Goal: Task Accomplishment & Management: Manage account settings

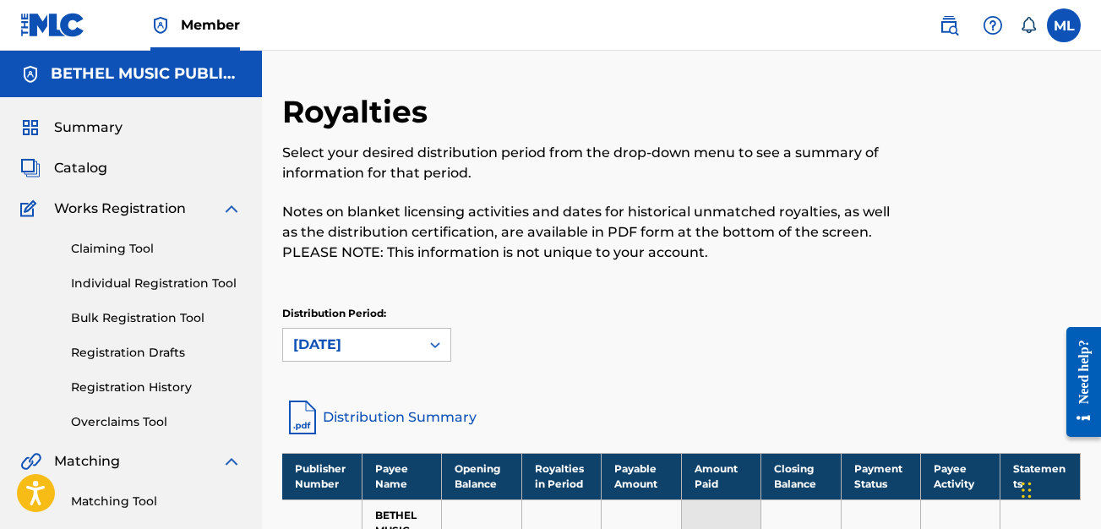
click at [127, 244] on link "Claiming Tool" at bounding box center [156, 249] width 171 height 18
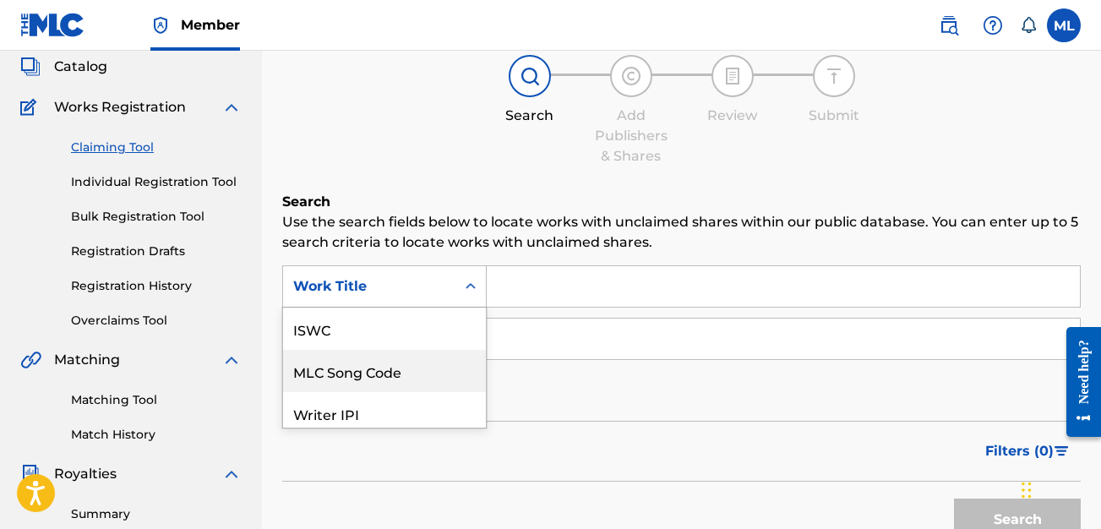
click at [429, 308] on div "MLC Song Code, 2 of 7. 7 results available. Use Up and Down to choose options, …" at bounding box center [384, 286] width 204 height 42
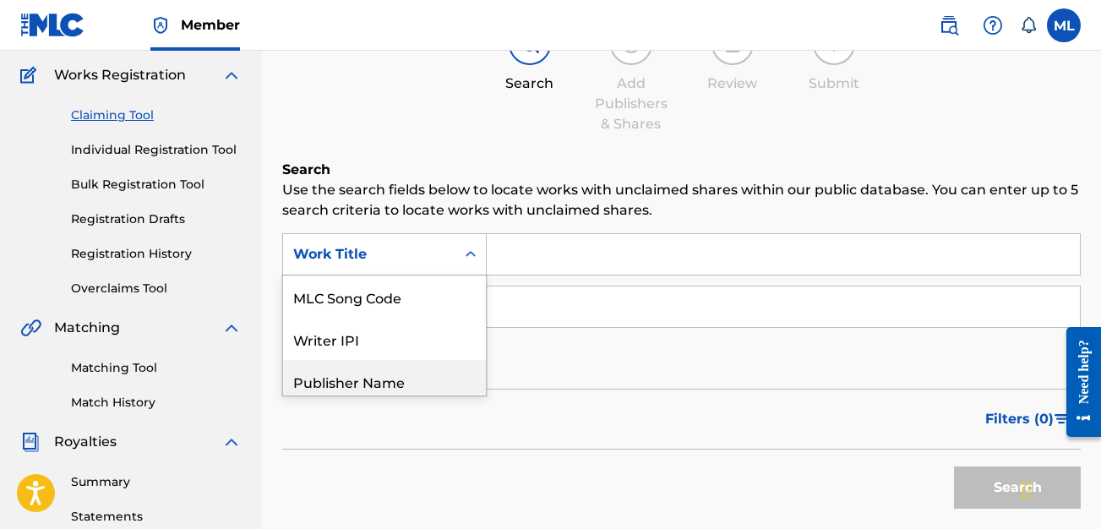
scroll to position [134, 0]
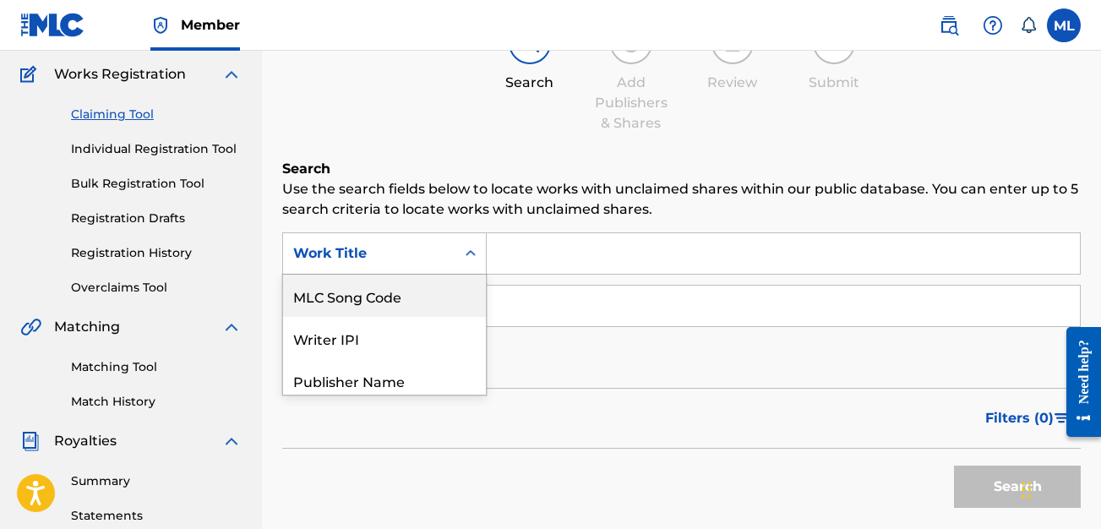
click at [411, 304] on div "MLC Song Code" at bounding box center [384, 296] width 203 height 42
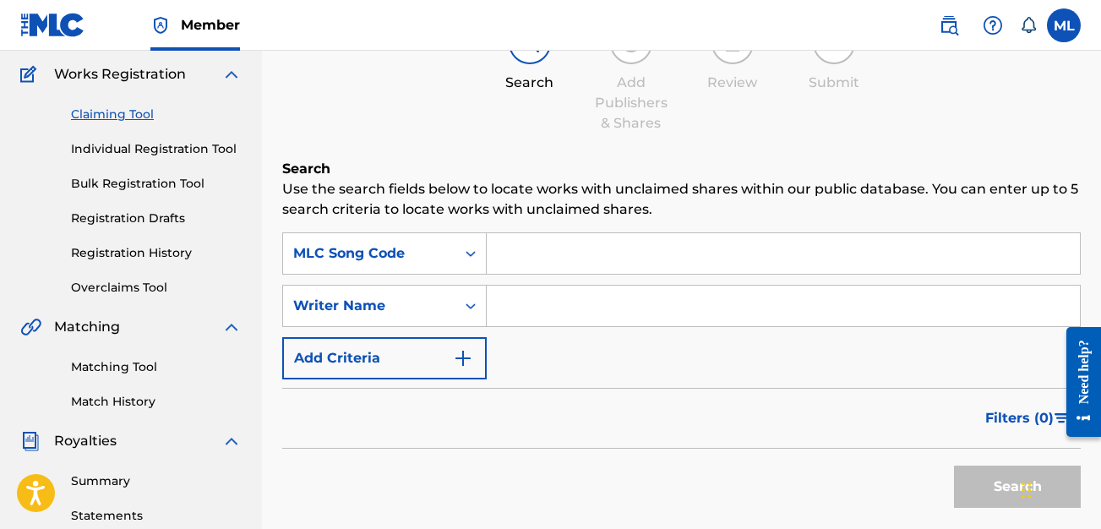
click at [618, 267] on input "Search Form" at bounding box center [783, 253] width 593 height 41
paste input "IG6FVV"
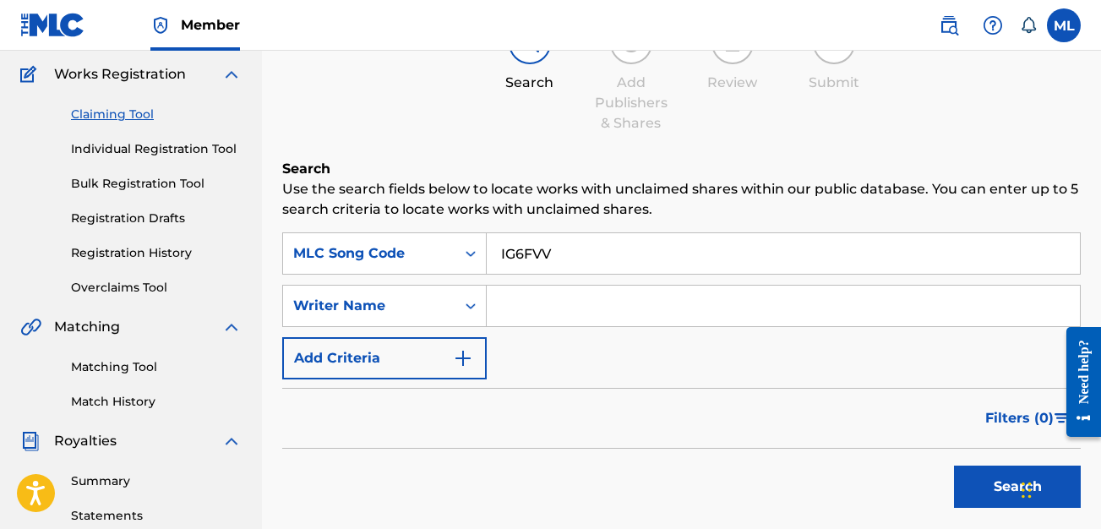
type input "IG6FVV"
click at [954, 466] on button "Search" at bounding box center [1017, 487] width 127 height 42
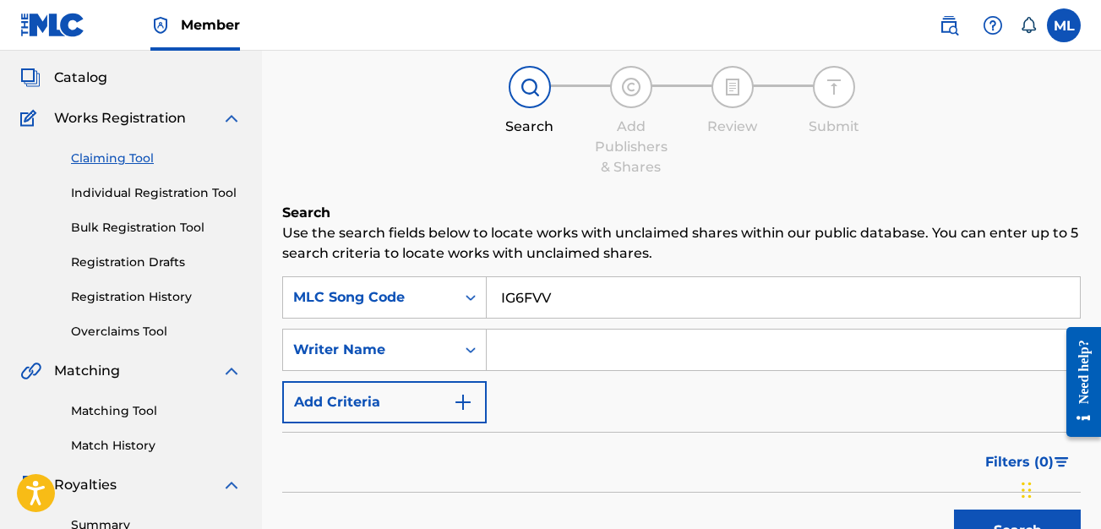
click at [596, 280] on input "IG6FVV" at bounding box center [783, 297] width 593 height 41
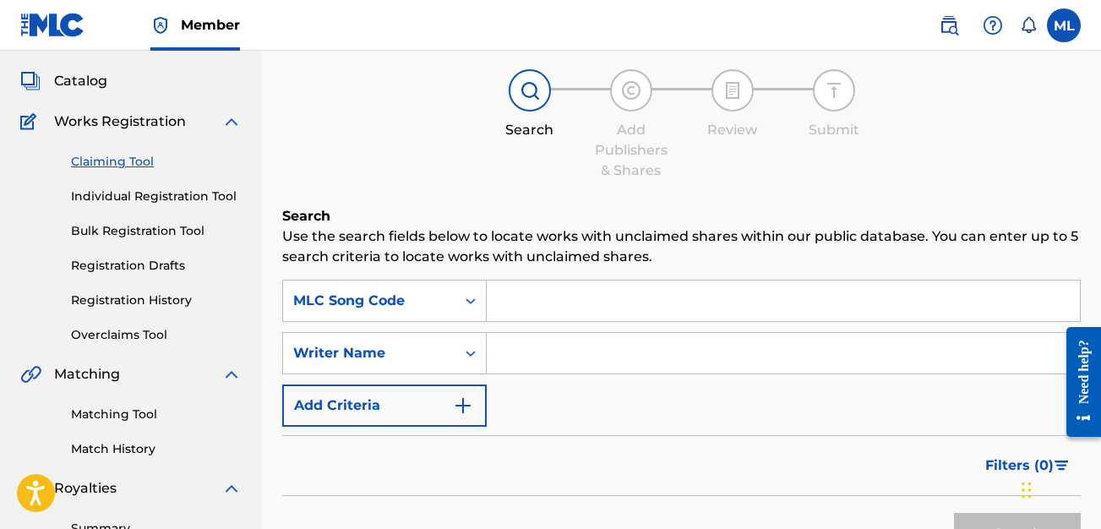
click at [517, 231] on p "Use the search fields below to locate works with unclaimed shares within our pu…" at bounding box center [681, 246] width 798 height 41
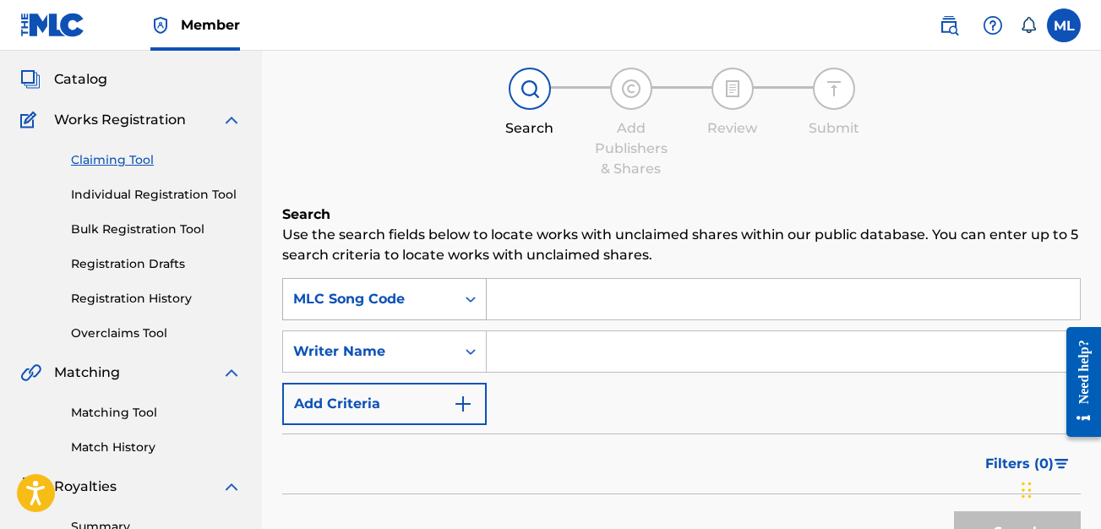
click at [422, 299] on div "MLC Song Code" at bounding box center [384, 299] width 204 height 42
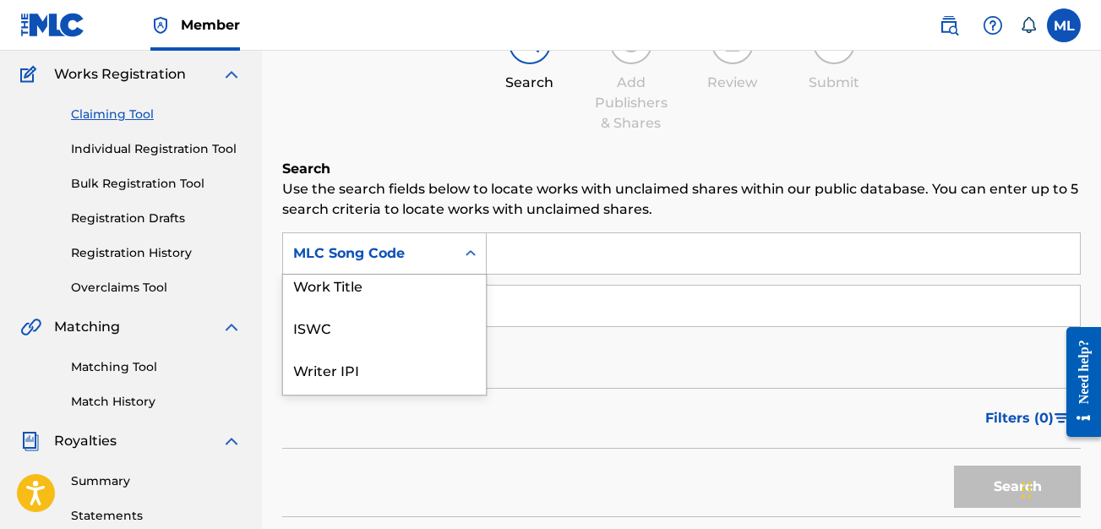
scroll to position [0, 0]
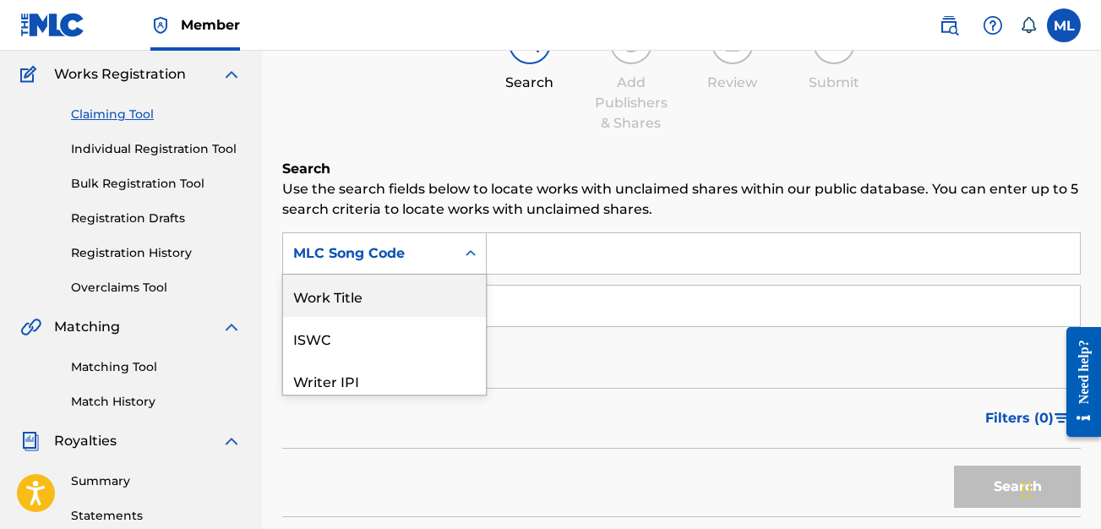
click at [368, 289] on div "Work Title" at bounding box center [384, 296] width 203 height 42
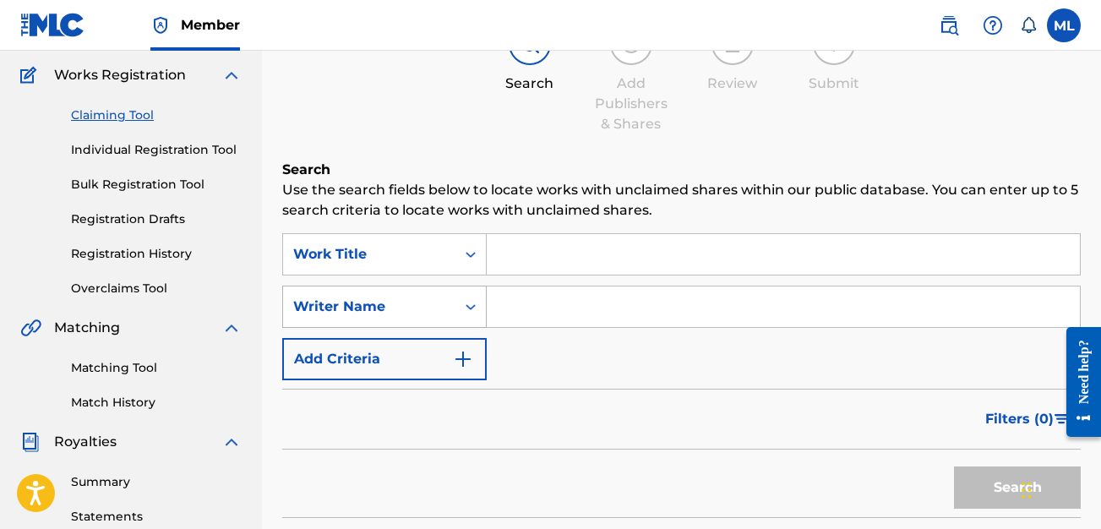
click at [392, 300] on div "Writer Name" at bounding box center [369, 307] width 152 height 20
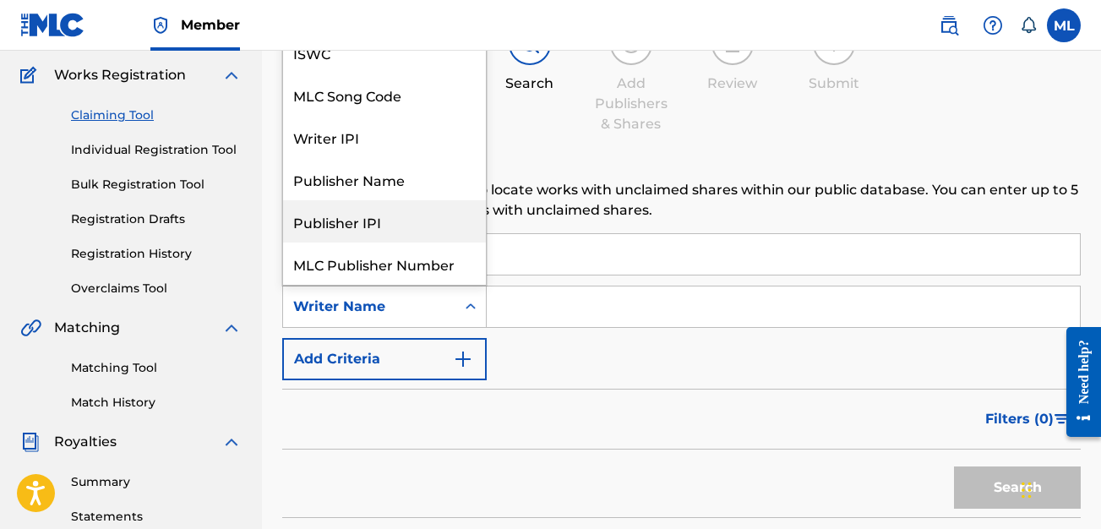
scroll to position [42, 0]
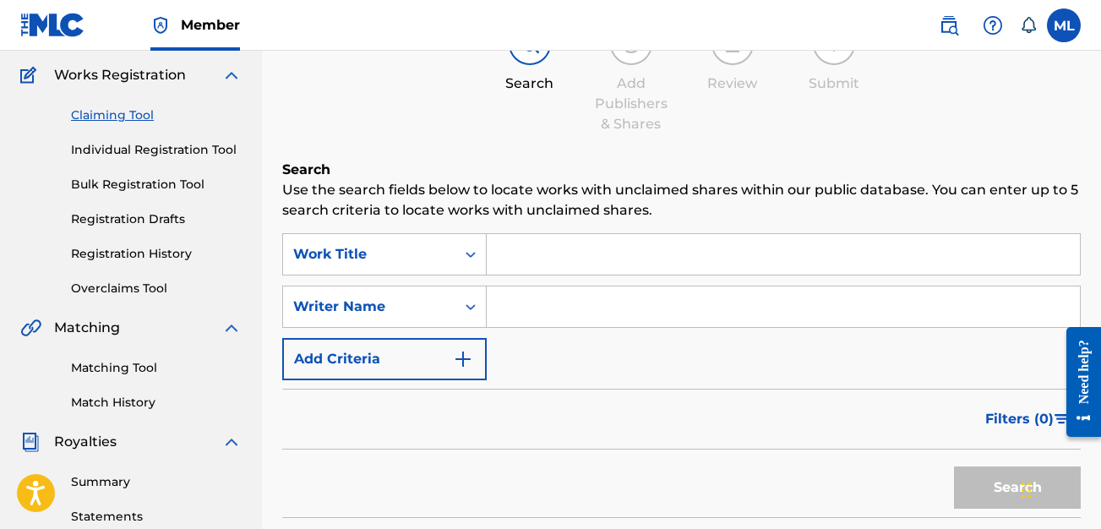
click at [568, 204] on p "Use the search fields below to locate works with unclaimed shares within our pu…" at bounding box center [681, 200] width 798 height 41
click at [415, 257] on div "Work Title" at bounding box center [369, 254] width 152 height 20
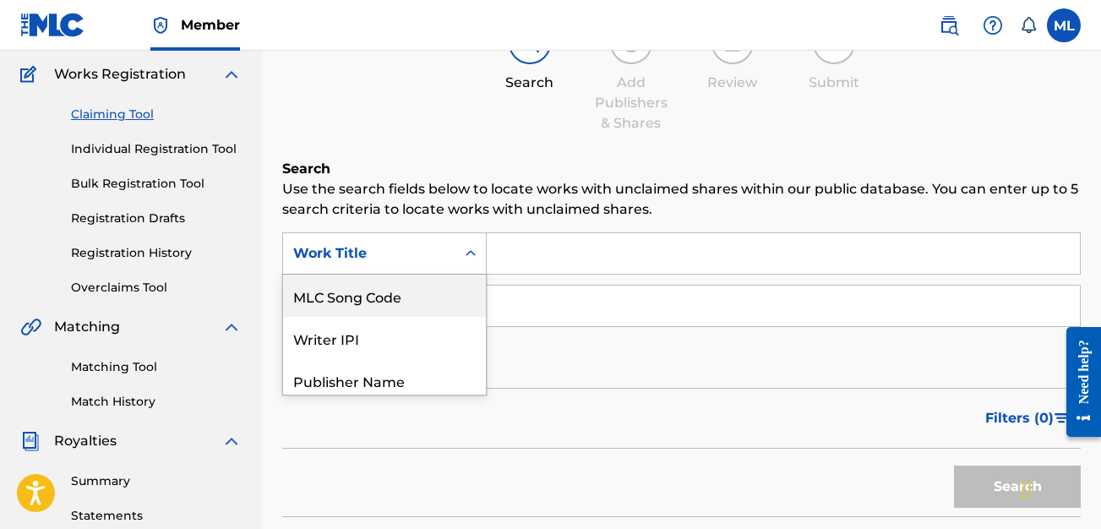
click at [488, 208] on p "Use the search fields below to locate works with unclaimed shares within our pu…" at bounding box center [681, 199] width 798 height 41
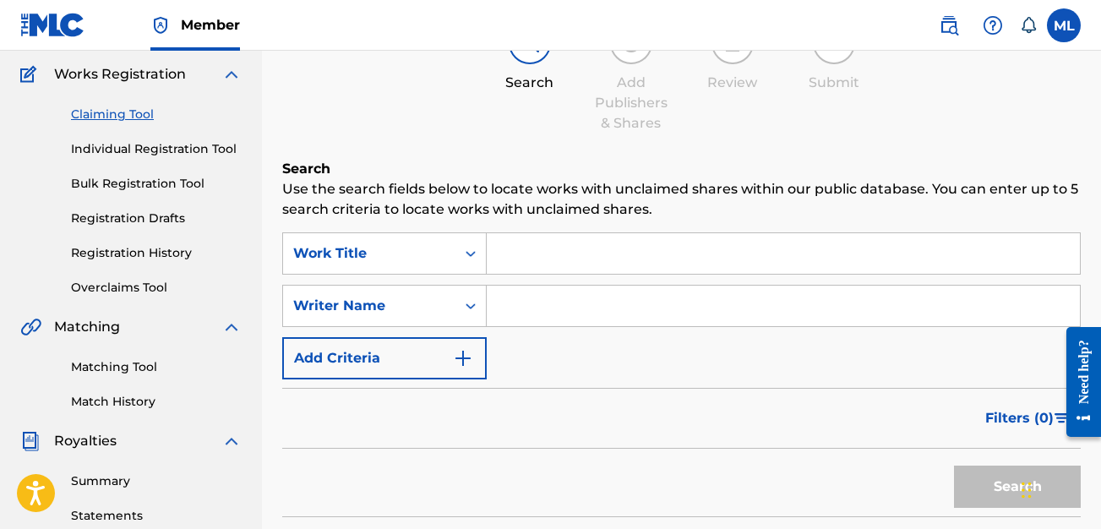
click at [608, 251] on input "Search Form" at bounding box center [783, 253] width 593 height 41
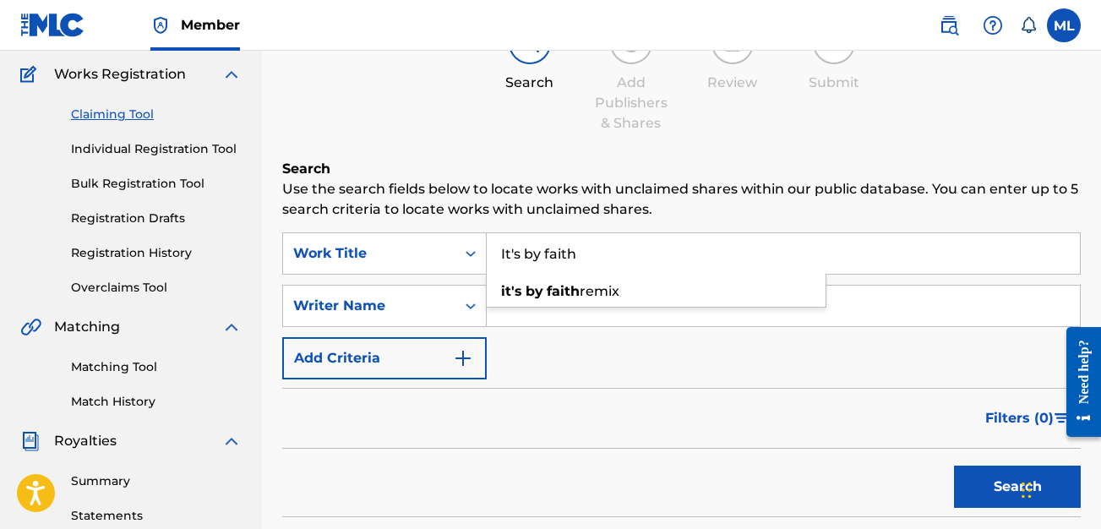
type input "It's by faith"
click at [694, 417] on div "Filters ( 0 )" at bounding box center [681, 418] width 798 height 61
click at [616, 258] on input "It's by faith" at bounding box center [783, 253] width 593 height 41
click at [954, 466] on button "Search" at bounding box center [1017, 487] width 127 height 42
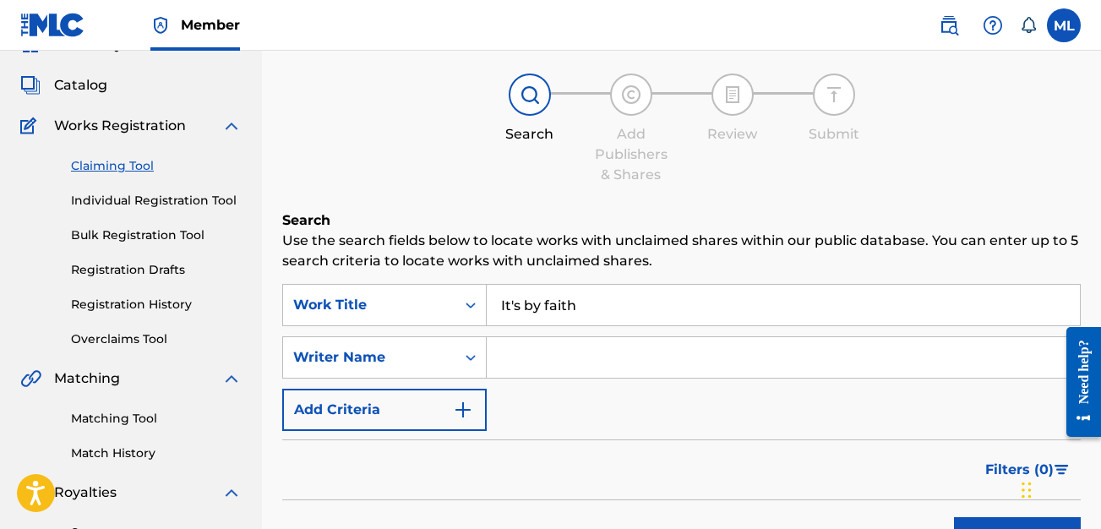
scroll to position [150, 0]
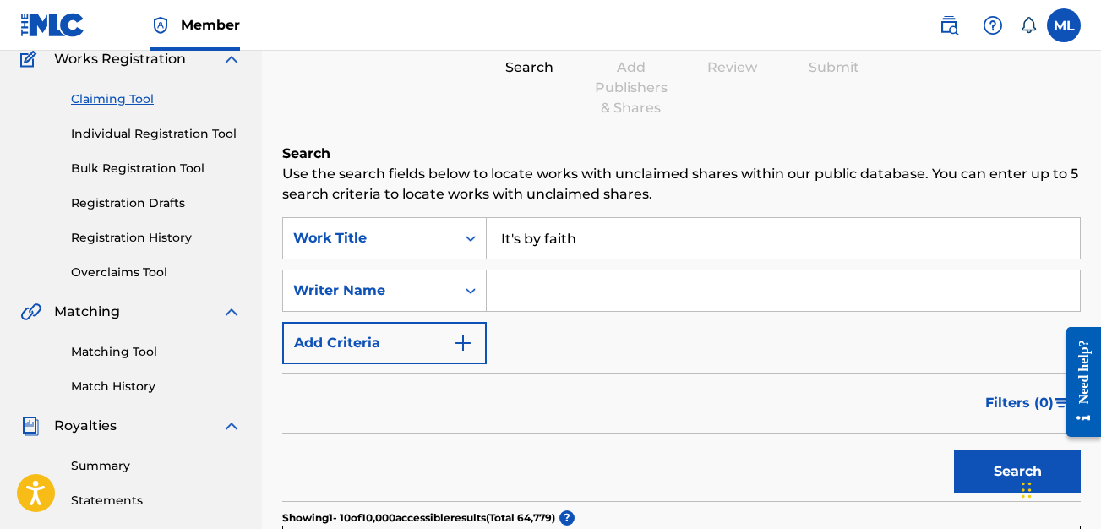
click at [574, 299] on input "Search Form" at bounding box center [783, 290] width 593 height 41
click at [408, 270] on div "Writer Name" at bounding box center [384, 291] width 204 height 42
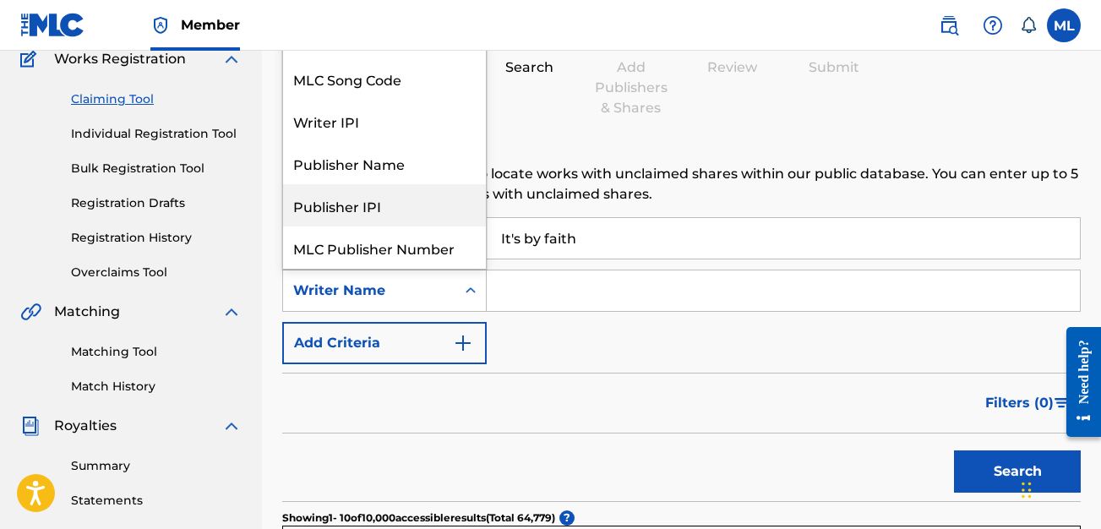
scroll to position [42, 0]
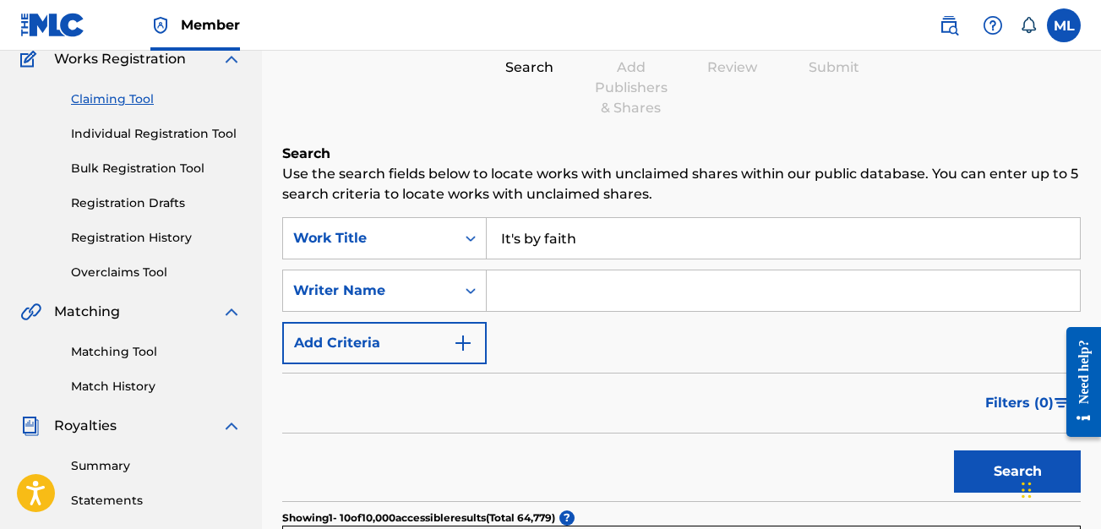
click at [563, 172] on p "Use the search fields below to locate works with unclaimed shares within our pu…" at bounding box center [681, 184] width 798 height 41
click at [578, 292] on input "Search Form" at bounding box center [783, 290] width 593 height 41
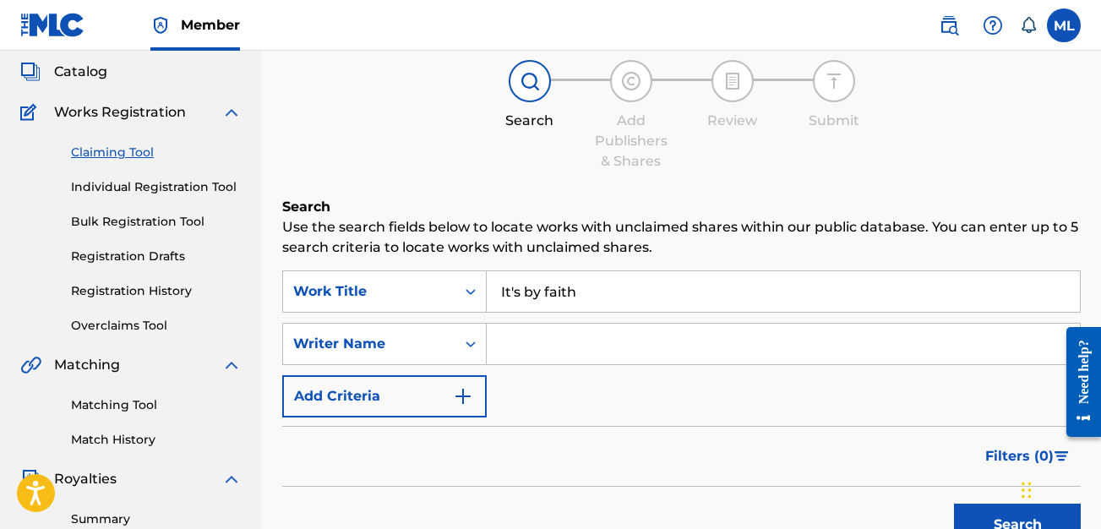
scroll to position [98, 0]
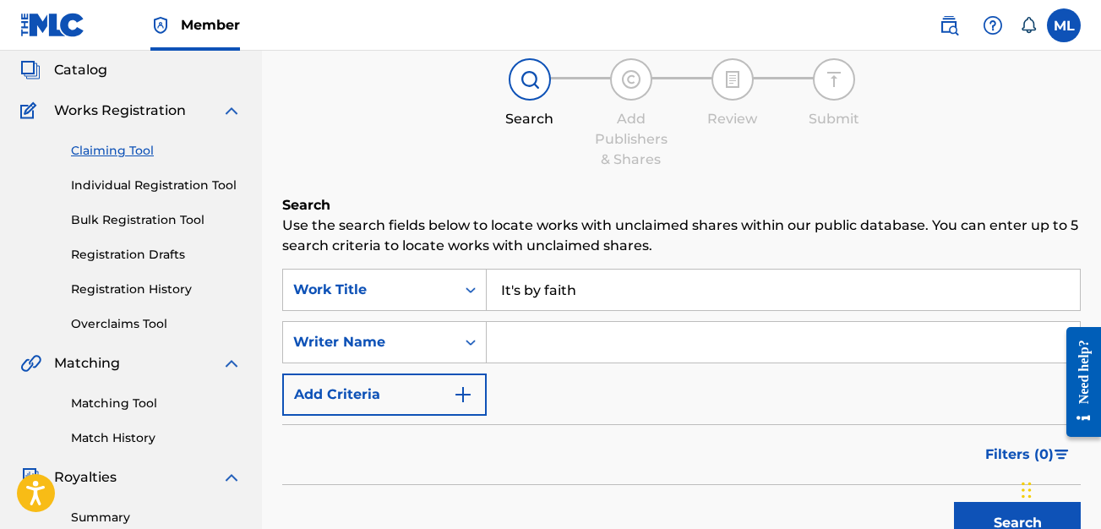
click at [109, 405] on link "Matching Tool" at bounding box center [156, 404] width 171 height 18
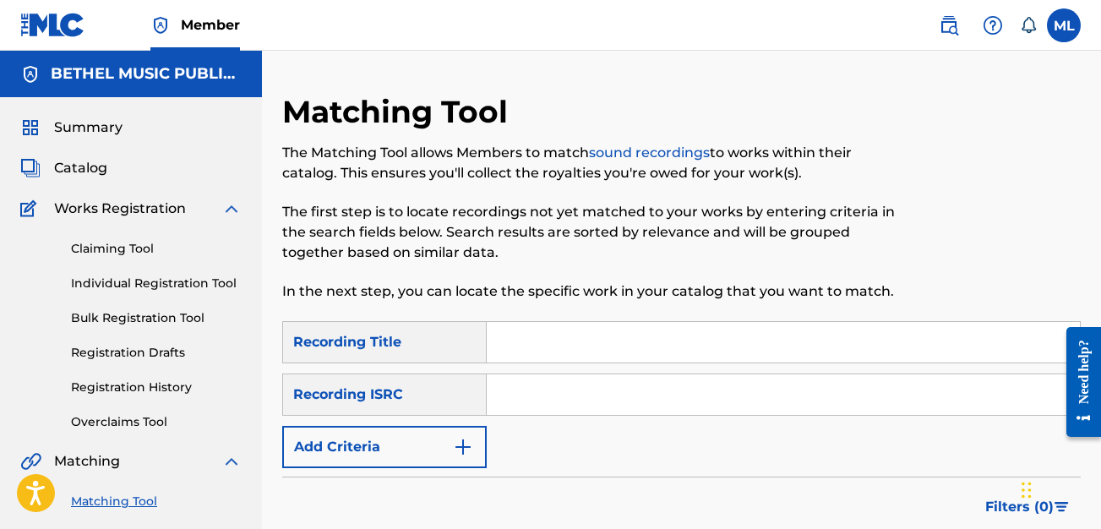
click at [613, 398] on input "Search Form" at bounding box center [783, 394] width 593 height 41
paste input "TCAJL2515485"
type input "TCAJL2515485"
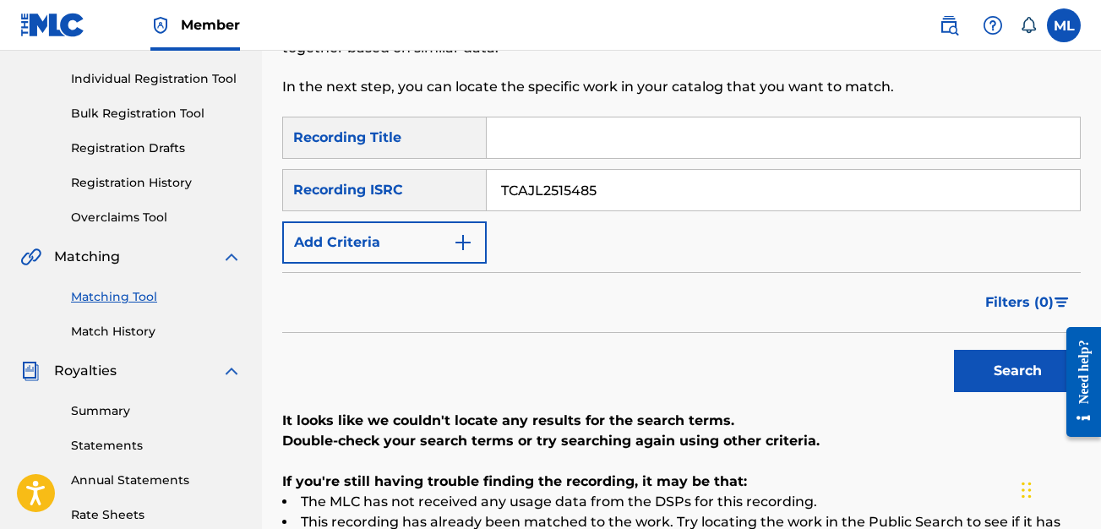
scroll to position [200, 0]
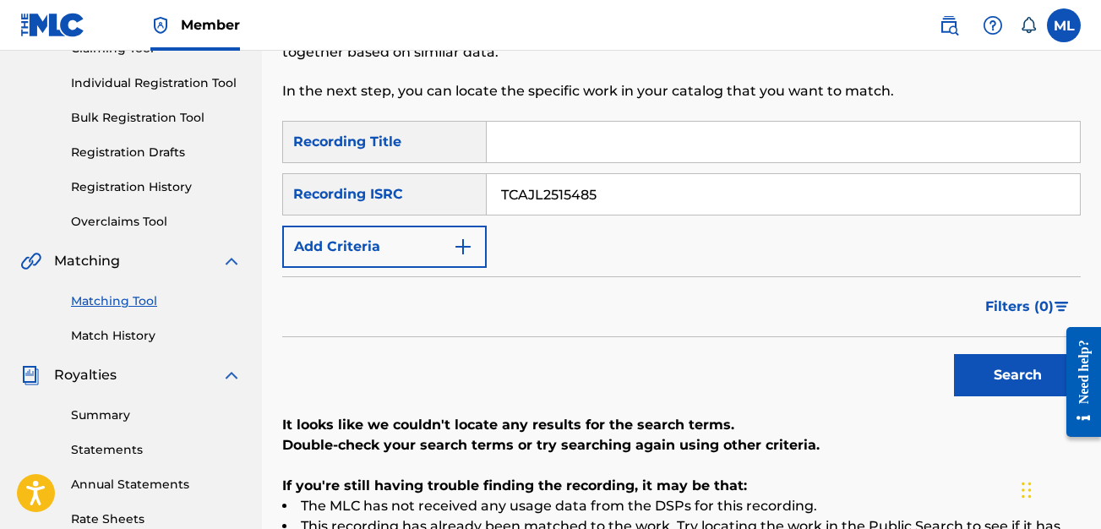
click at [542, 184] on input "TCAJL2515485" at bounding box center [783, 194] width 593 height 41
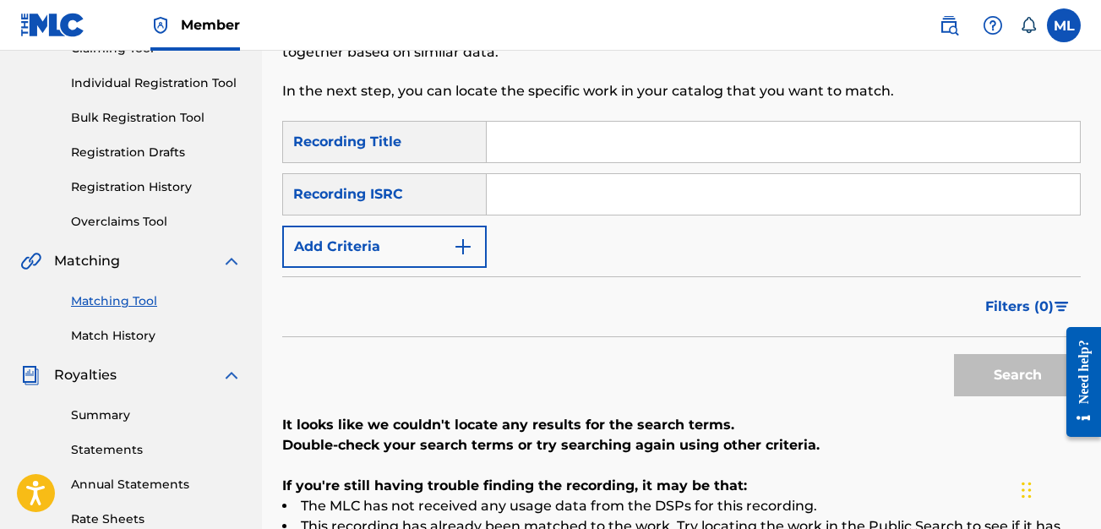
click at [607, 123] on input "Search Form" at bounding box center [783, 142] width 593 height 41
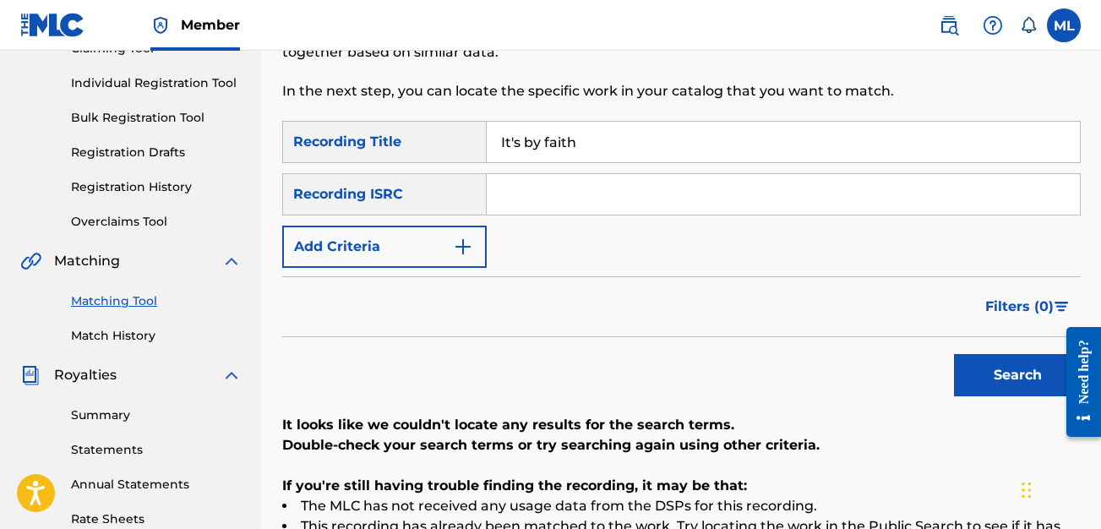
type input "It's by faith"
click at [446, 240] on button "Add Criteria" at bounding box center [384, 247] width 204 height 42
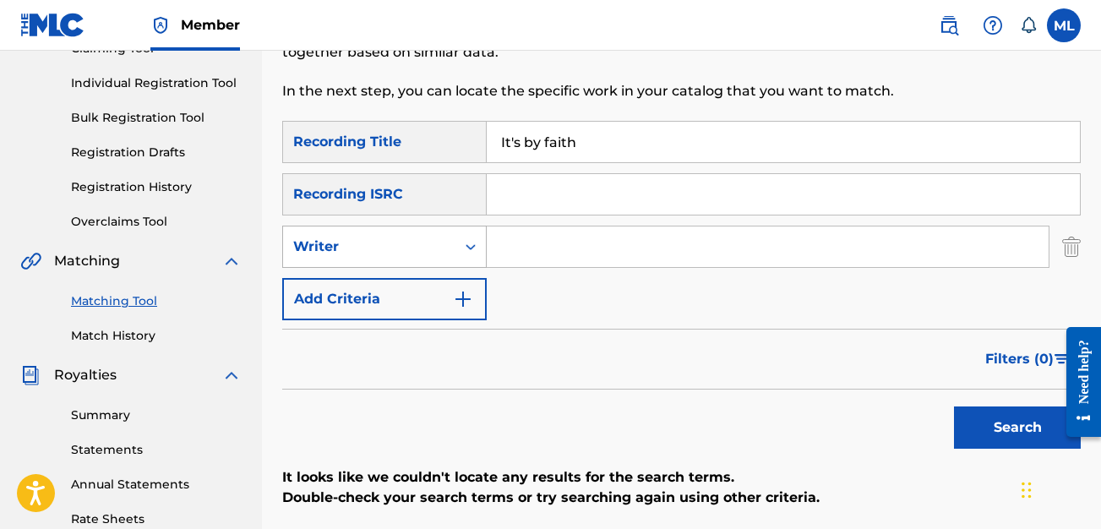
click at [415, 245] on div "Writer" at bounding box center [369, 247] width 152 height 20
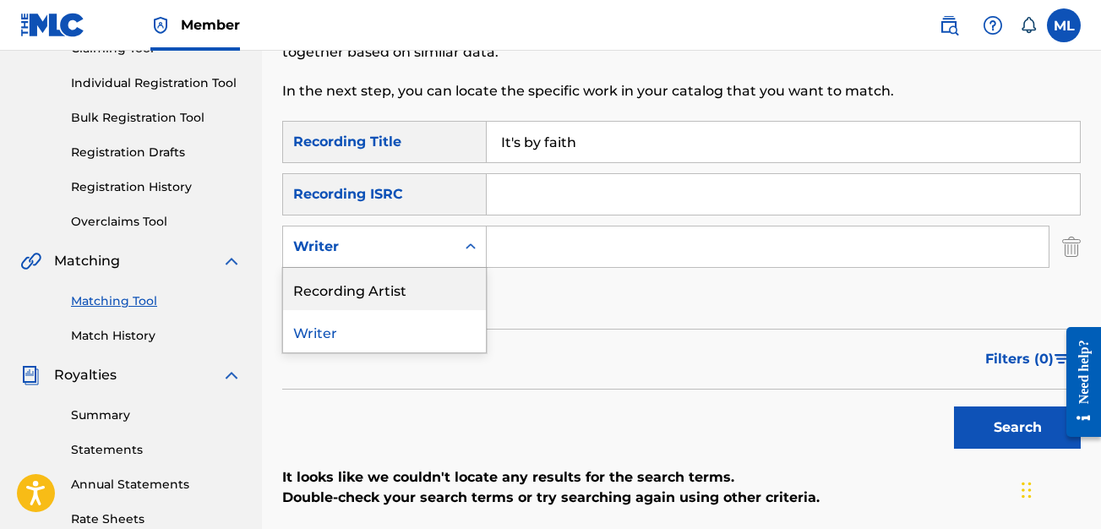
drag, startPoint x: 415, startPoint y: 285, endPoint x: 425, endPoint y: 282, distance: 10.5
click at [415, 285] on div "Recording Artist" at bounding box center [384, 289] width 203 height 42
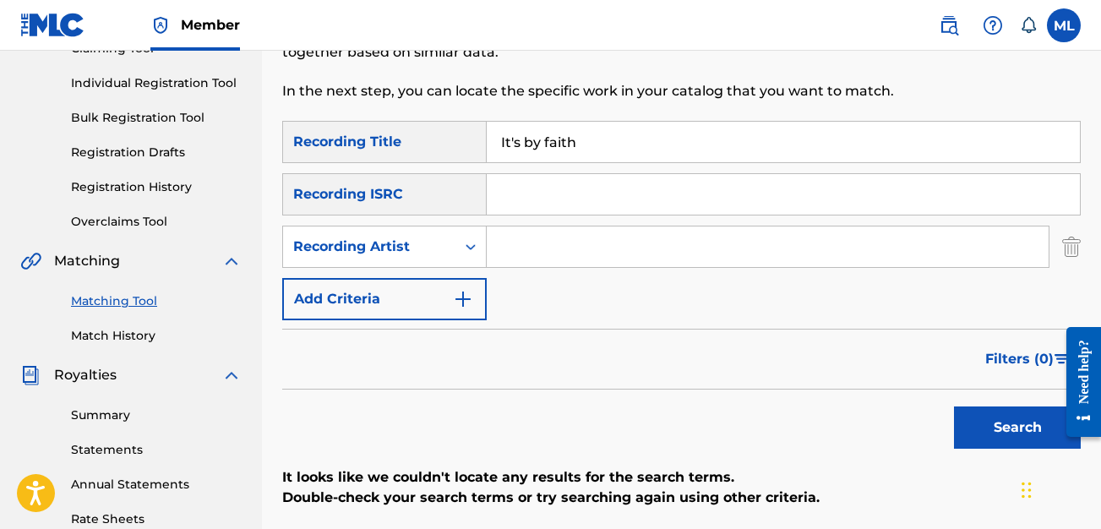
click at [535, 240] on input "Search Form" at bounding box center [768, 246] width 562 height 41
type input "destination worship"
click at [954, 406] on button "Search" at bounding box center [1017, 427] width 127 height 42
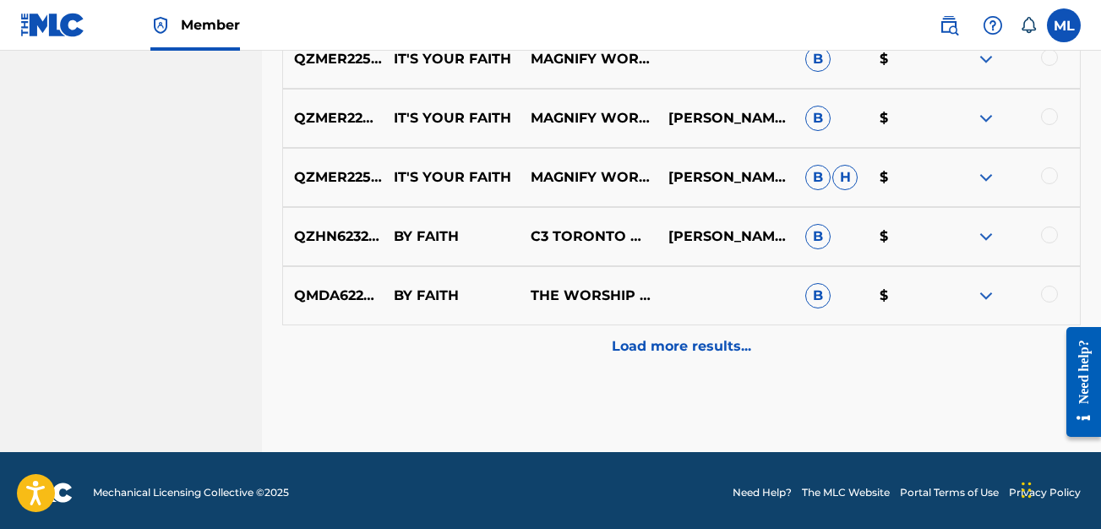
click at [647, 351] on p "Load more results..." at bounding box center [681, 346] width 139 height 20
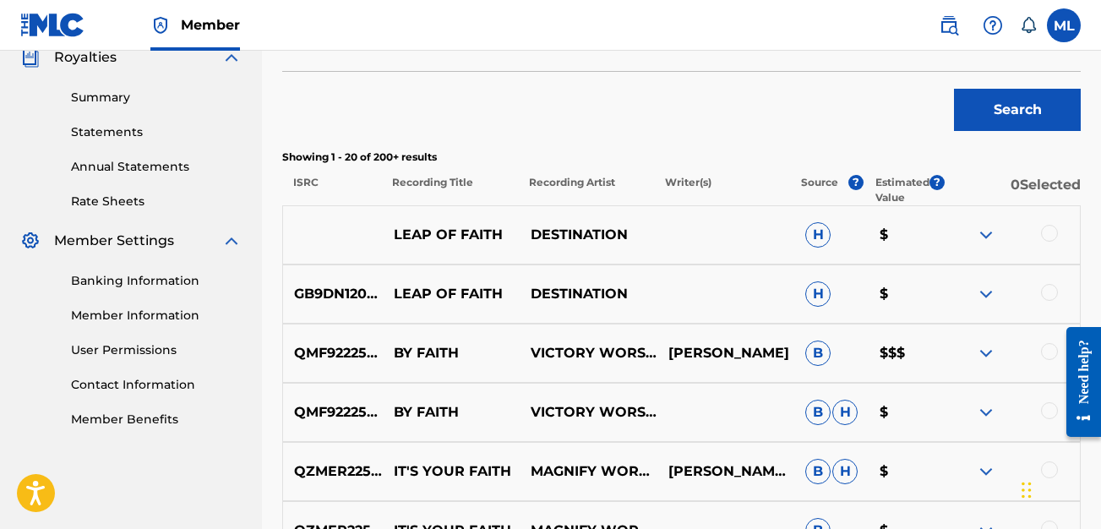
scroll to position [0, 0]
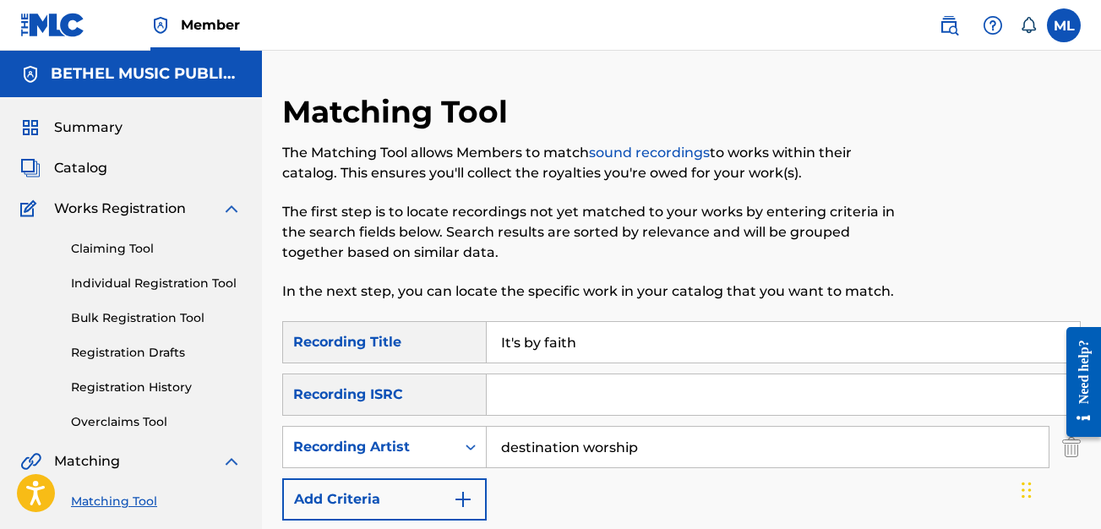
drag, startPoint x: 589, startPoint y: 345, endPoint x: 465, endPoint y: 342, distance: 124.2
click at [465, 342] on div "SearchWithCriteriab0b4f396-b60b-4445-8f03-1255810edb58 Recording Title It's by …" at bounding box center [681, 342] width 798 height 42
drag, startPoint x: 629, startPoint y: 448, endPoint x: 471, endPoint y: 455, distance: 158.2
click at [471, 455] on div "SearchWithCriteria2786061a-6c7a-491b-820d-66fbe79397d9 Recording Artist destina…" at bounding box center [681, 447] width 798 height 42
drag, startPoint x: 649, startPoint y: 459, endPoint x: 468, endPoint y: 451, distance: 181.0
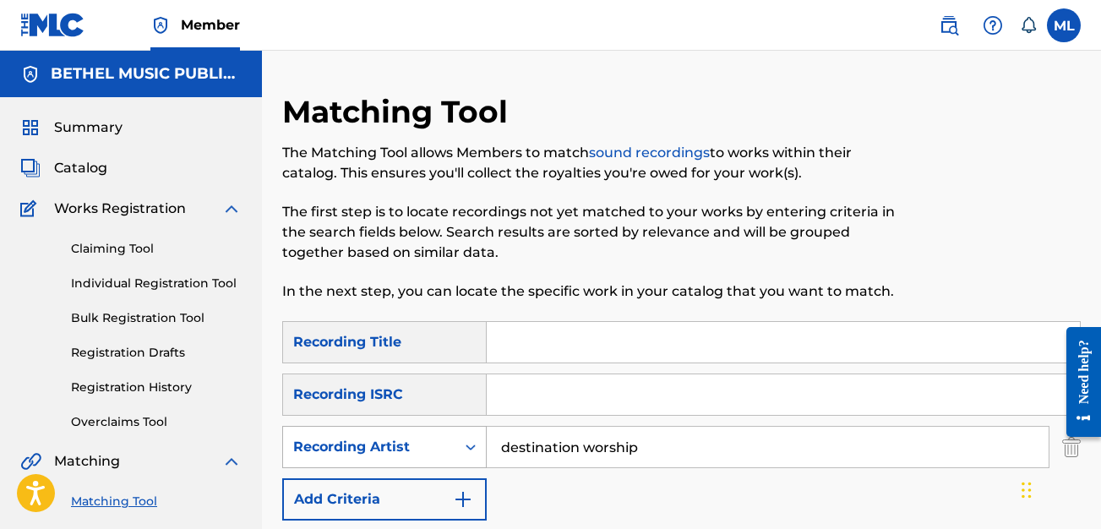
click at [468, 451] on div "SearchWithCriteria2786061a-6c7a-491b-820d-66fbe79397d9 Recording Artist destina…" at bounding box center [681, 447] width 798 height 42
click at [662, 341] on input "Search Form" at bounding box center [783, 342] width 593 height 41
type input "L"
click at [462, 418] on div "SearchWithCriteriab0b4f396-b60b-4445-8f03-1255810edb58 Recording Title SearchWi…" at bounding box center [681, 420] width 798 height 199
click at [685, 395] on input "Search Form" at bounding box center [783, 394] width 593 height 41
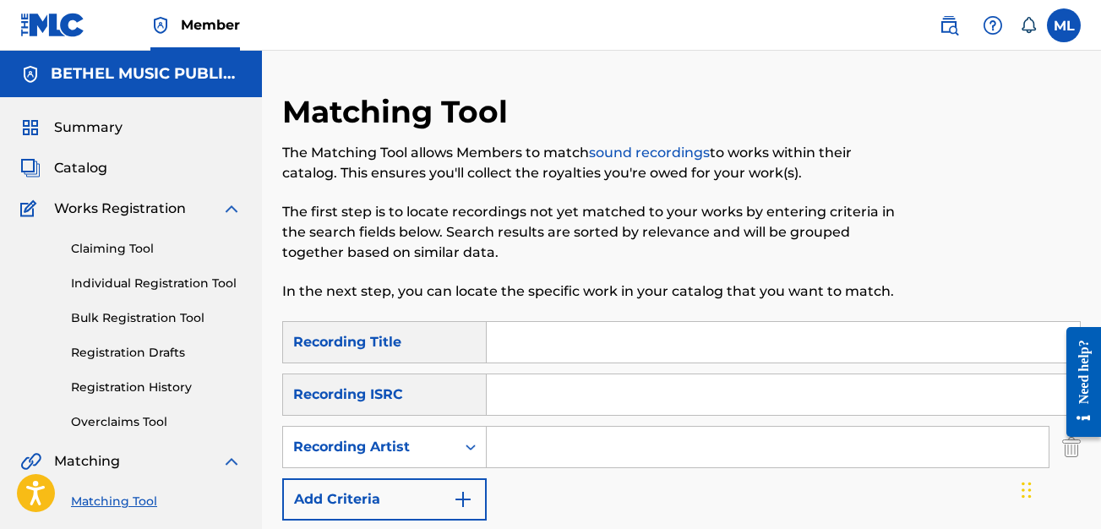
paste input "US8392400304"
type input "US8392400304"
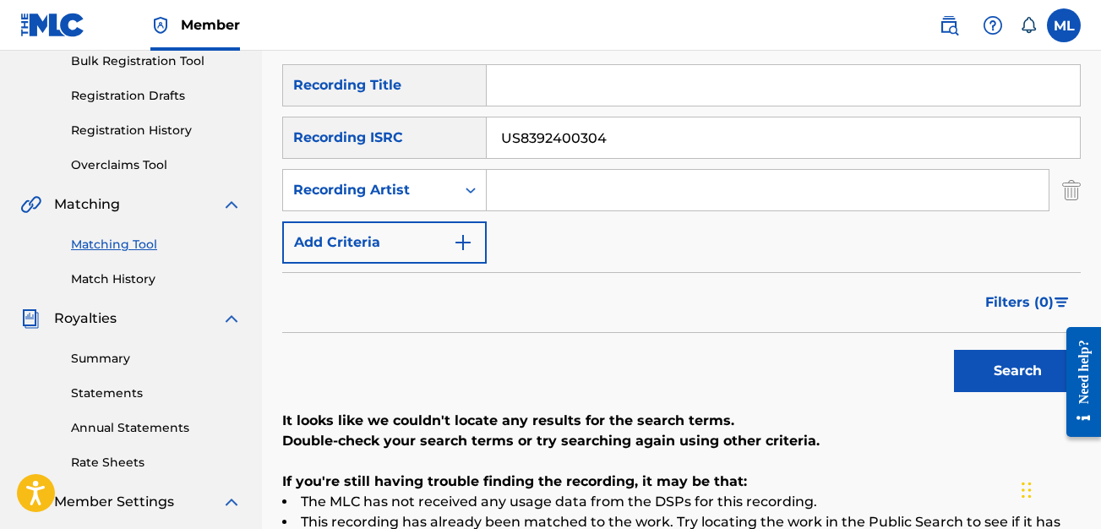
scroll to position [255, 0]
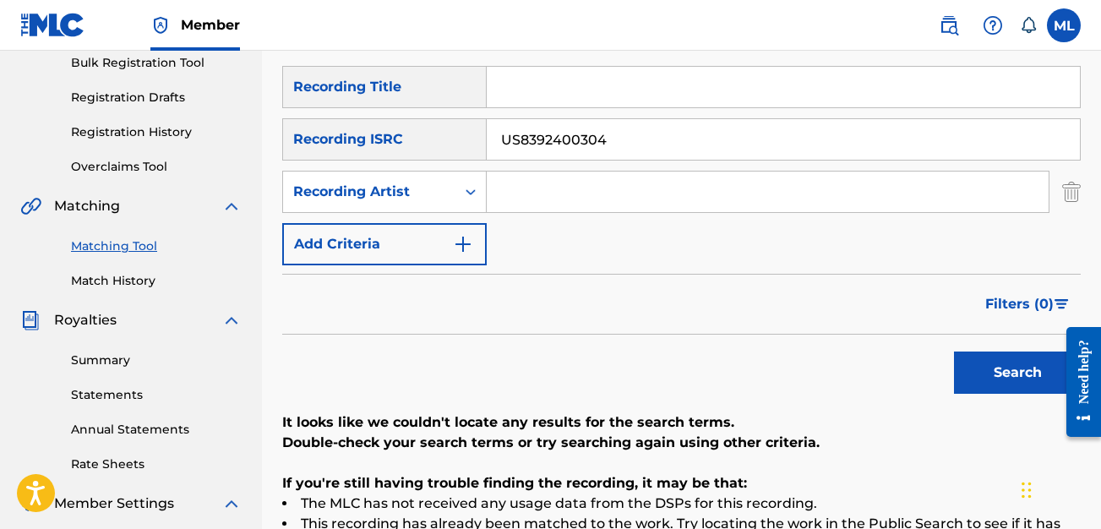
click at [134, 279] on link "Match History" at bounding box center [156, 281] width 171 height 18
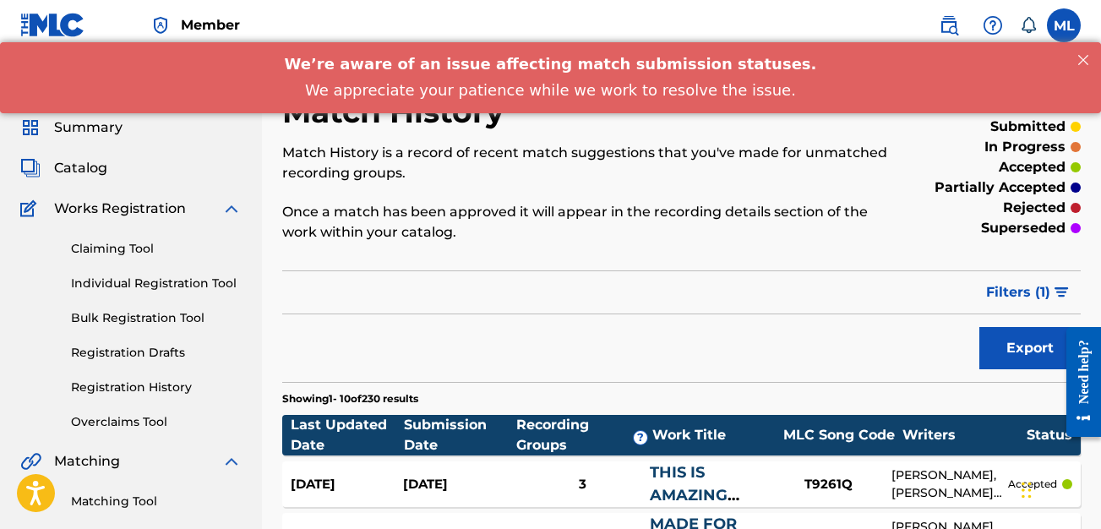
click at [76, 245] on link "Claiming Tool" at bounding box center [156, 249] width 171 height 18
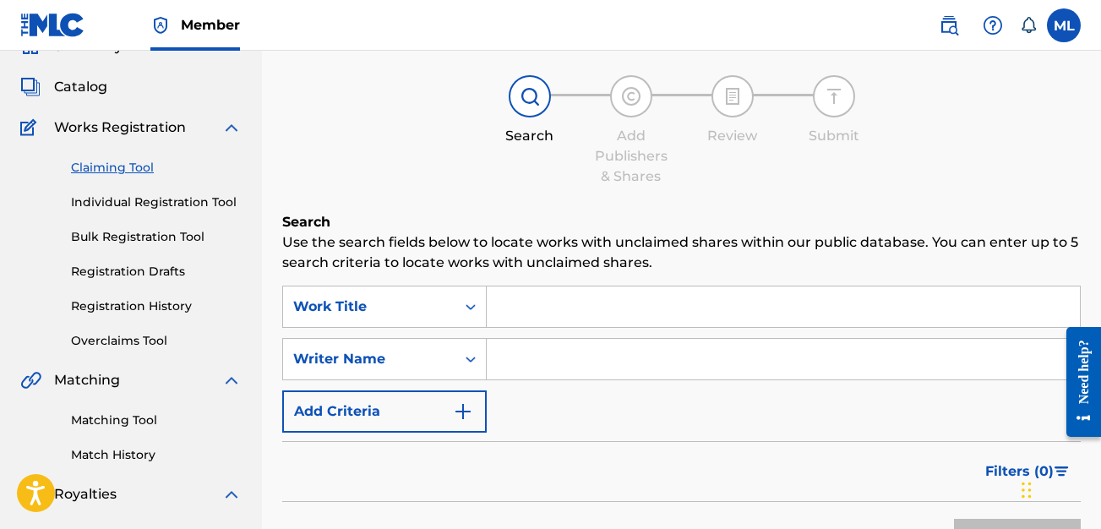
scroll to position [90, 0]
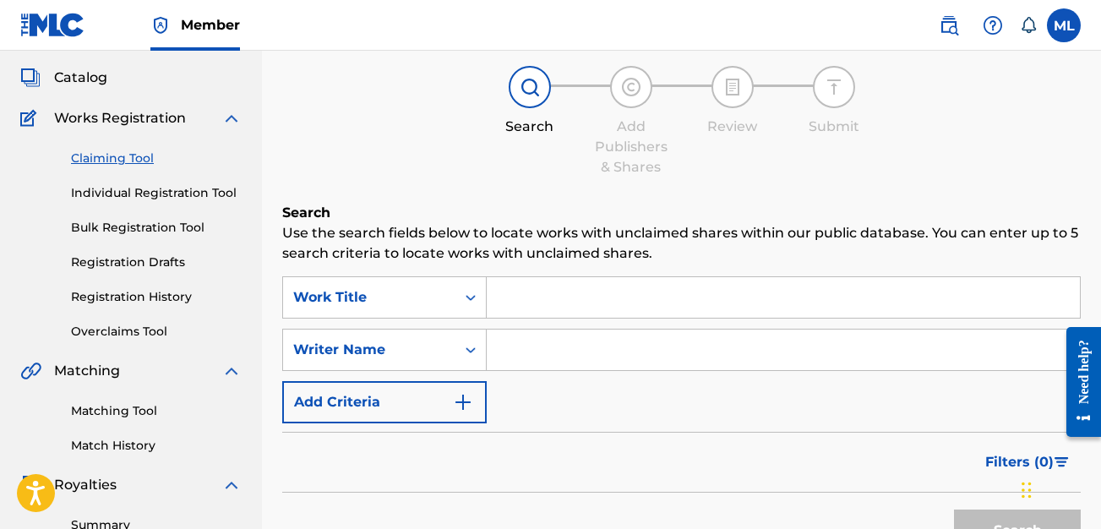
click at [102, 410] on link "Matching Tool" at bounding box center [156, 411] width 171 height 18
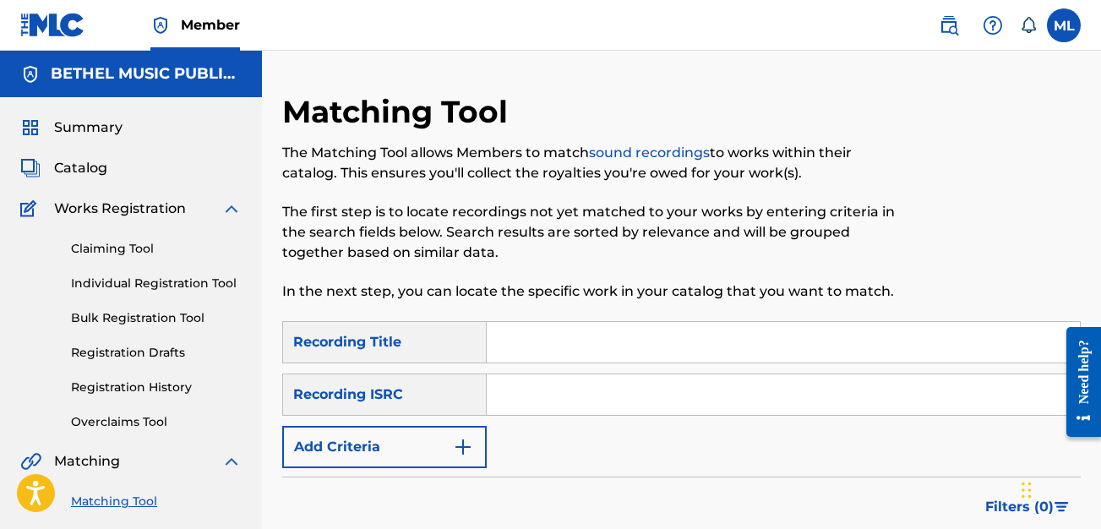
click at [63, 171] on span "Catalog" at bounding box center [80, 168] width 53 height 20
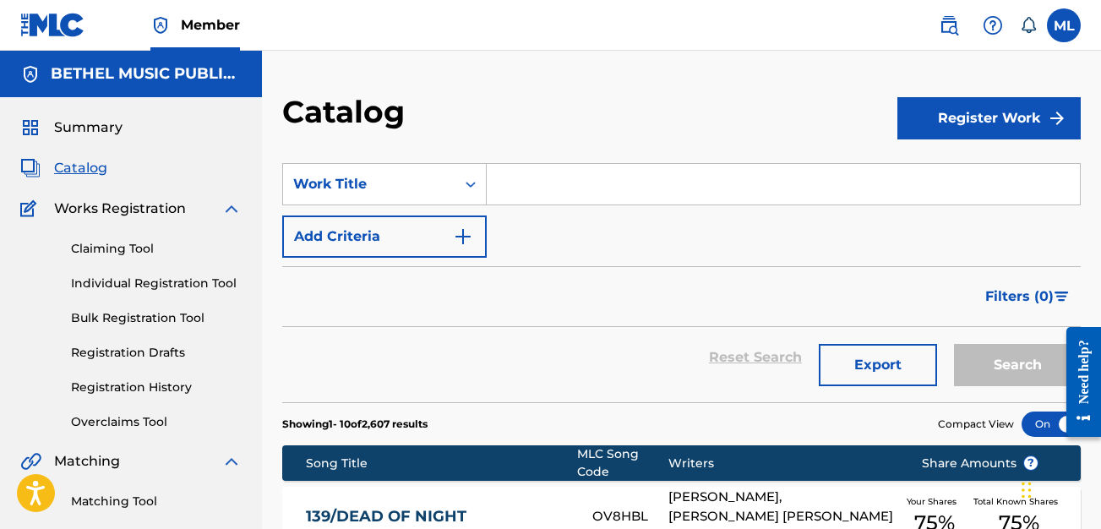
click at [614, 210] on div "SearchWithCriteriae64e82a6-5b46-4d78-b498-e51f842349d1 Work Title Add Criteria" at bounding box center [681, 210] width 798 height 95
click at [596, 192] on input "Search Form" at bounding box center [783, 184] width 593 height 41
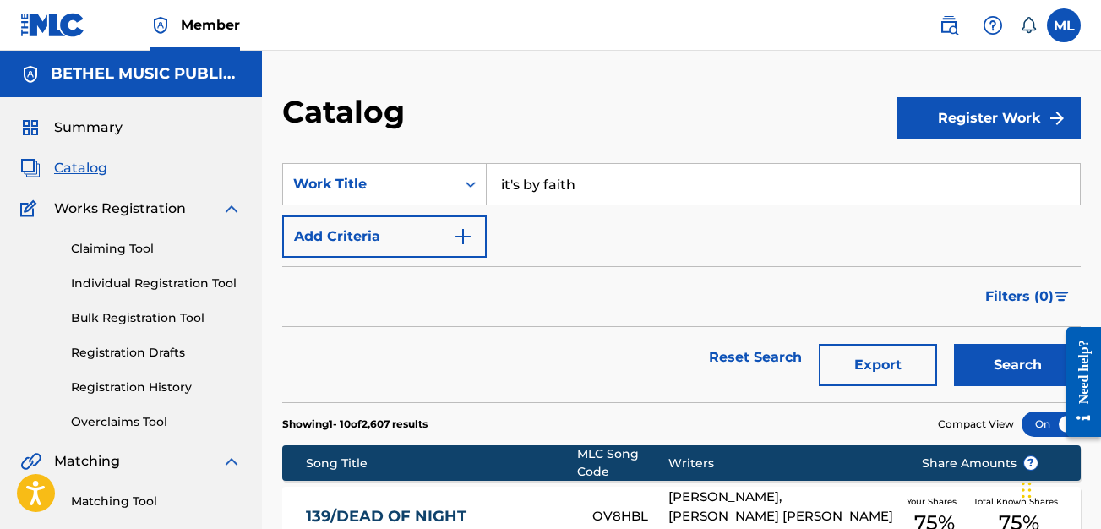
type input "it's by faith"
click at [954, 344] on button "Search" at bounding box center [1017, 365] width 127 height 42
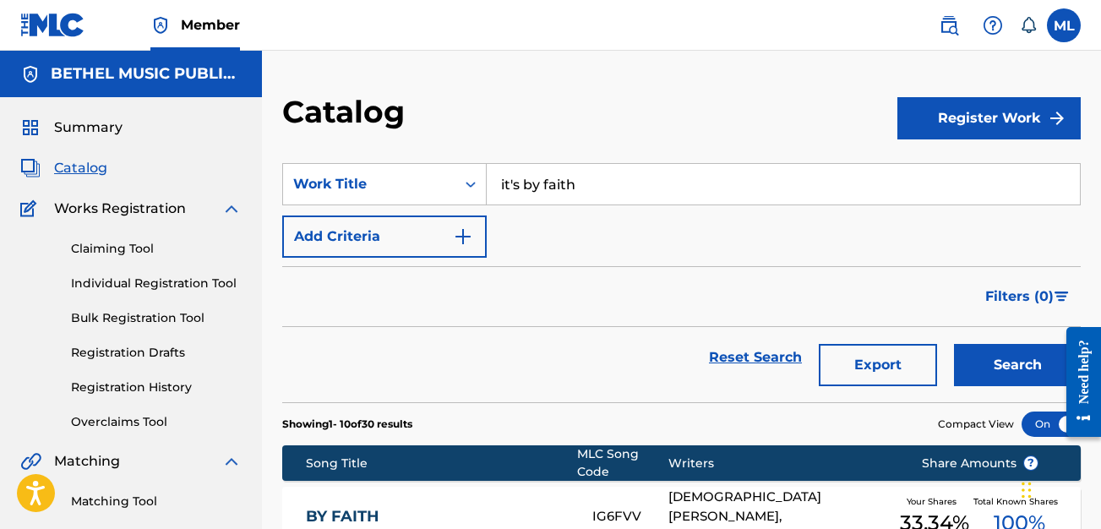
click at [394, 231] on button "Add Criteria" at bounding box center [384, 236] width 204 height 42
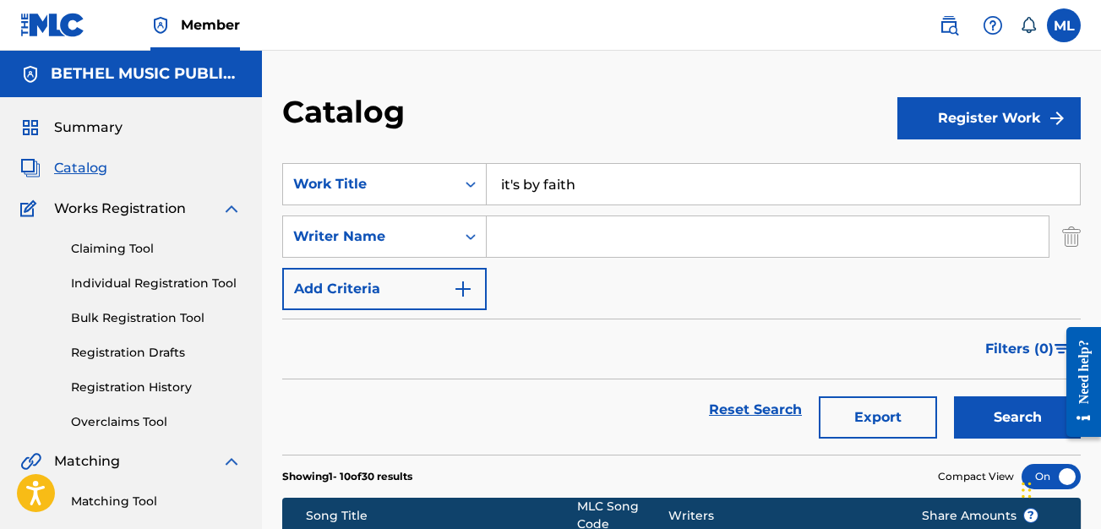
click at [546, 239] on input "Search Form" at bounding box center [768, 236] width 562 height 41
type input "krissy"
click at [954, 396] on button "Search" at bounding box center [1017, 417] width 127 height 42
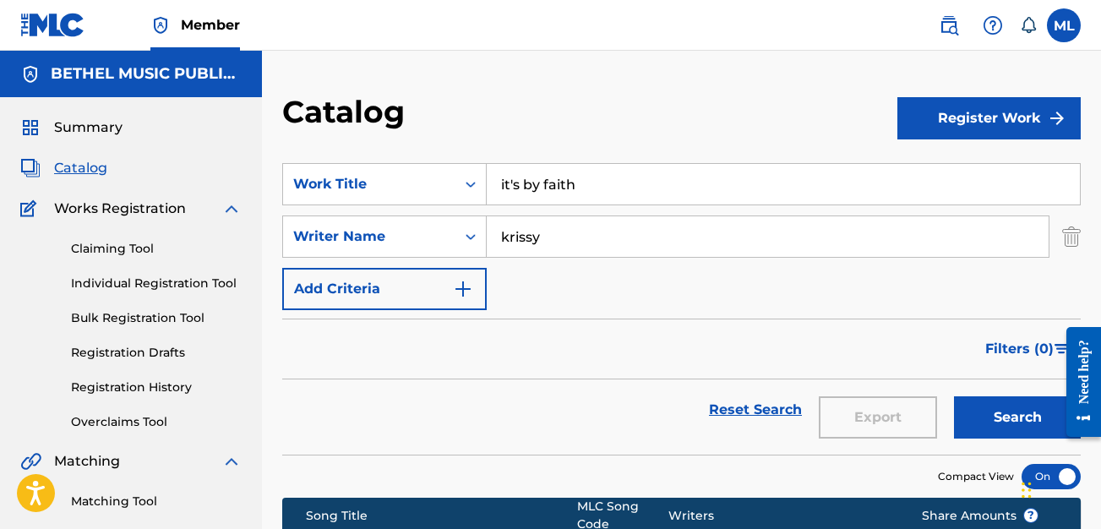
click at [83, 173] on span "Catalog" at bounding box center [80, 168] width 53 height 20
drag, startPoint x: 524, startPoint y: 190, endPoint x: 480, endPoint y: 188, distance: 44.0
click at [480, 188] on div "SearchWithCriteriae64e82a6-5b46-4d78-b498-e51f842349d1 Work Title it's by faith" at bounding box center [681, 184] width 798 height 42
click at [954, 396] on button "Search" at bounding box center [1017, 417] width 127 height 42
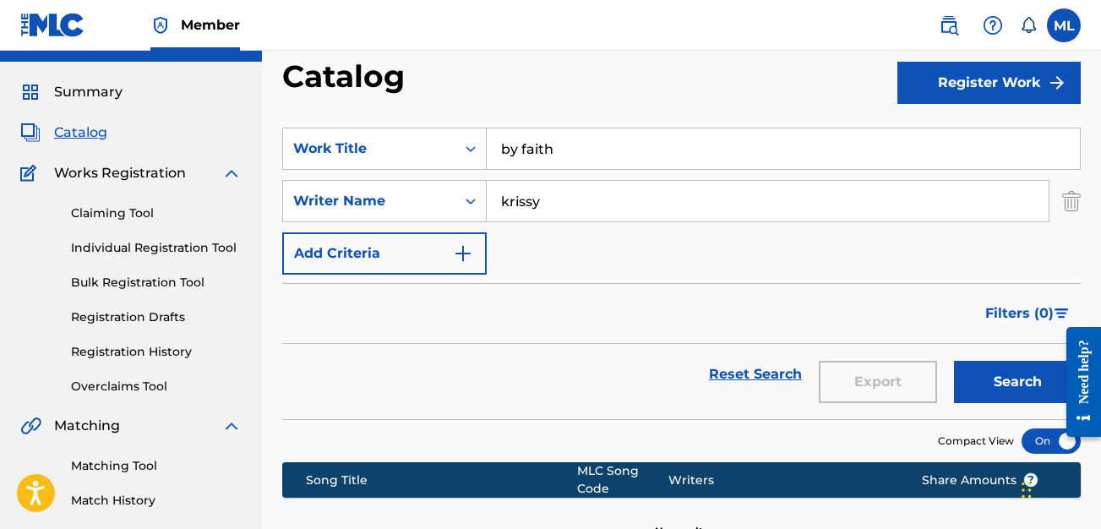
scroll to position [33, 0]
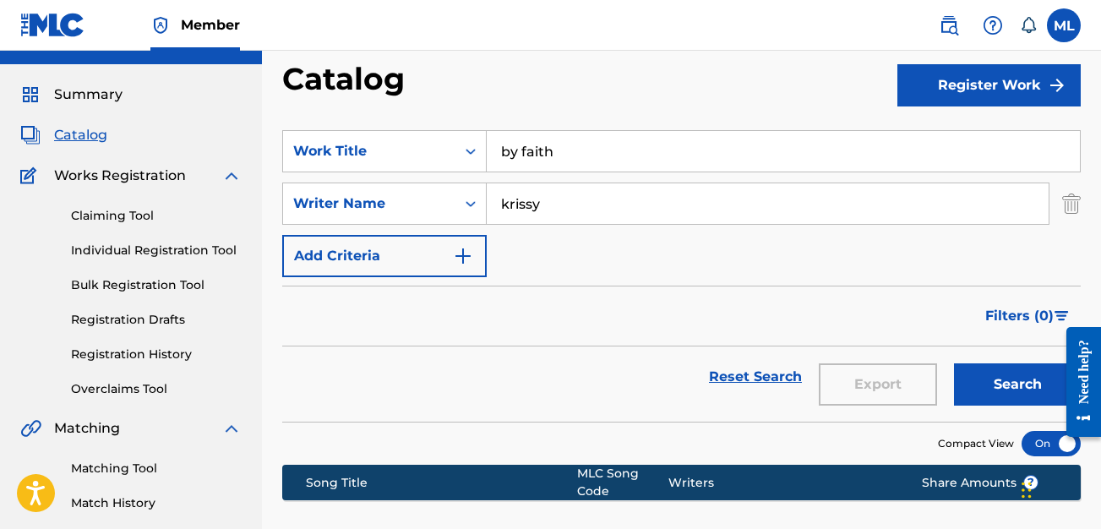
click at [507, 159] on input "by faith" at bounding box center [783, 151] width 593 height 41
click at [575, 215] on input "krissy" at bounding box center [768, 203] width 562 height 41
click at [500, 155] on input "by faith" at bounding box center [783, 151] width 593 height 41
type input "it's by faith"
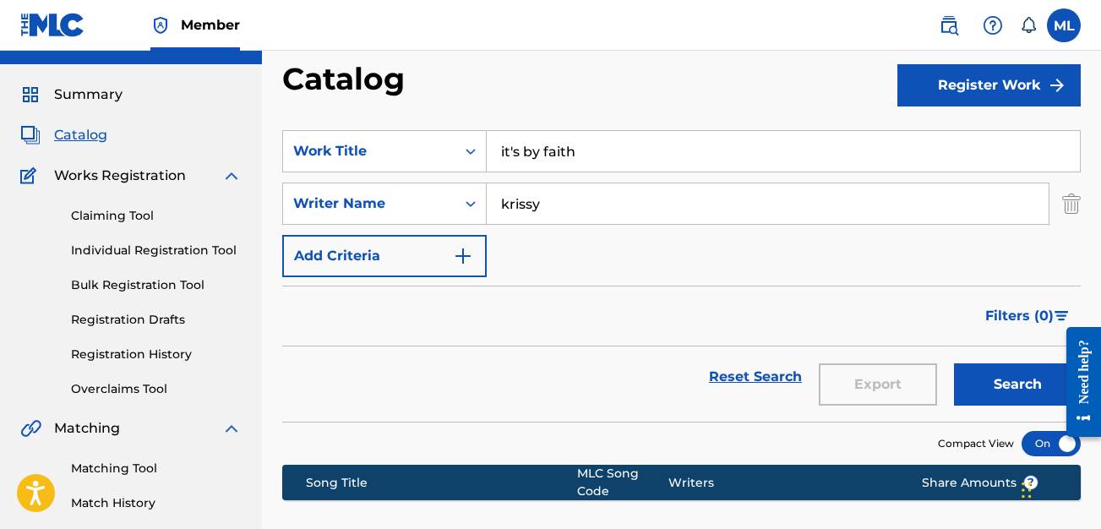
click at [667, 339] on div "Filters ( 0 )" at bounding box center [681, 316] width 798 height 61
click at [982, 382] on button "Search" at bounding box center [1017, 384] width 127 height 42
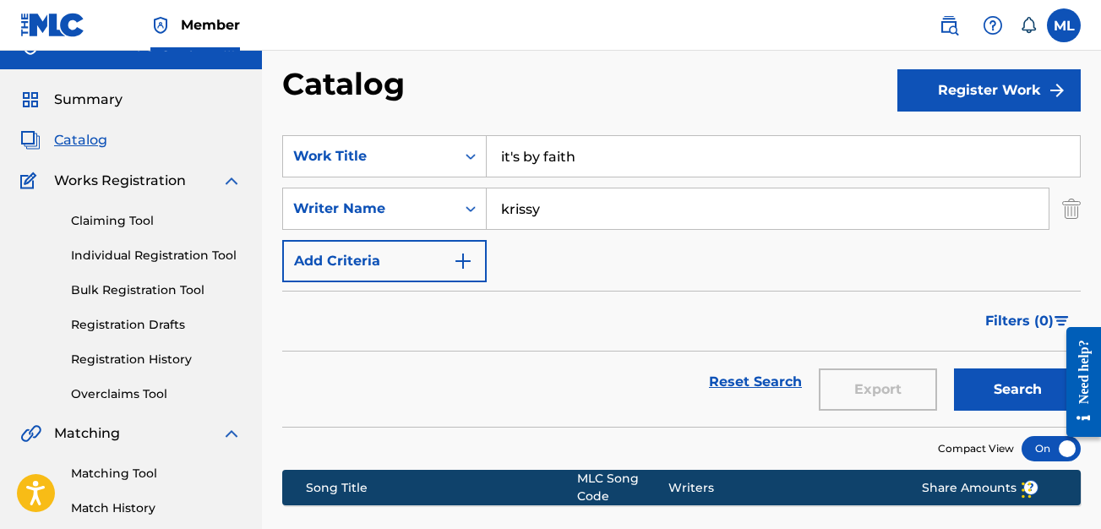
click at [553, 209] on input "krissy" at bounding box center [768, 208] width 562 height 41
click at [1009, 389] on button "Search" at bounding box center [1017, 389] width 127 height 42
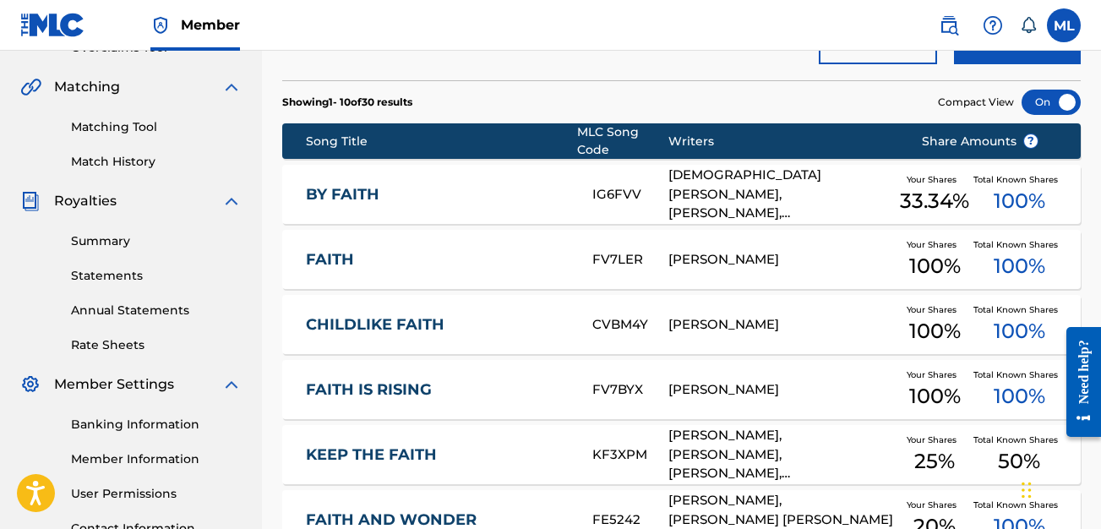
scroll to position [0, 0]
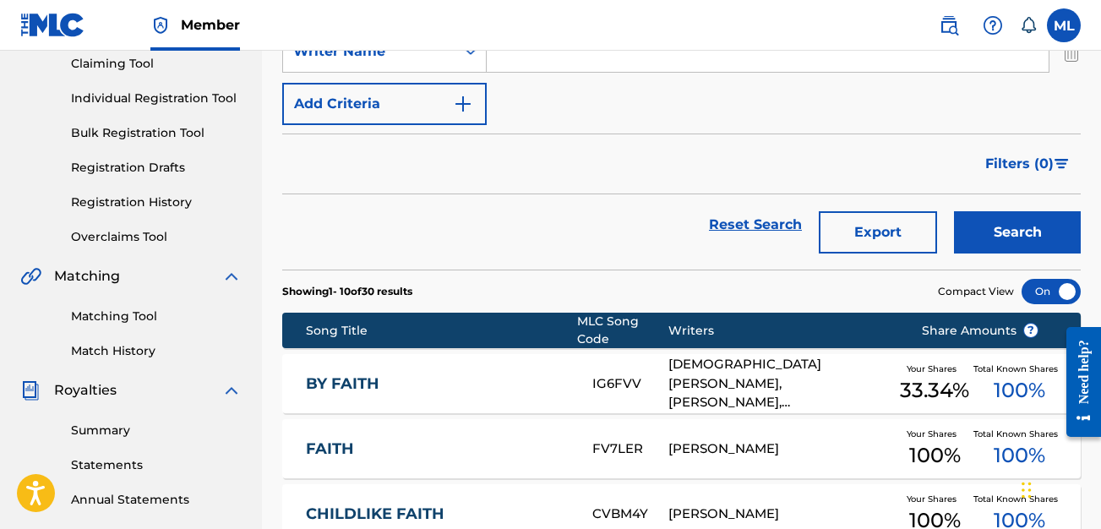
click at [497, 374] on link "BY FAITH" at bounding box center [438, 383] width 264 height 19
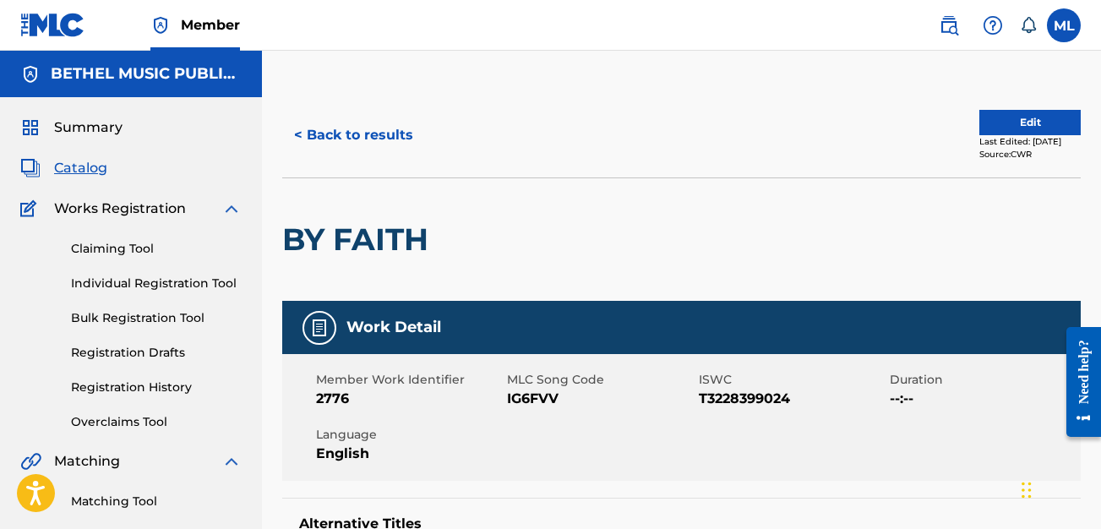
click at [994, 123] on button "Edit" at bounding box center [1029, 122] width 101 height 25
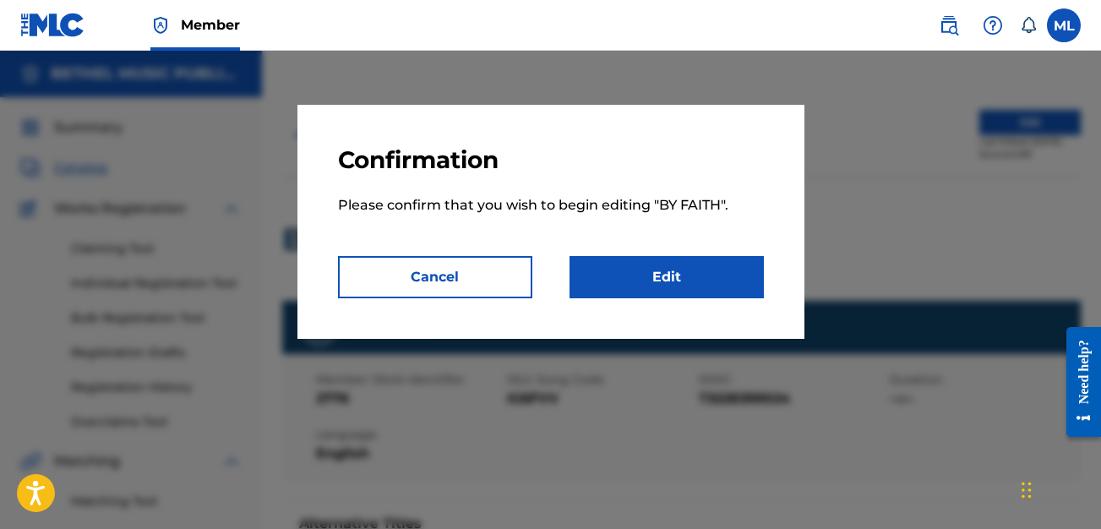
click at [673, 281] on link "Edit" at bounding box center [666, 277] width 194 height 42
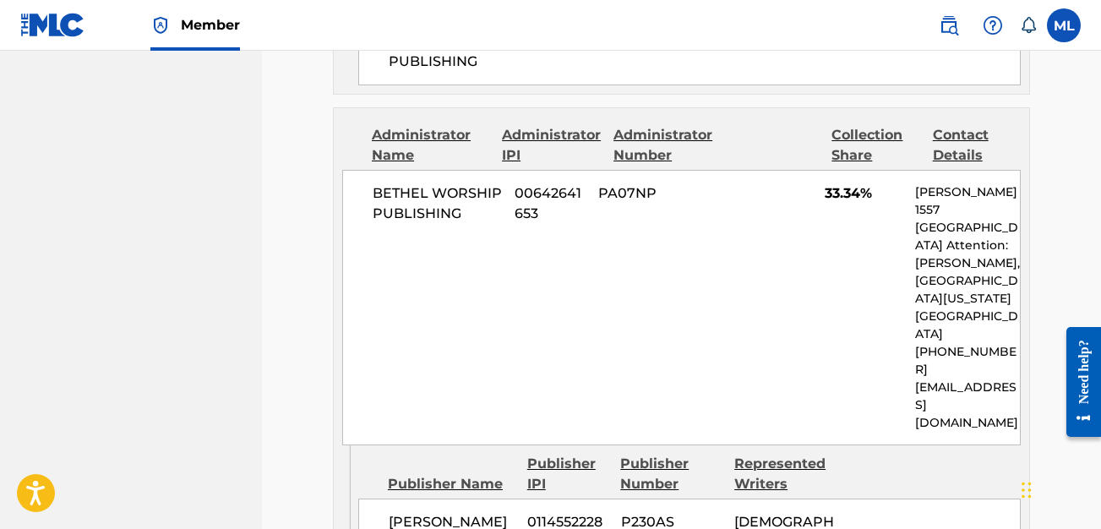
scroll to position [1766, 0]
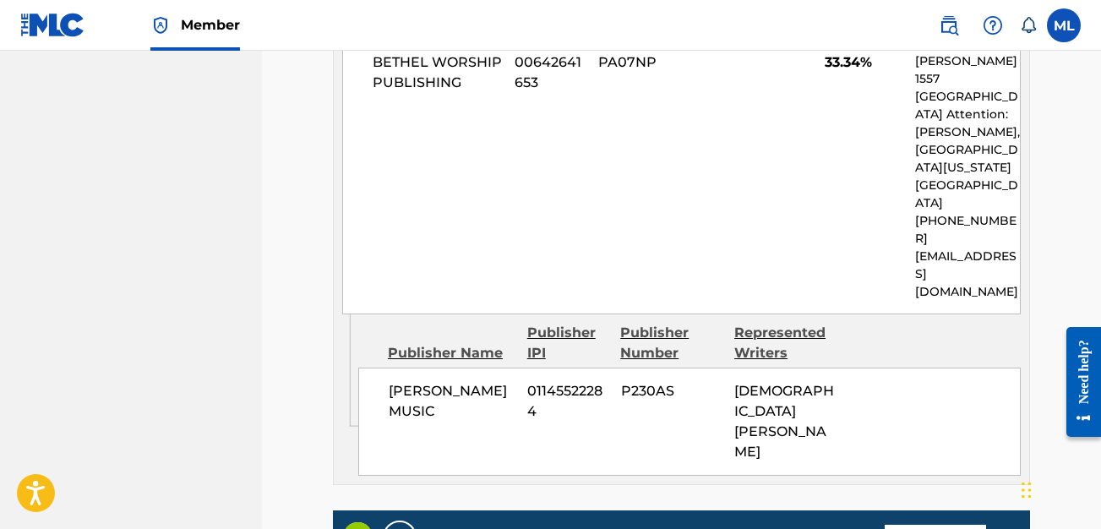
click at [918, 525] on link "Edit" at bounding box center [935, 537] width 101 height 25
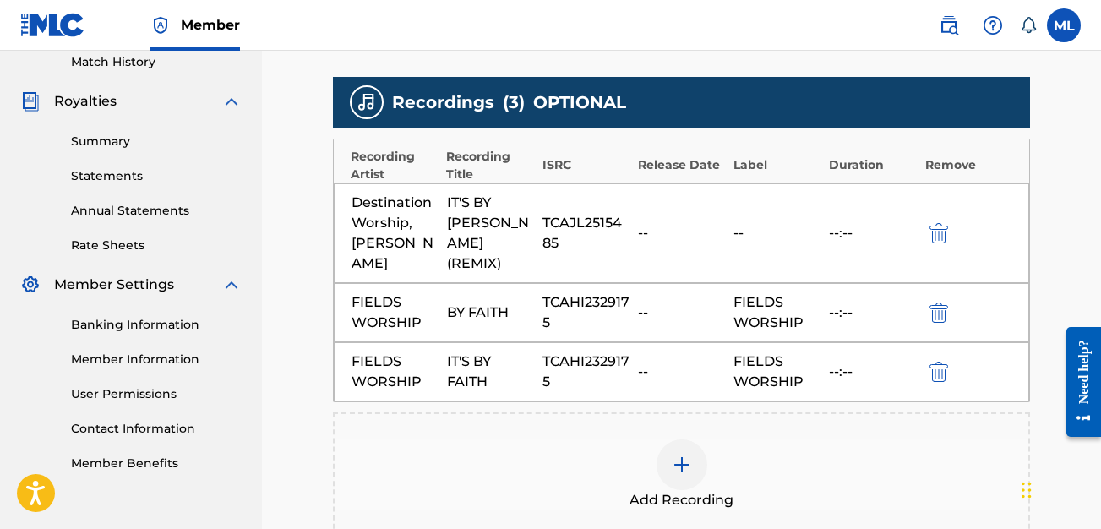
scroll to position [472, 0]
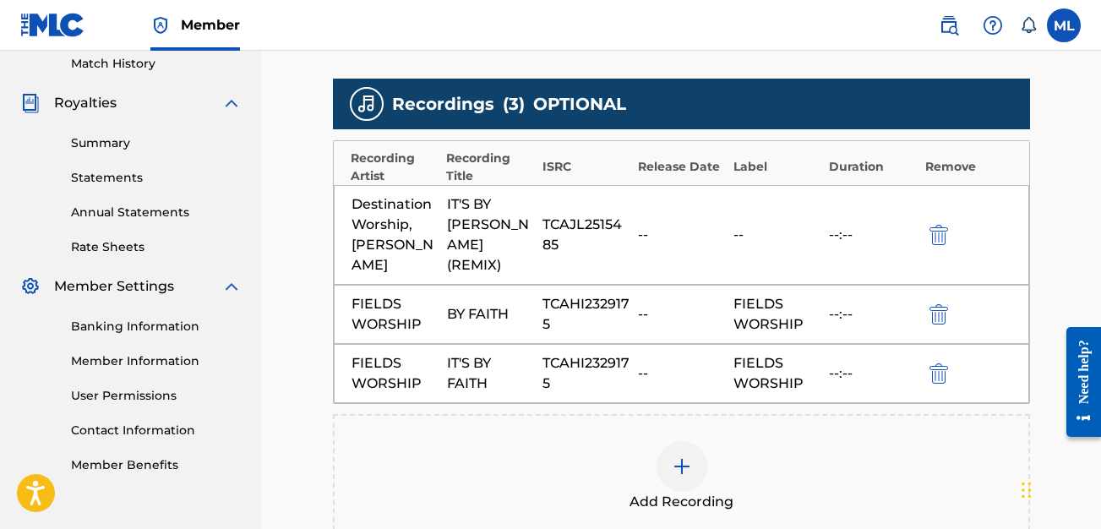
click at [708, 225] on div "--" at bounding box center [681, 235] width 87 height 20
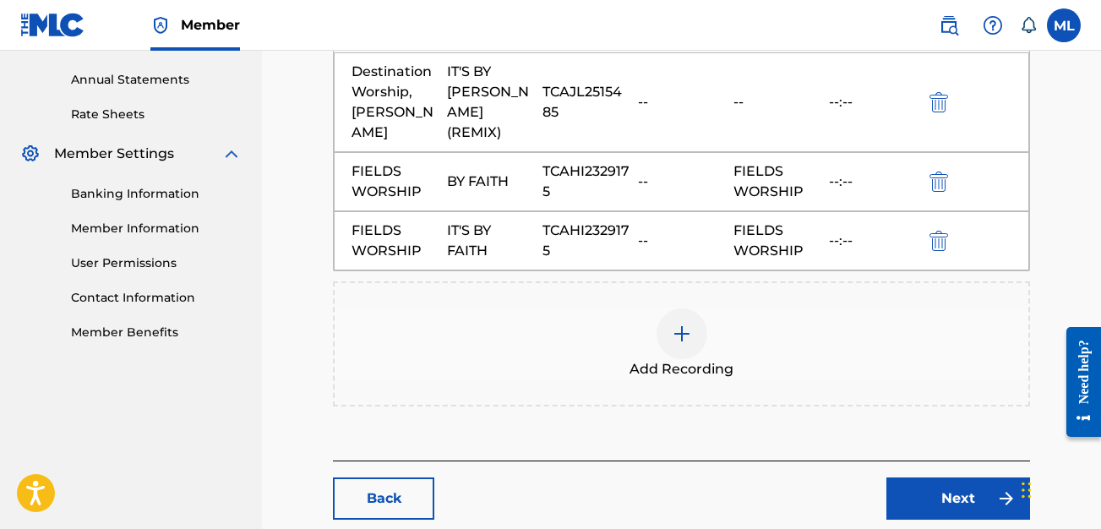
scroll to position [682, 0]
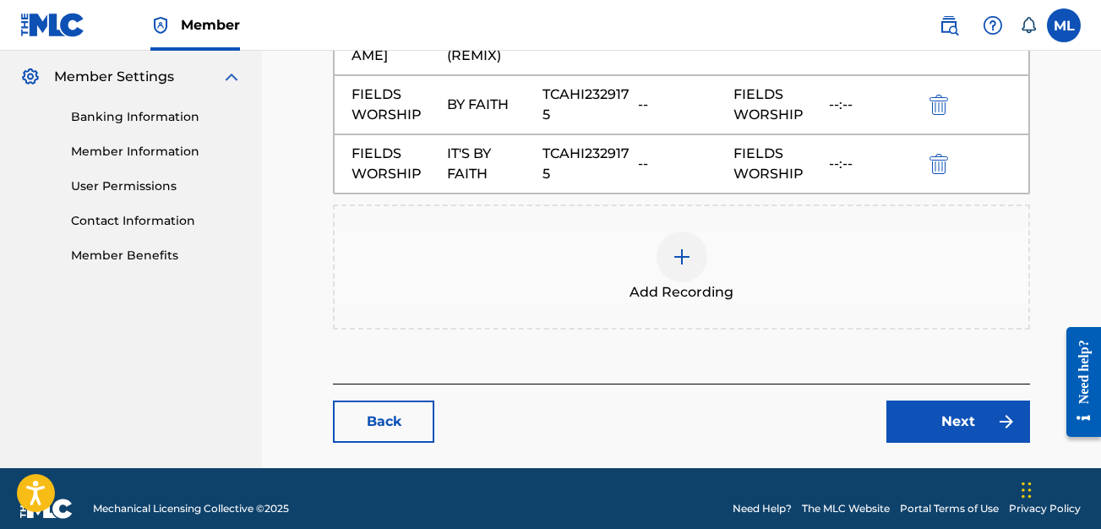
click at [925, 400] on link "Next" at bounding box center [958, 421] width 144 height 42
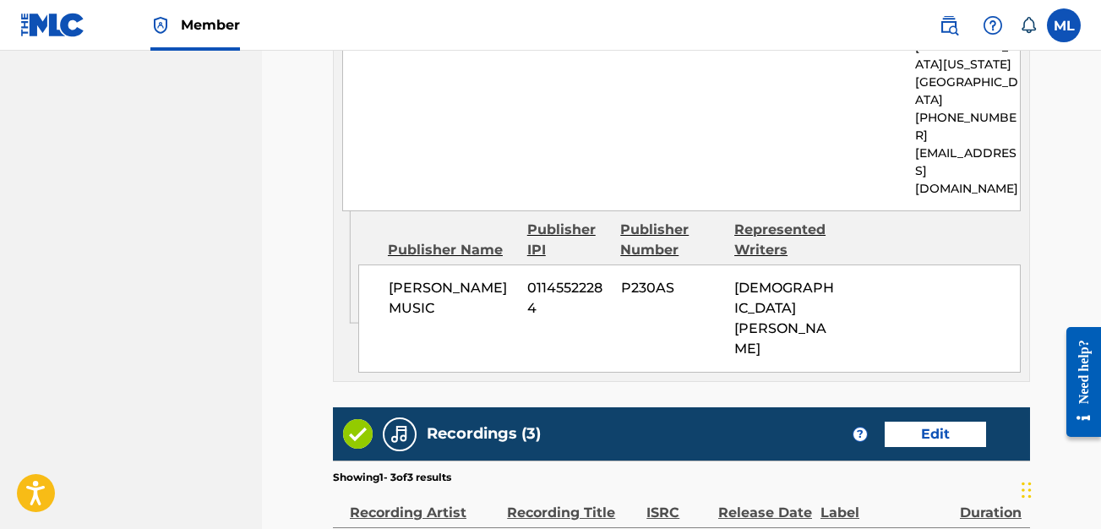
scroll to position [2037, 0]
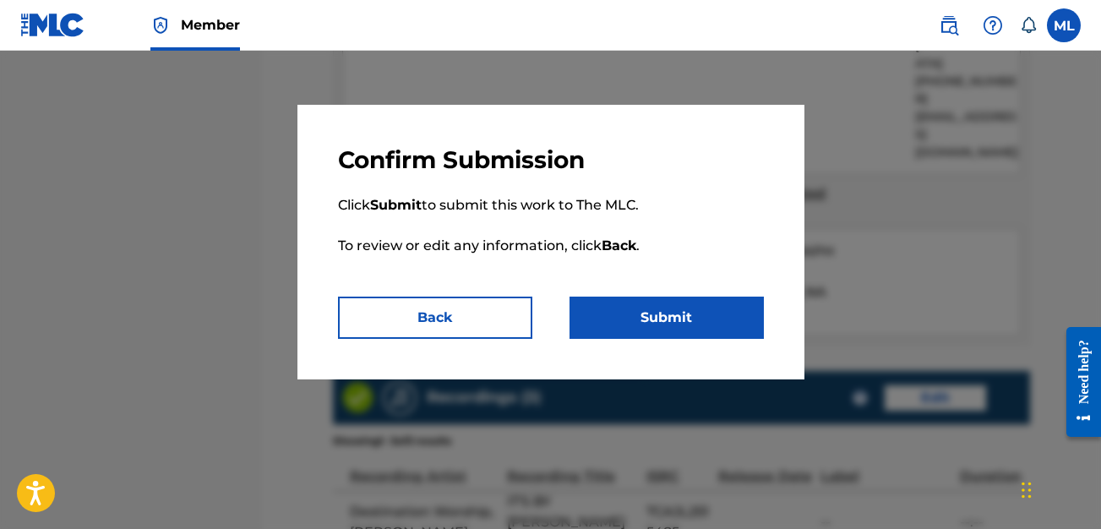
click at [688, 319] on button "Submit" at bounding box center [666, 318] width 194 height 42
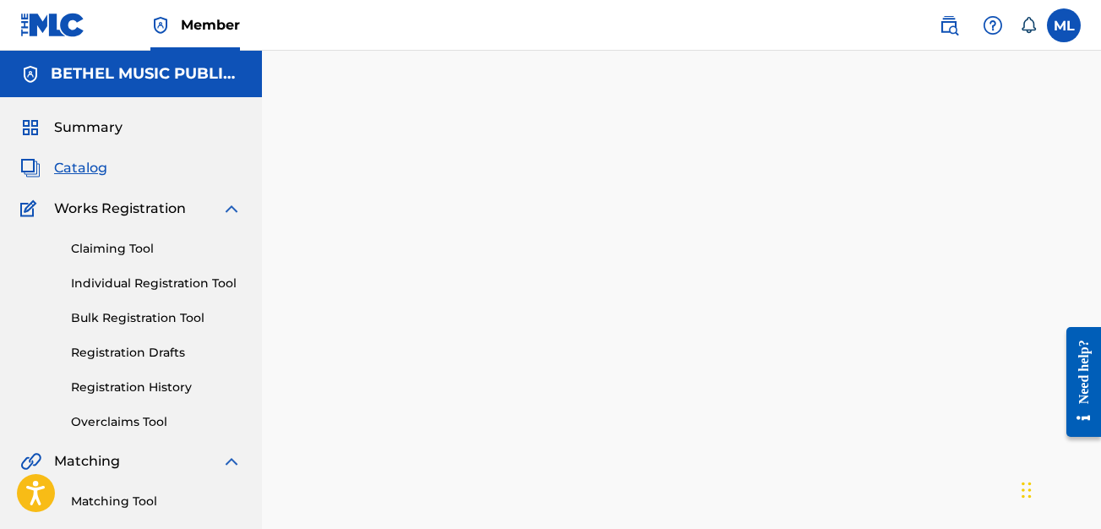
click at [95, 168] on span "Catalog" at bounding box center [80, 168] width 53 height 20
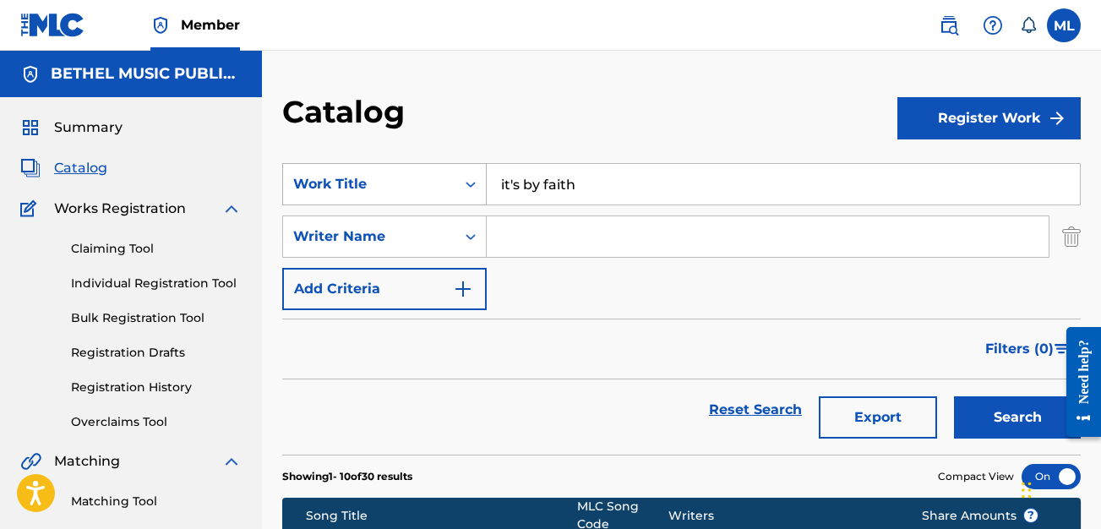
drag, startPoint x: 600, startPoint y: 189, endPoint x: 477, endPoint y: 188, distance: 122.5
click at [477, 188] on div "SearchWithCriteriae64e82a6-5b46-4d78-b498-e51f842349d1 Work Title it's by faith" at bounding box center [681, 184] width 798 height 42
type input "long way"
click at [963, 239] on input "Search Form" at bounding box center [768, 236] width 562 height 41
type input "krissy"
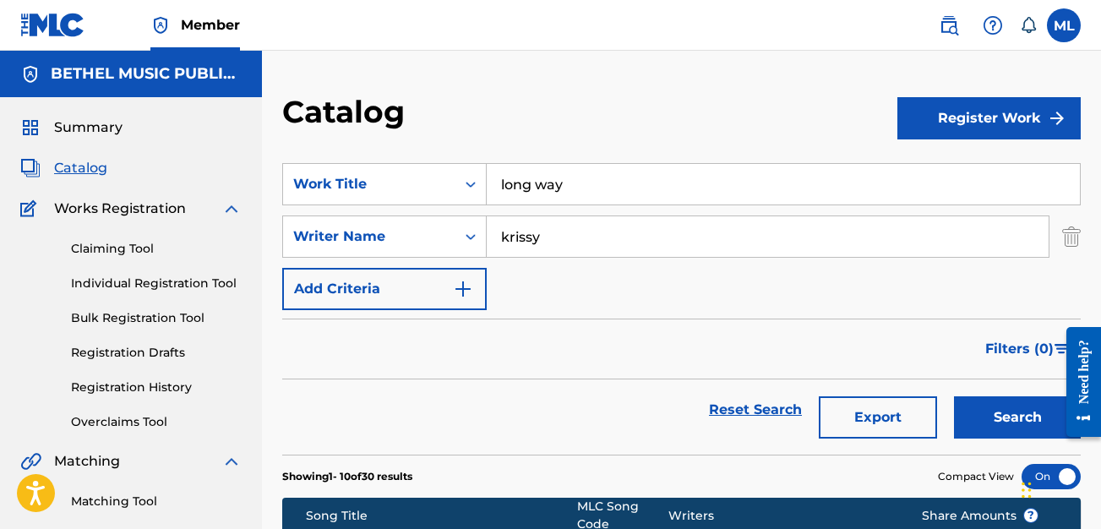
click at [954, 396] on button "Search" at bounding box center [1017, 417] width 127 height 42
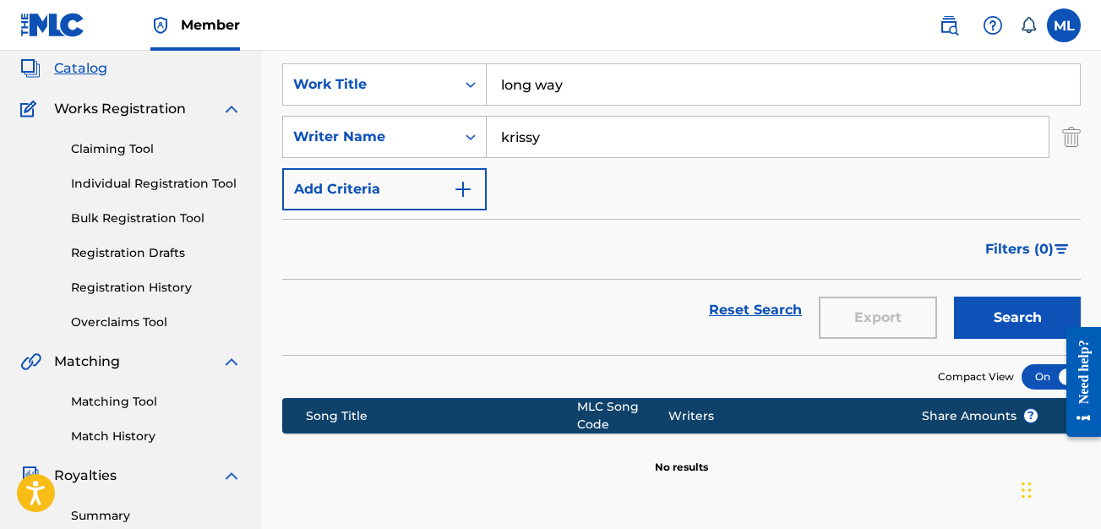
scroll to position [97, 0]
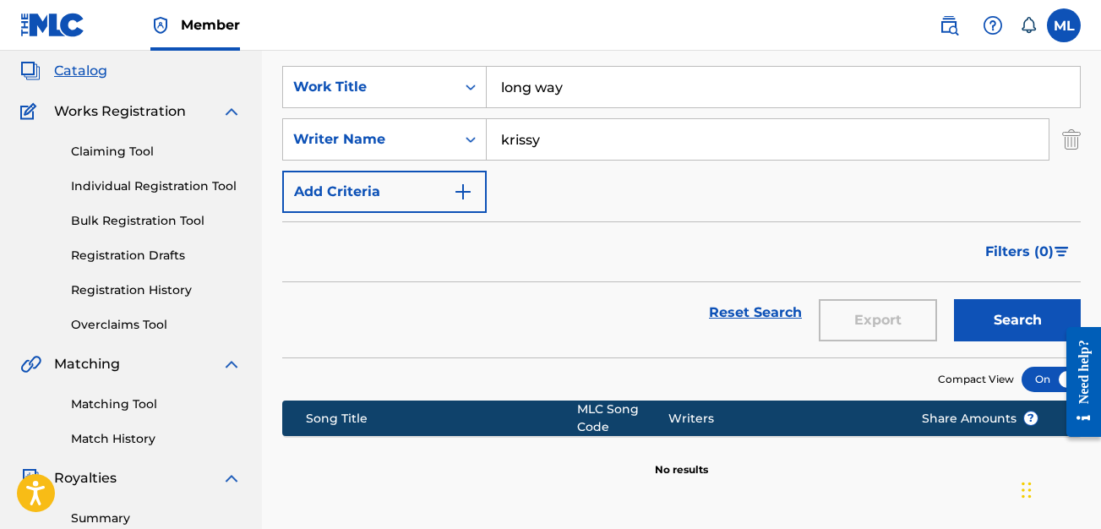
click at [558, 153] on input "krissy" at bounding box center [768, 139] width 562 height 41
click at [954, 299] on button "Search" at bounding box center [1017, 320] width 127 height 42
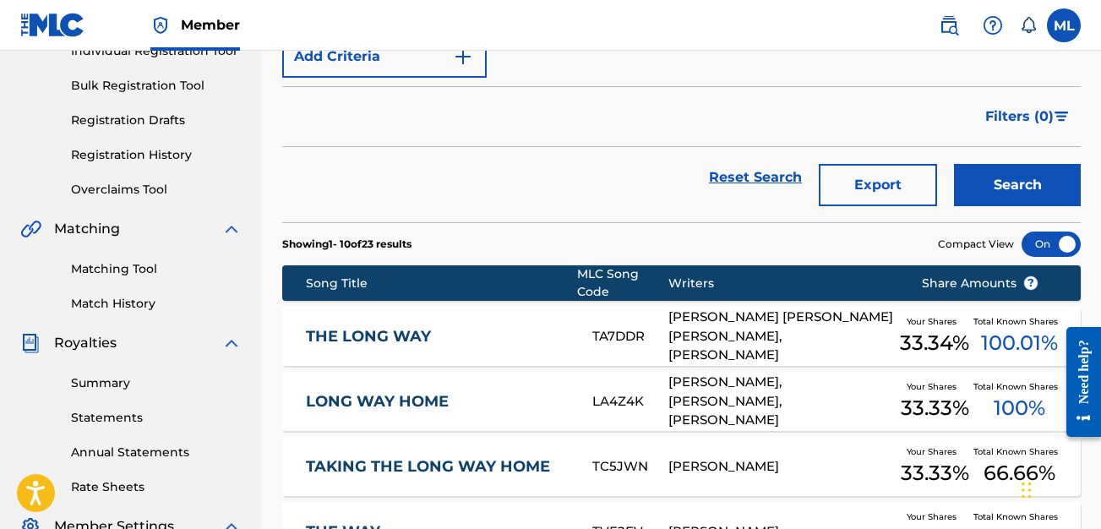
scroll to position [274, 0]
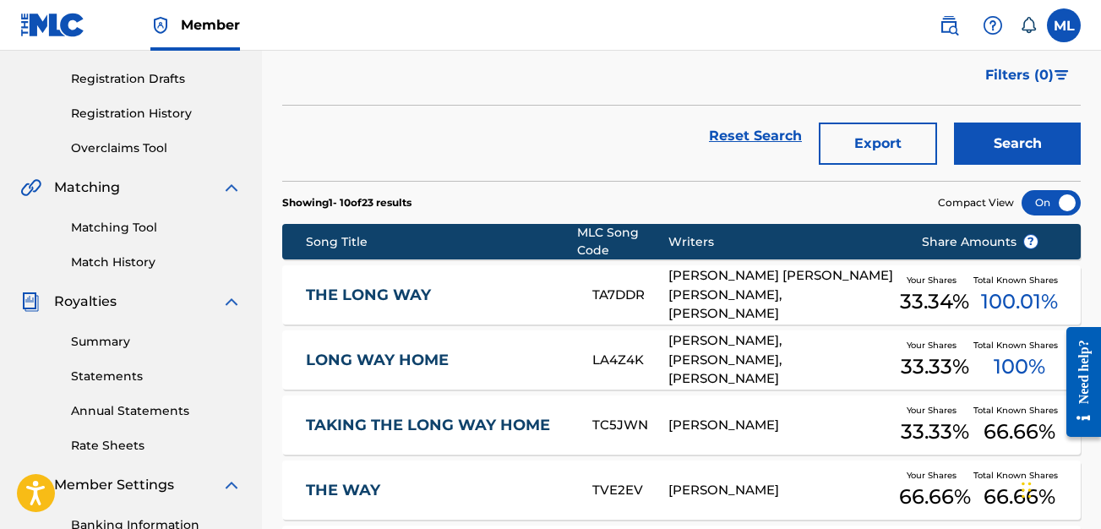
click at [477, 291] on link "THE LONG WAY" at bounding box center [438, 295] width 264 height 19
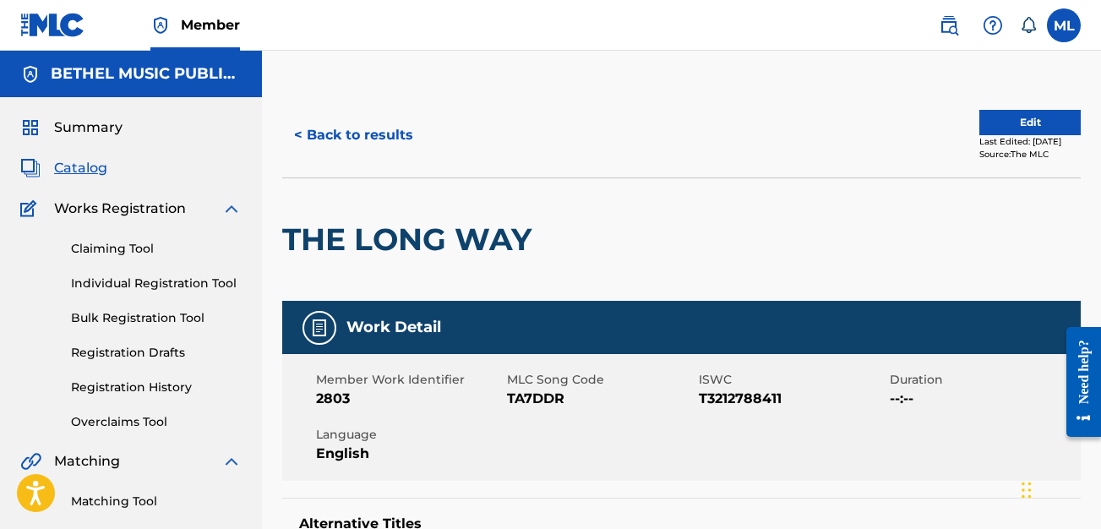
click at [999, 117] on button "Edit" at bounding box center [1029, 122] width 101 height 25
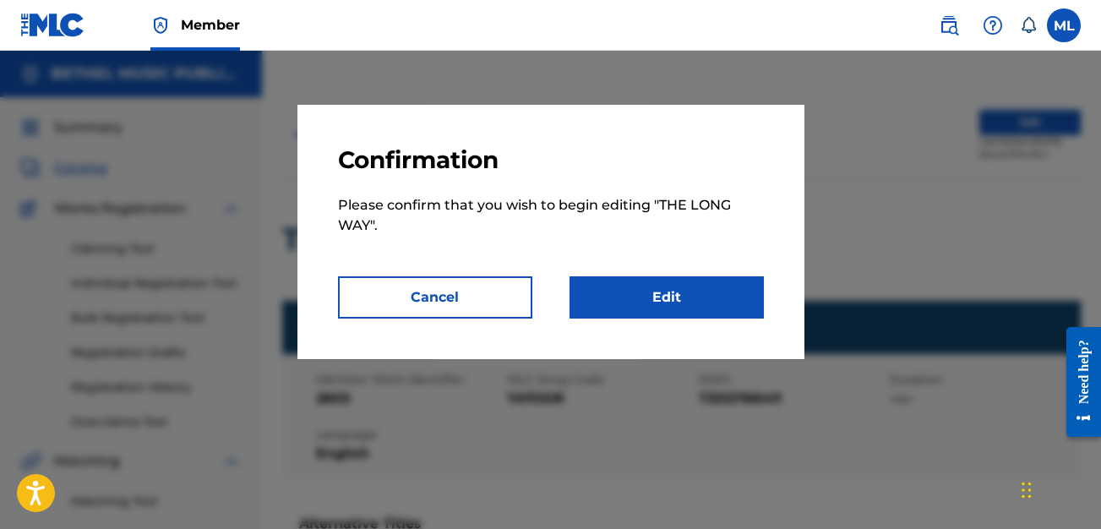
click at [709, 286] on link "Edit" at bounding box center [666, 297] width 194 height 42
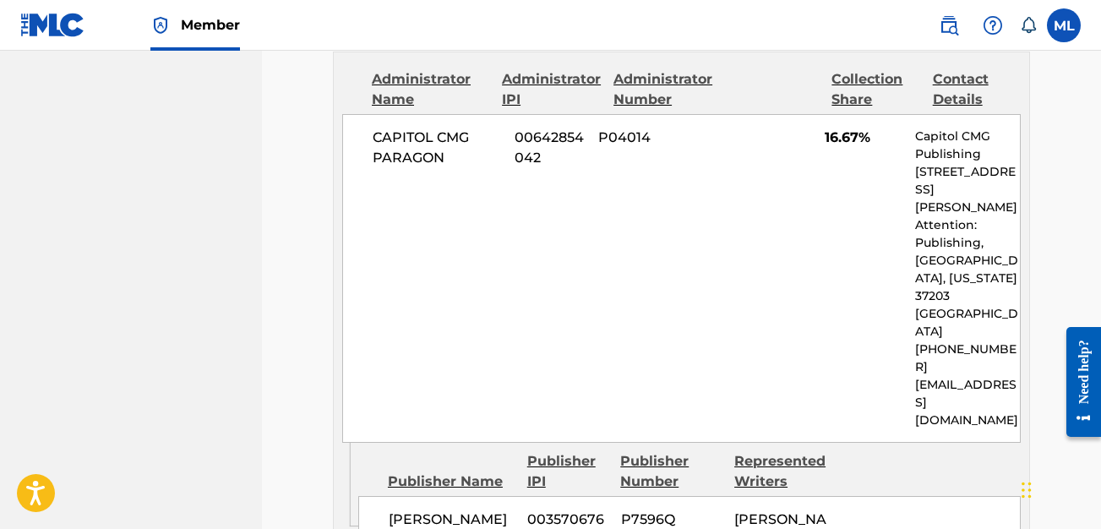
scroll to position [2445, 0]
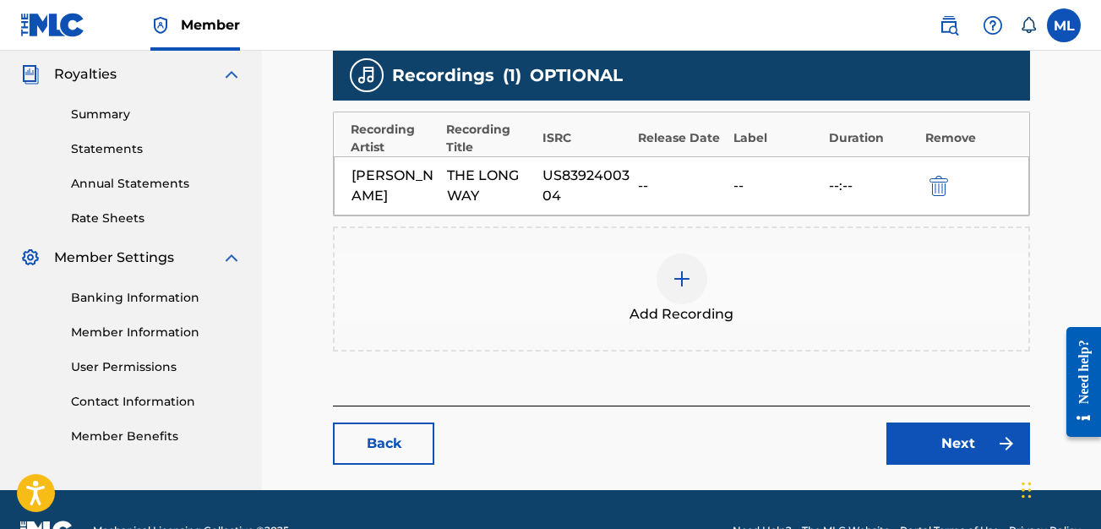
scroll to position [499, 0]
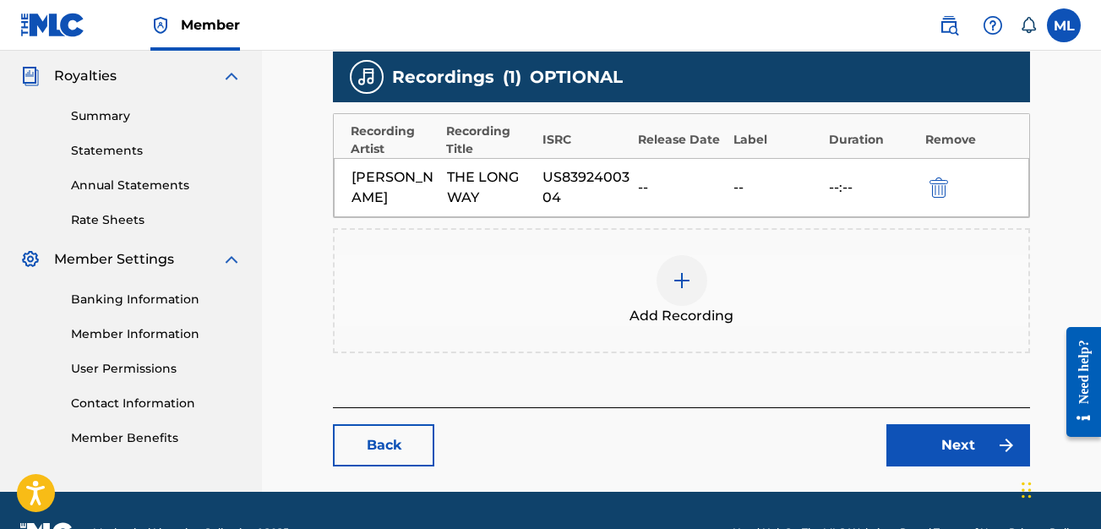
click at [509, 176] on div "THE LONG WAY" at bounding box center [490, 187] width 87 height 41
click at [682, 291] on div at bounding box center [681, 280] width 51 height 51
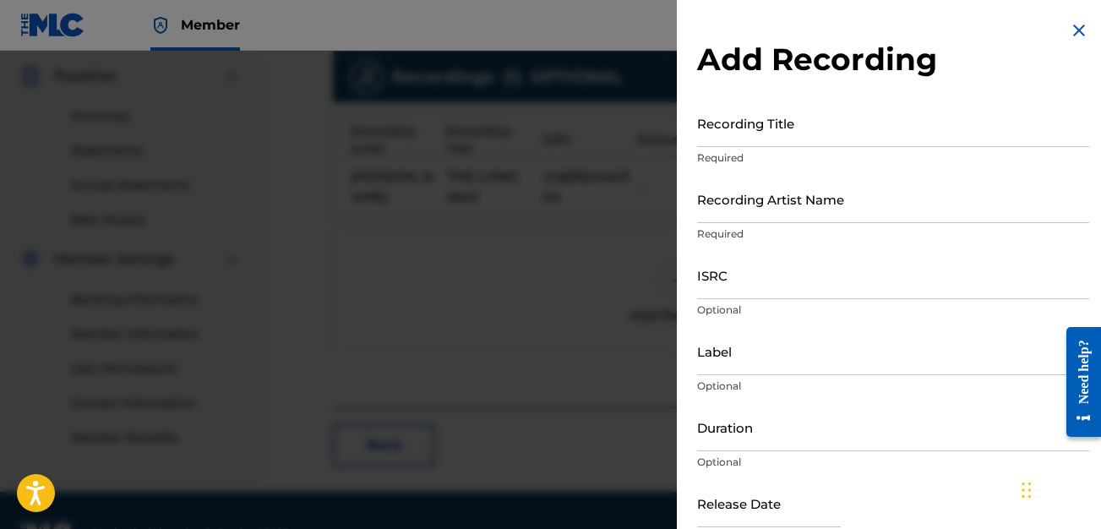
click at [1069, 39] on img at bounding box center [1079, 30] width 20 height 20
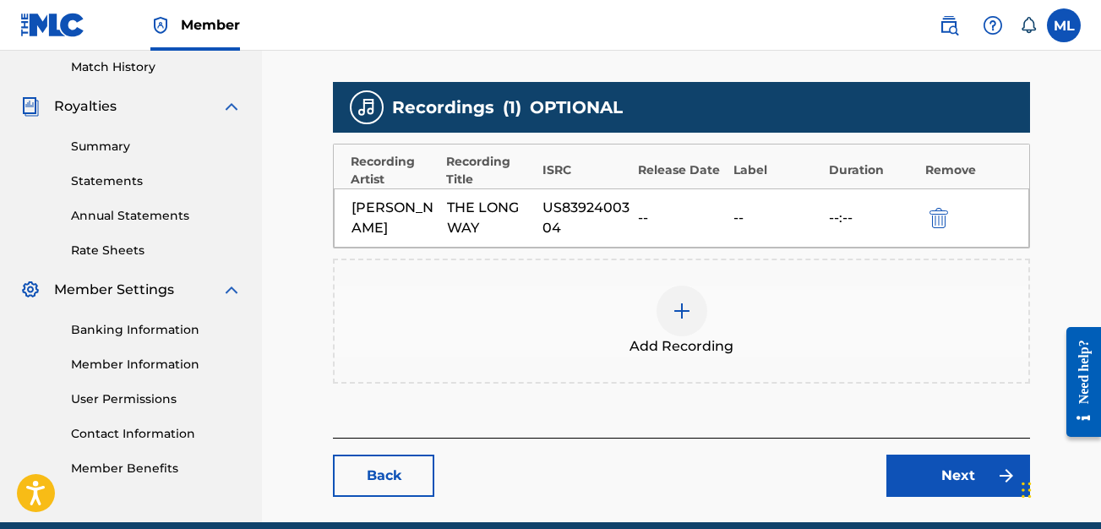
scroll to position [452, 0]
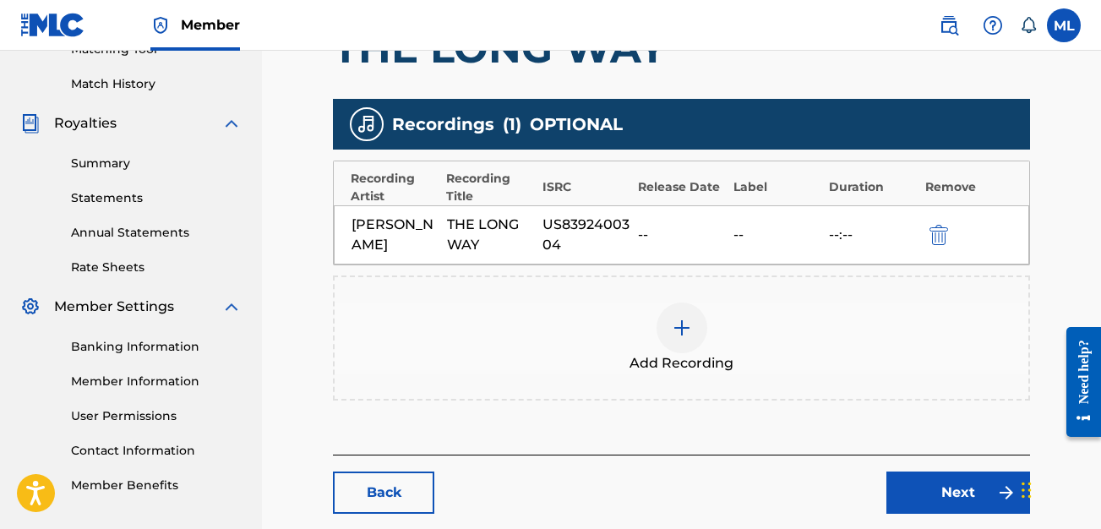
click at [963, 507] on link "Next" at bounding box center [958, 492] width 144 height 42
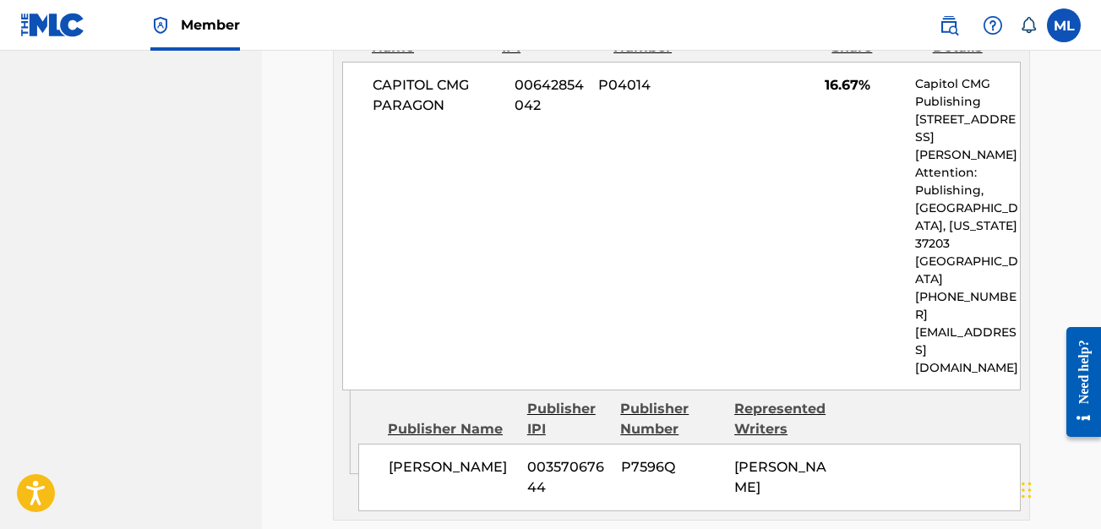
scroll to position [2500, 0]
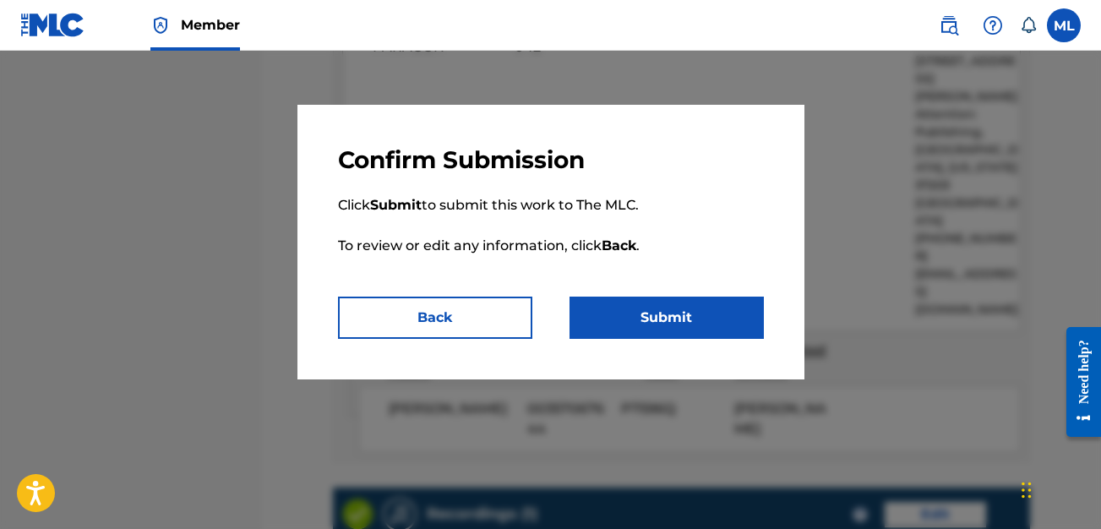
click at [660, 303] on button "Submit" at bounding box center [666, 318] width 194 height 42
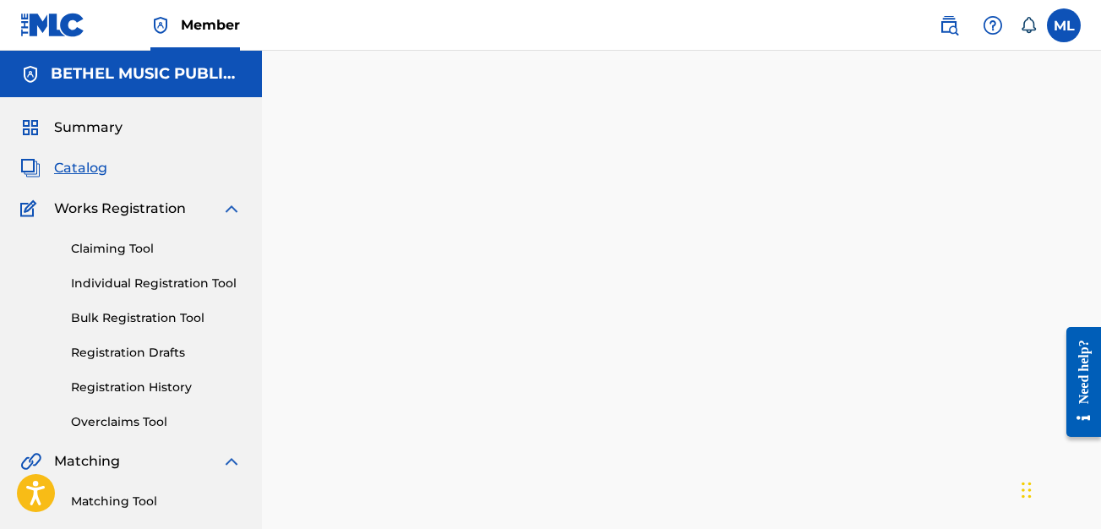
click at [92, 166] on span "Catalog" at bounding box center [80, 168] width 53 height 20
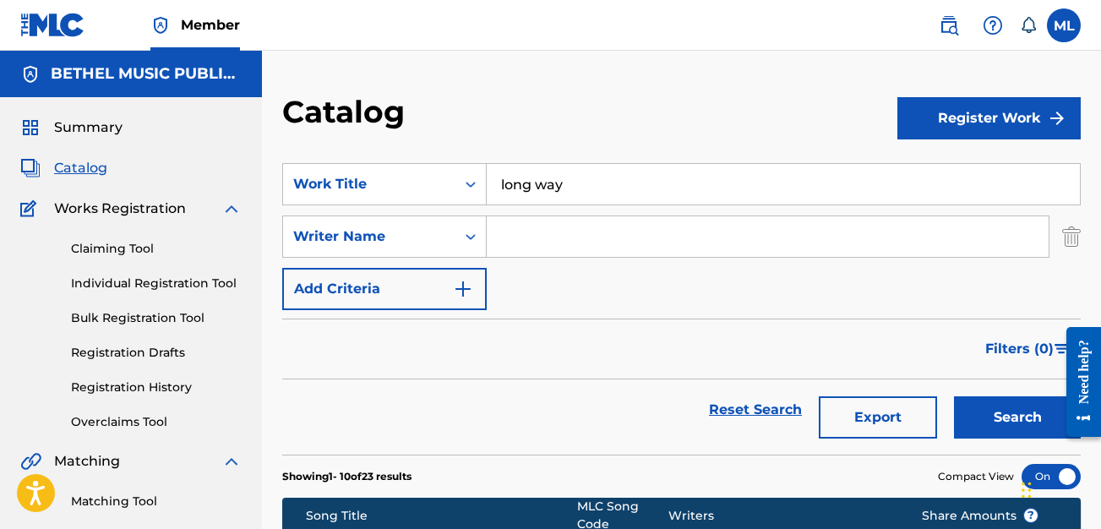
click at [660, 169] on input "long way" at bounding box center [783, 184] width 593 height 41
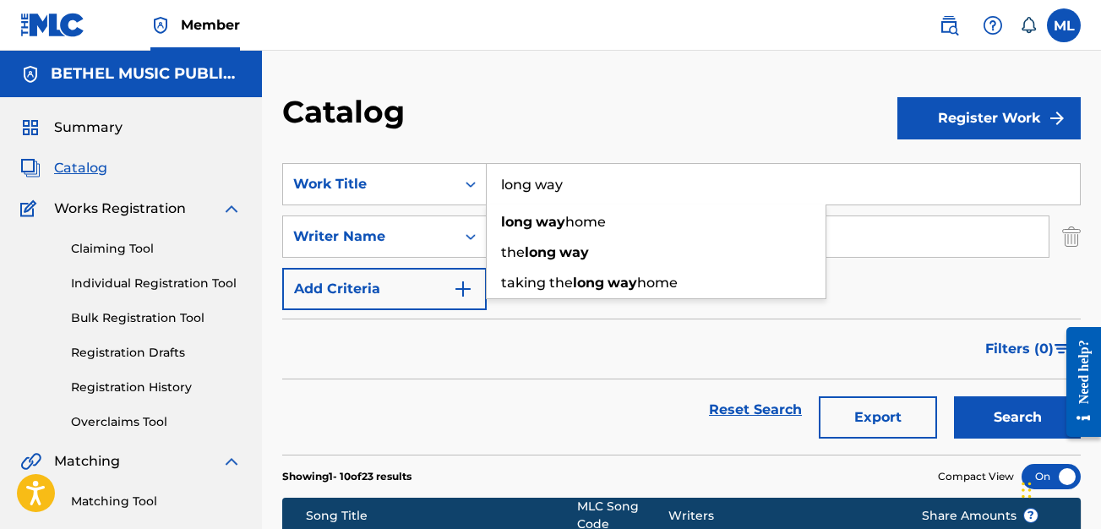
click at [660, 169] on input "long way" at bounding box center [783, 184] width 593 height 41
type input "stayed"
click at [954, 396] on button "Search" at bounding box center [1017, 417] width 127 height 42
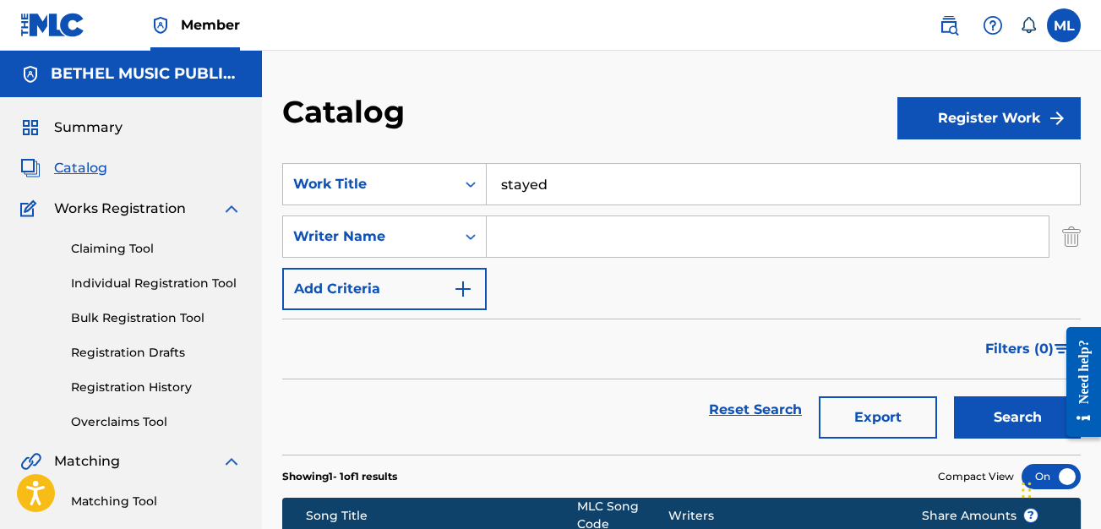
scroll to position [237, 0]
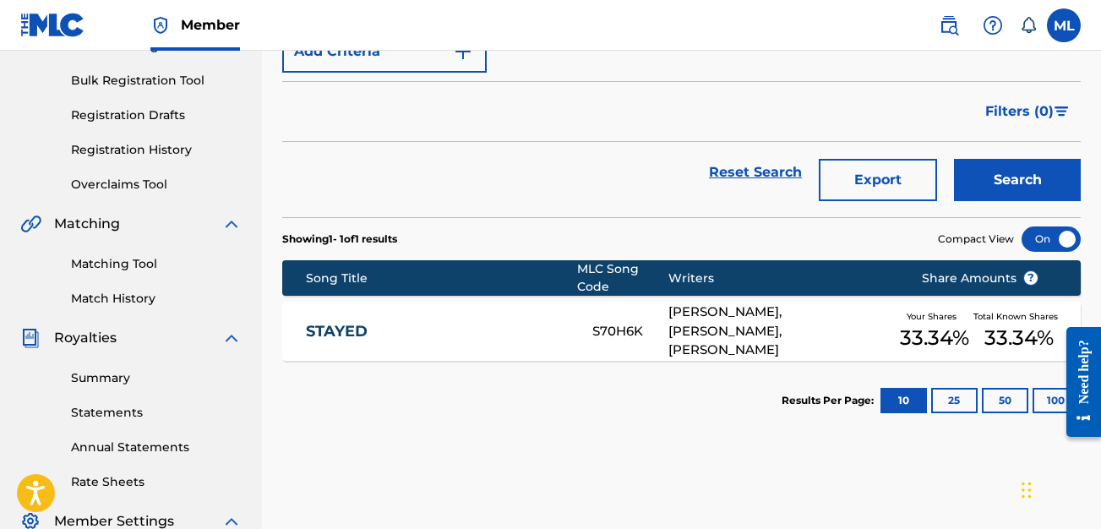
click at [512, 337] on link "STAYED" at bounding box center [438, 331] width 264 height 19
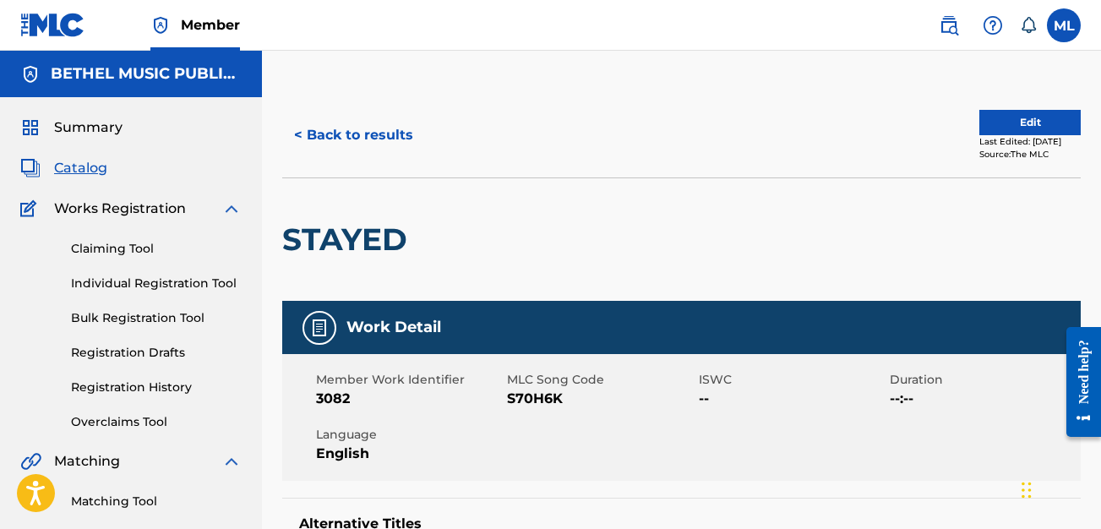
click at [982, 131] on button "Edit" at bounding box center [1029, 122] width 101 height 25
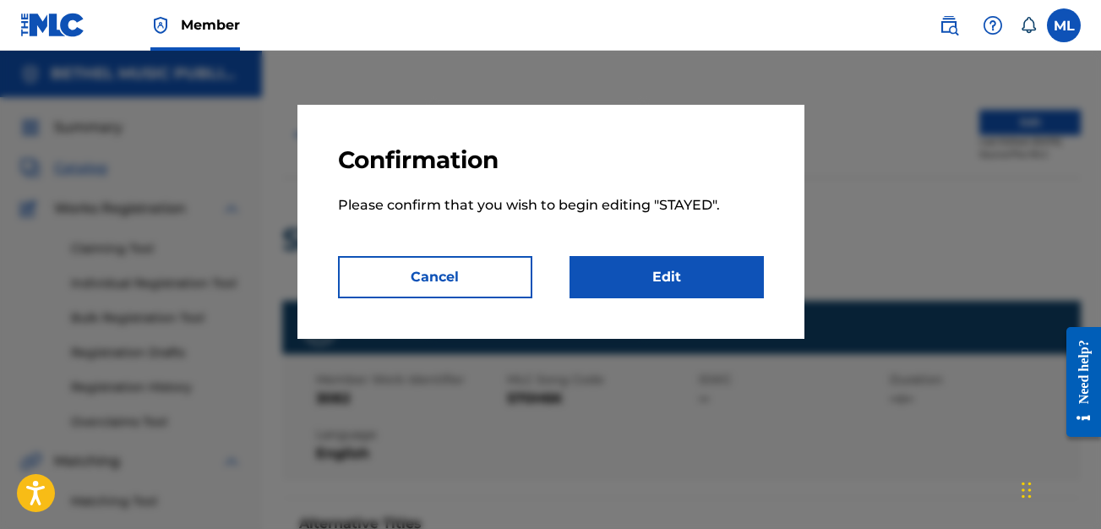
click at [647, 270] on link "Edit" at bounding box center [666, 277] width 194 height 42
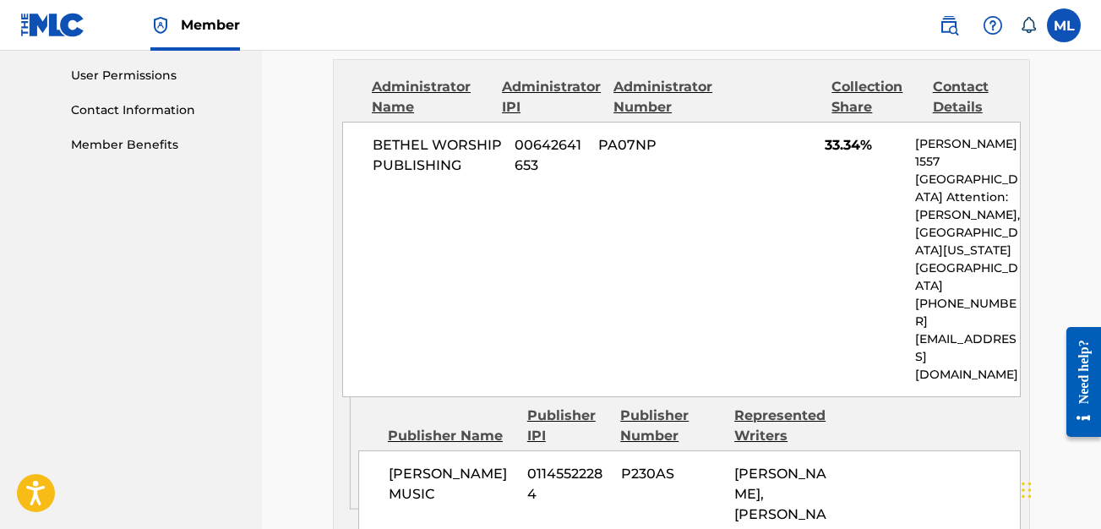
scroll to position [1061, 0]
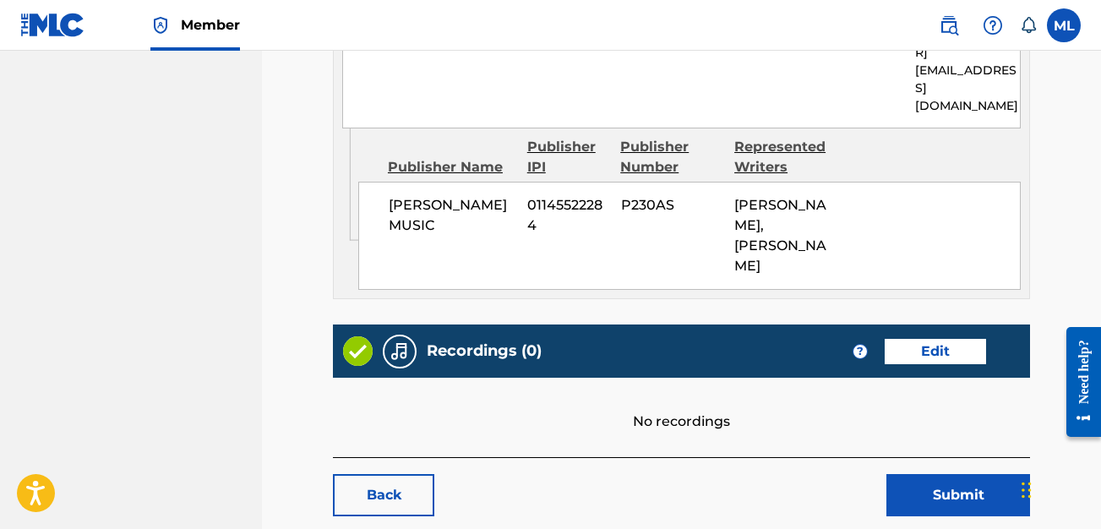
click at [939, 339] on link "Edit" at bounding box center [935, 351] width 101 height 25
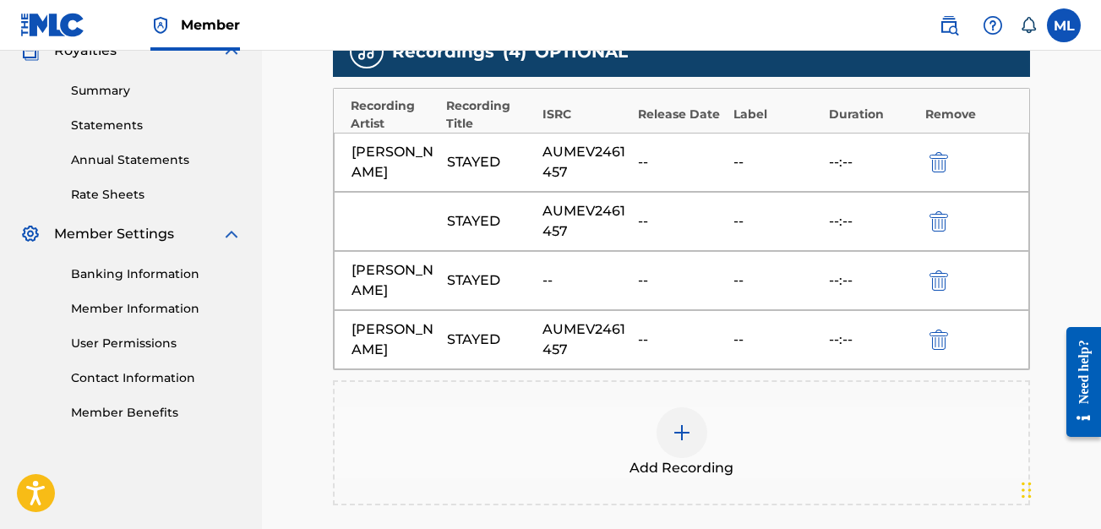
scroll to position [721, 0]
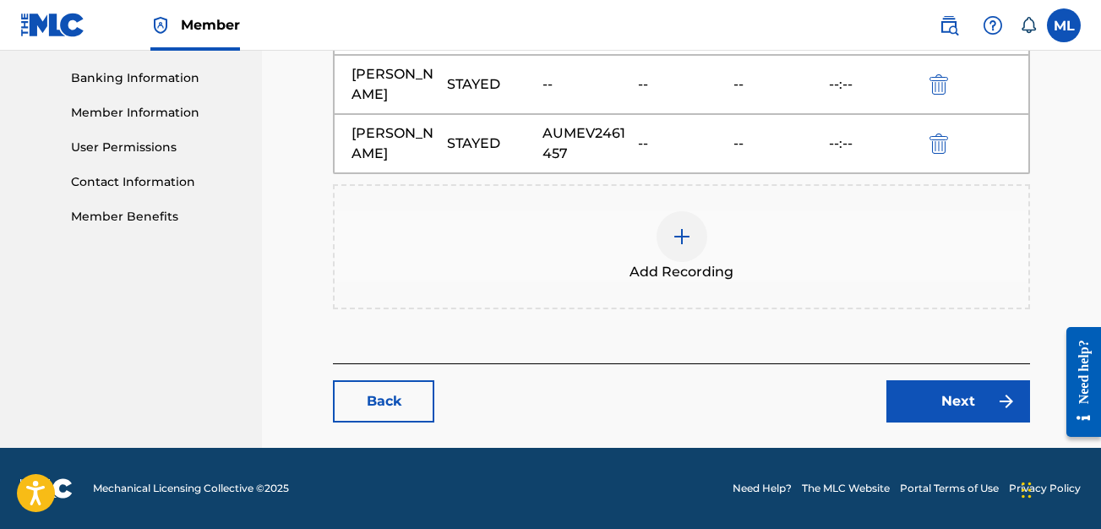
click at [931, 389] on link "Next" at bounding box center [958, 401] width 144 height 42
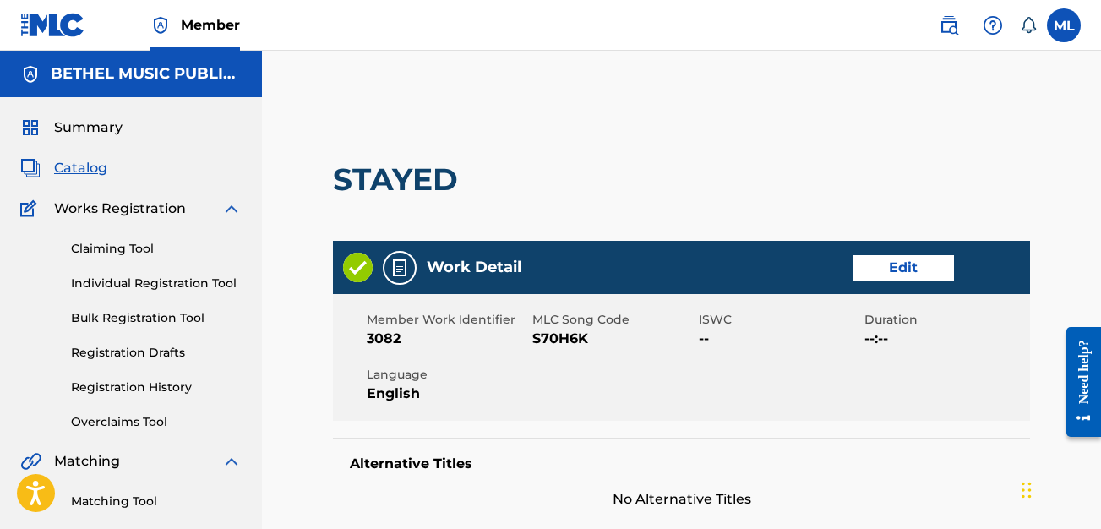
scroll to position [1243, 0]
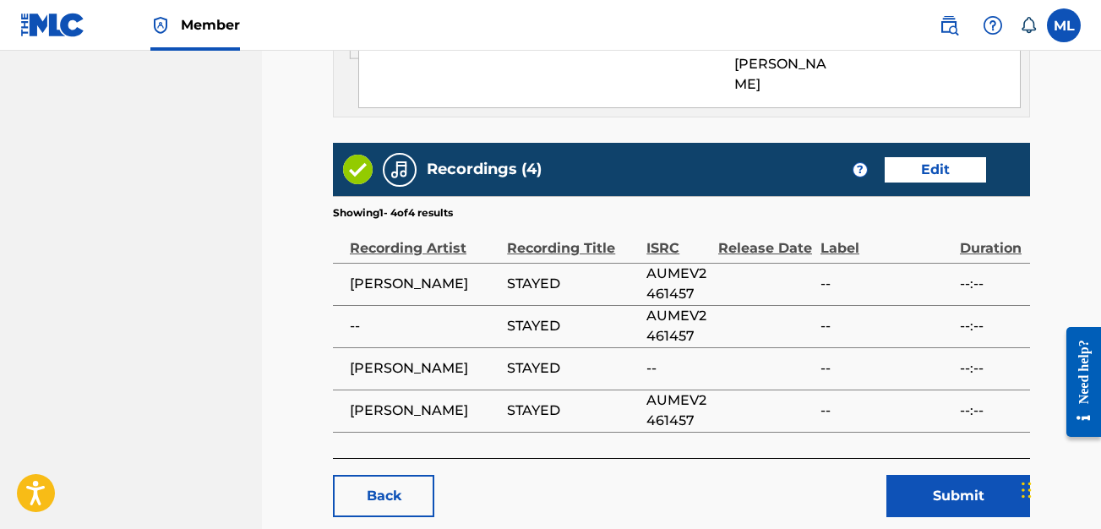
click at [940, 475] on button "Submit" at bounding box center [958, 496] width 144 height 42
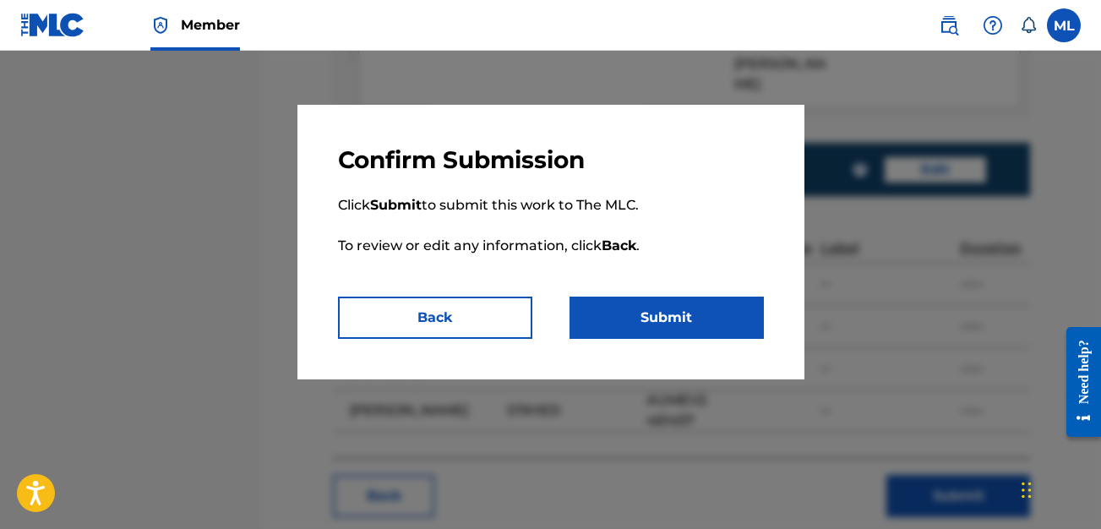
click at [731, 316] on button "Submit" at bounding box center [666, 318] width 194 height 42
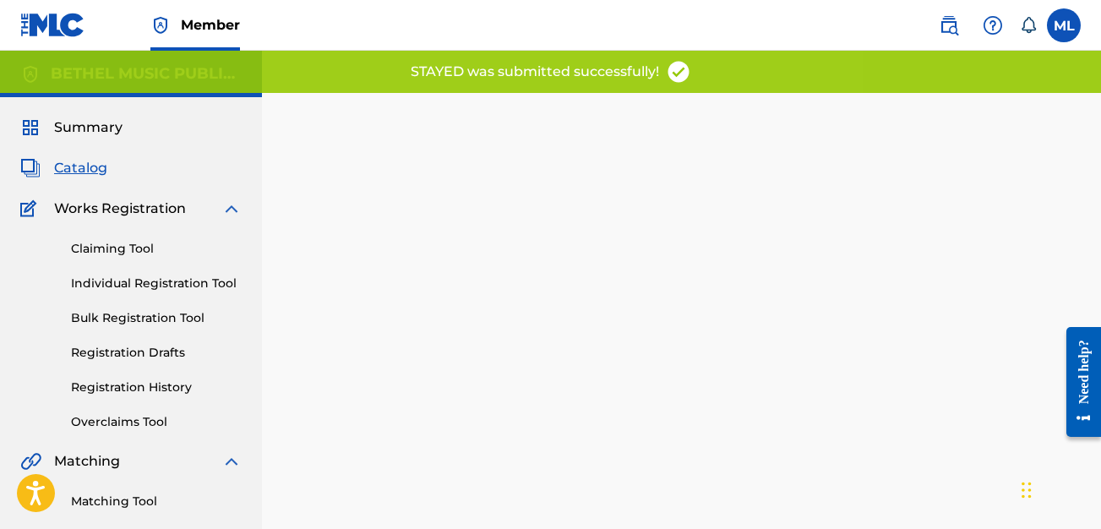
click at [99, 166] on span "Catalog" at bounding box center [80, 168] width 53 height 20
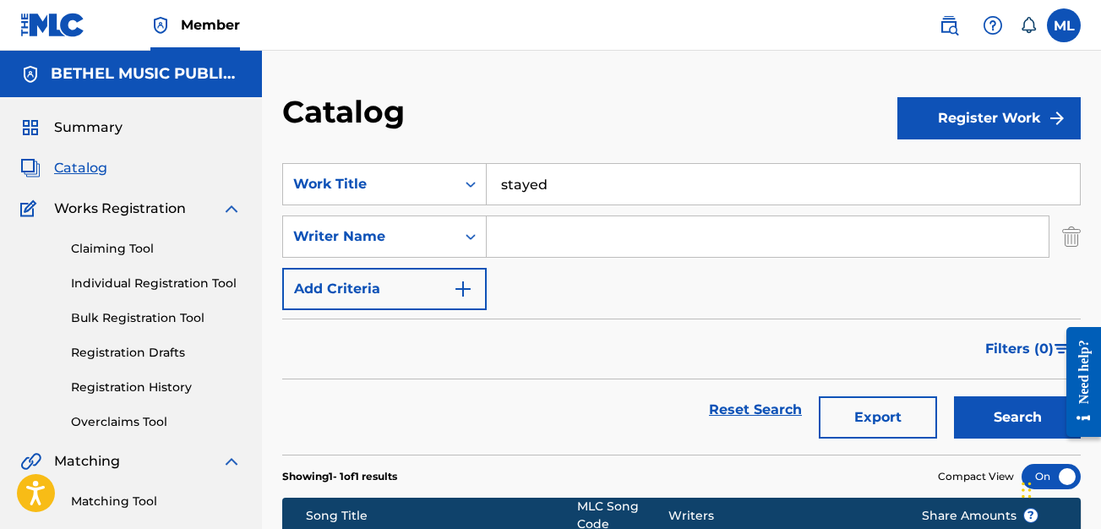
click at [567, 165] on input "stayed" at bounding box center [783, 184] width 593 height 41
click at [566, 172] on input "stayed" at bounding box center [783, 184] width 593 height 41
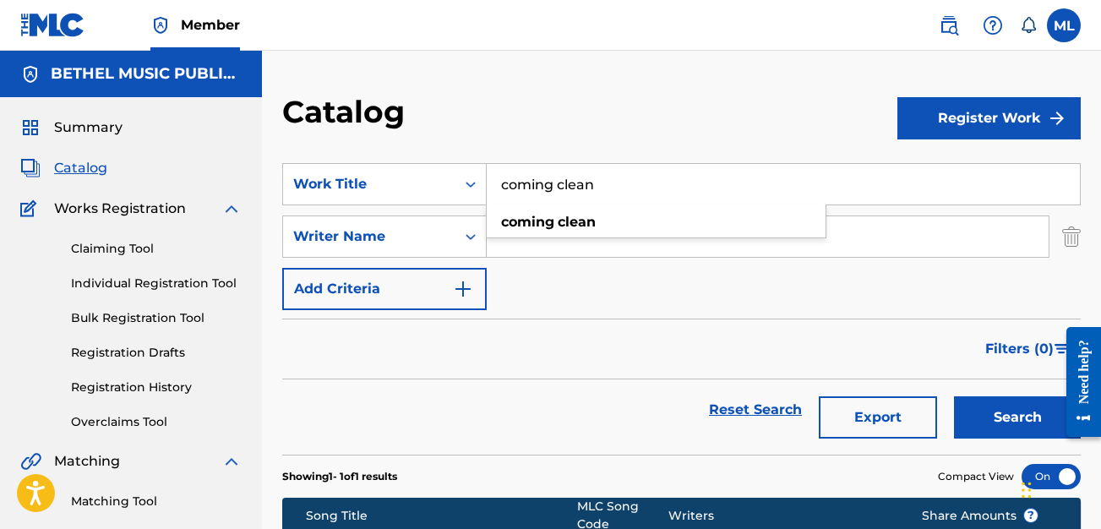
type input "coming clean"
click at [954, 396] on button "Search" at bounding box center [1017, 417] width 127 height 42
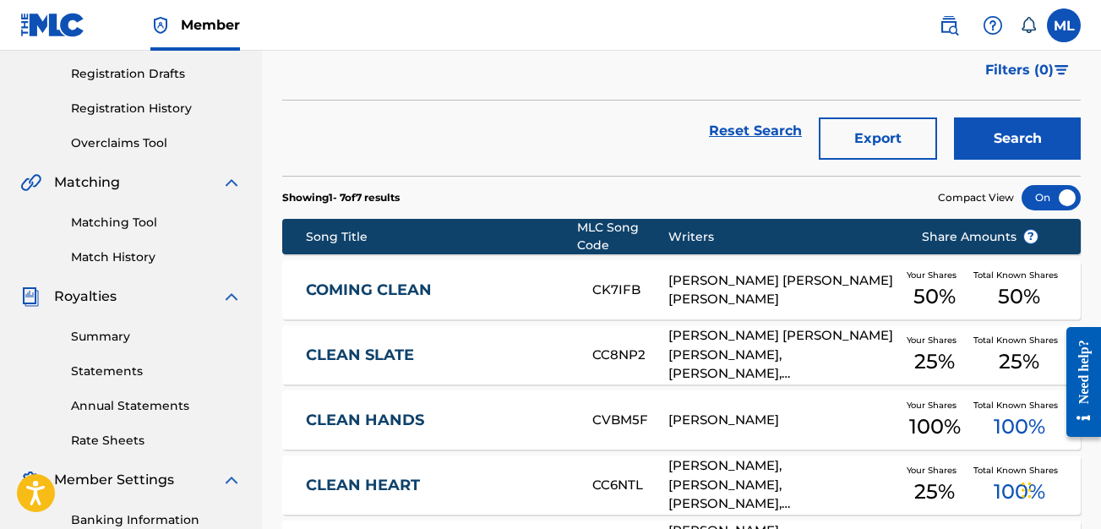
scroll to position [280, 0]
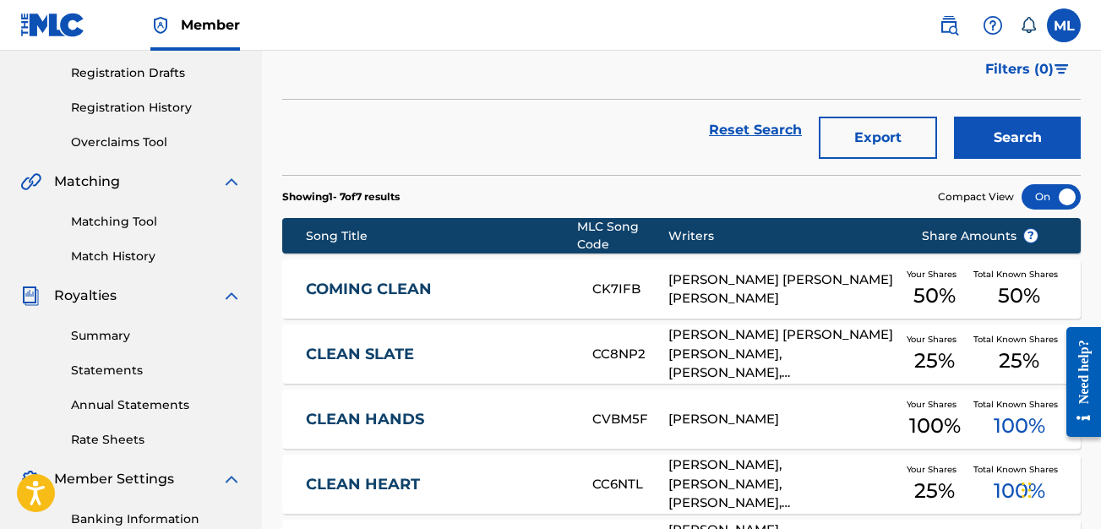
click at [494, 294] on link "COMING CLEAN" at bounding box center [438, 289] width 264 height 19
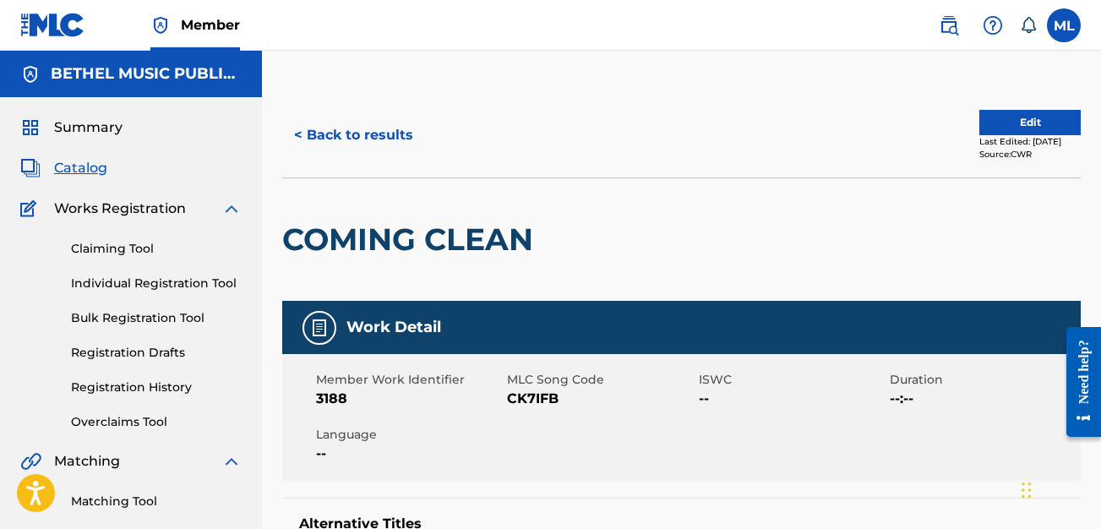
click at [1011, 129] on button "Edit" at bounding box center [1029, 122] width 101 height 25
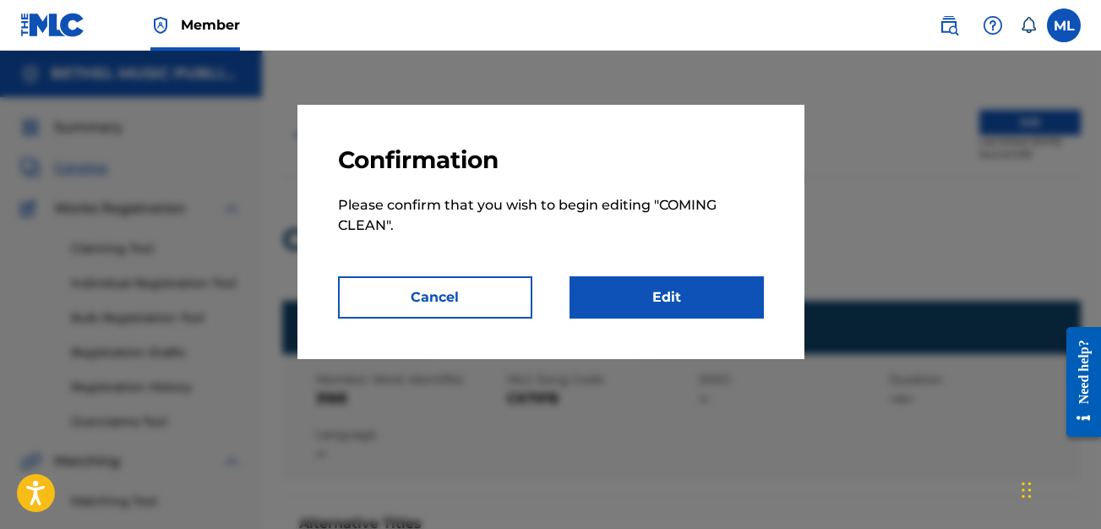
click at [691, 296] on link "Edit" at bounding box center [666, 297] width 194 height 42
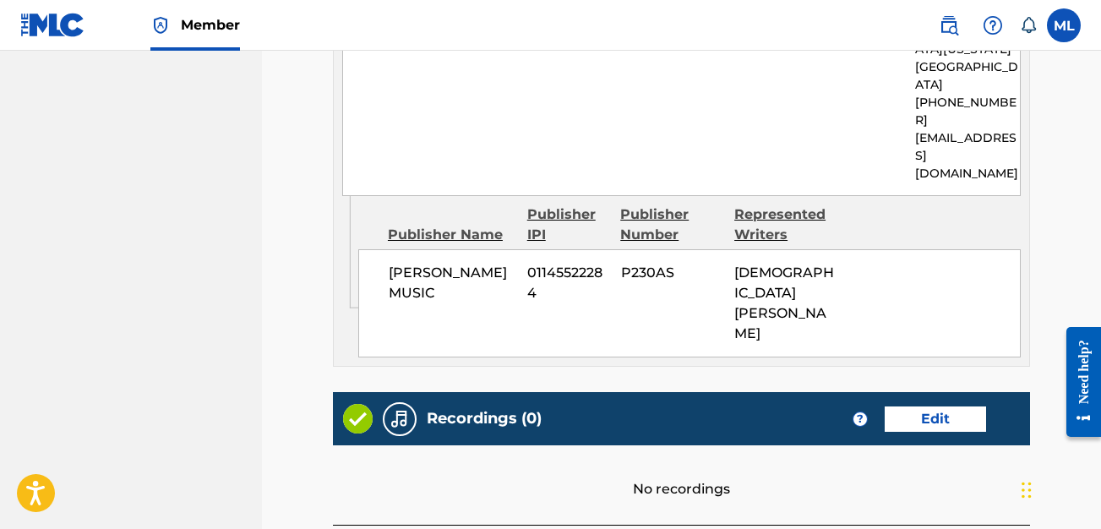
scroll to position [996, 0]
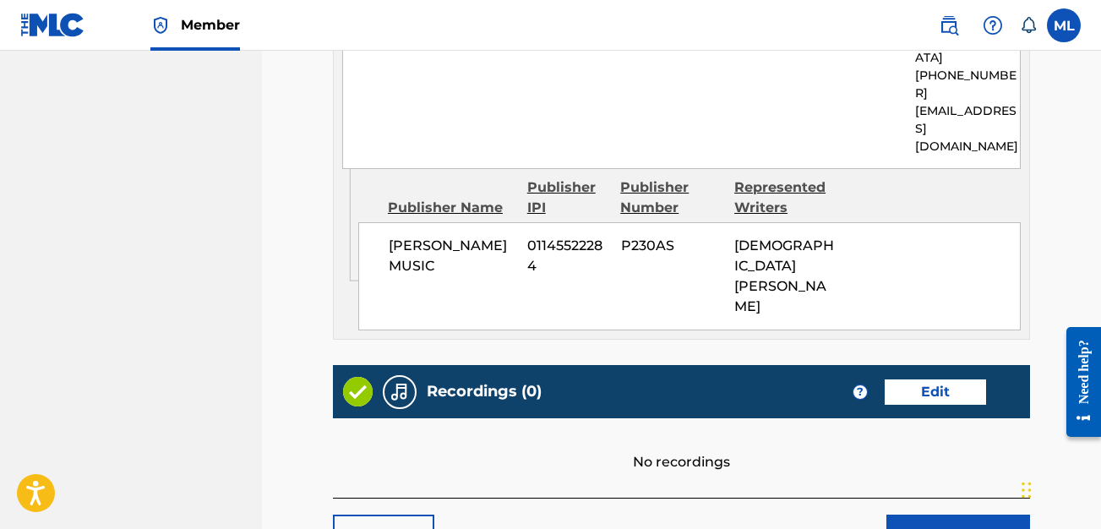
click at [941, 379] on link "Edit" at bounding box center [935, 391] width 101 height 25
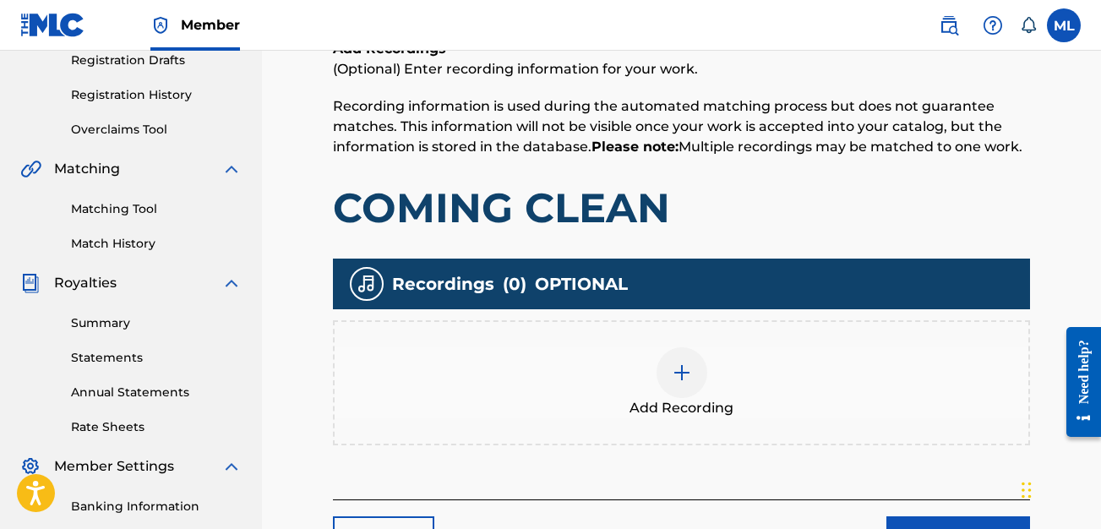
scroll to position [294, 0]
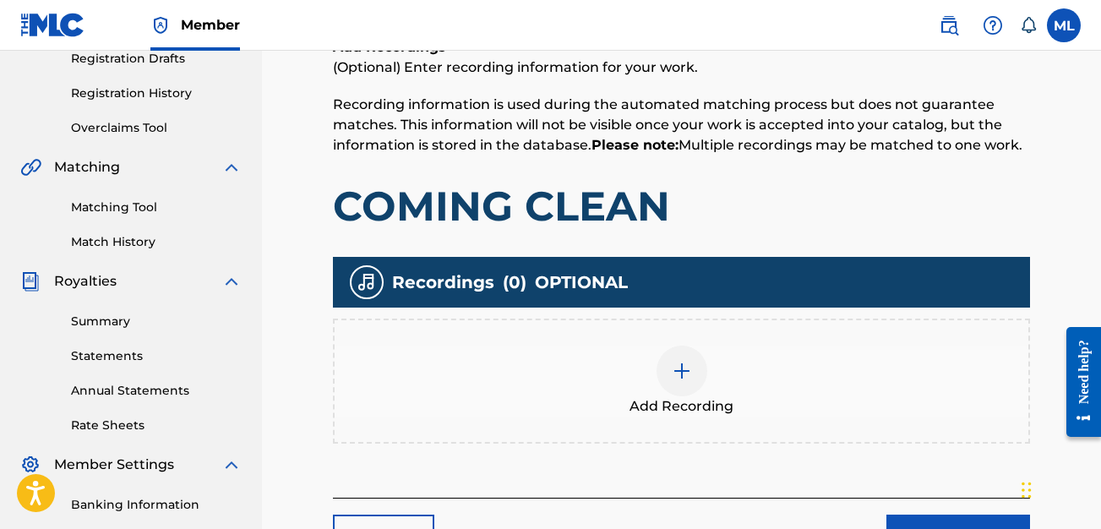
click at [718, 370] on div "Add Recording" at bounding box center [682, 381] width 694 height 71
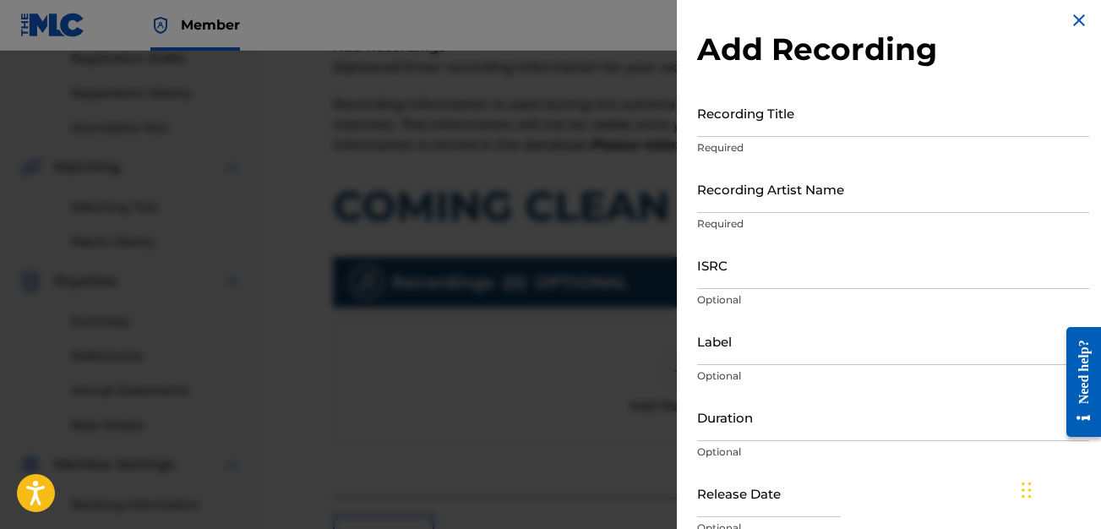
scroll to position [0, 0]
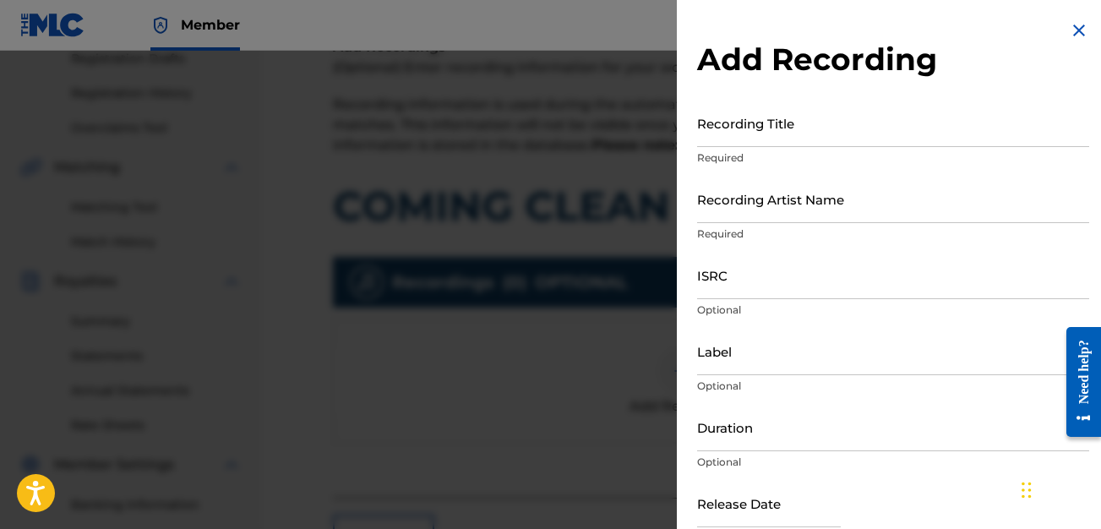
click at [763, 135] on input "Recording Title" at bounding box center [893, 123] width 392 height 48
type input "Coming Clean"
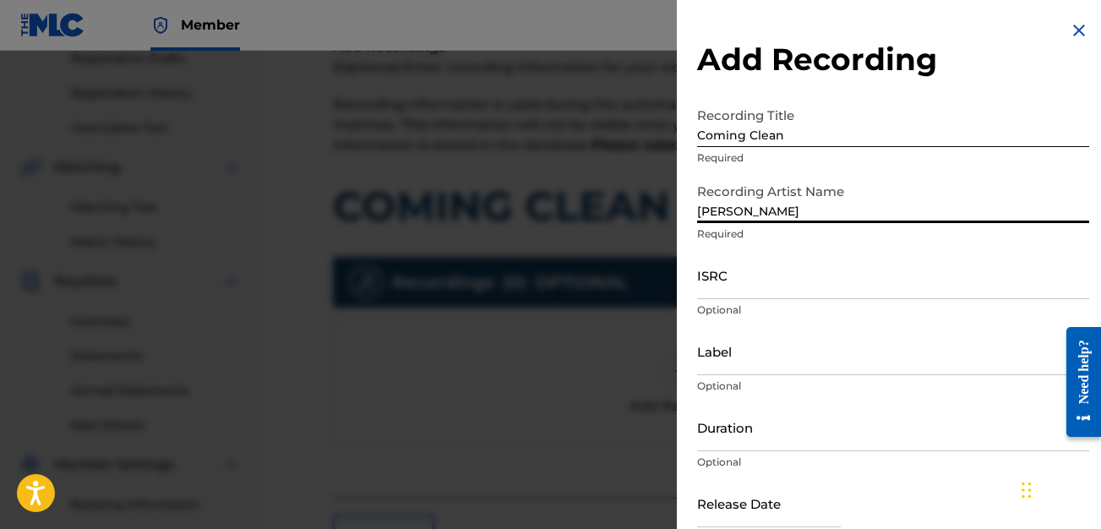
type input "Daniel Doss"
click at [735, 282] on input "ISRC" at bounding box center [893, 275] width 392 height 48
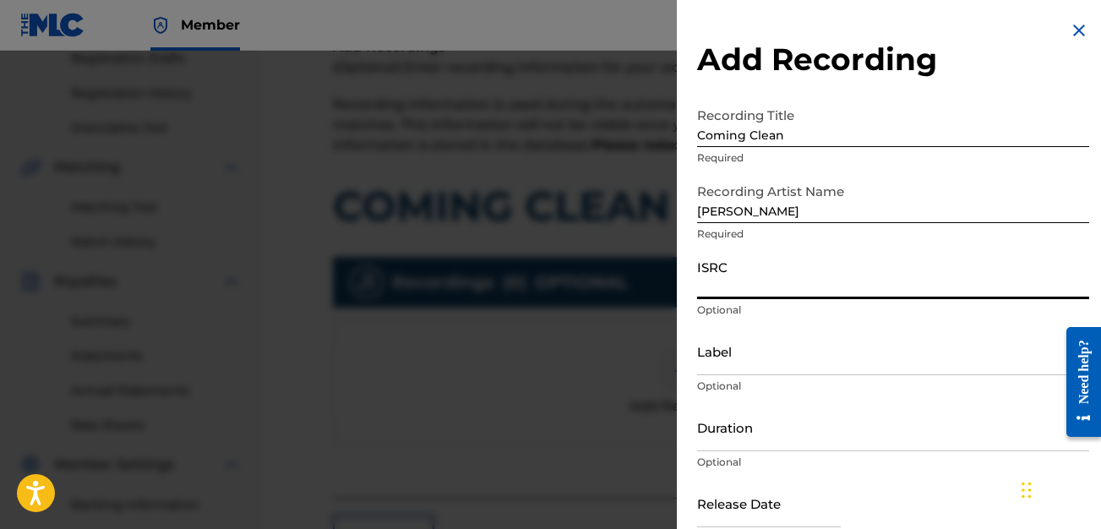
paste input "QZWDW2515213"
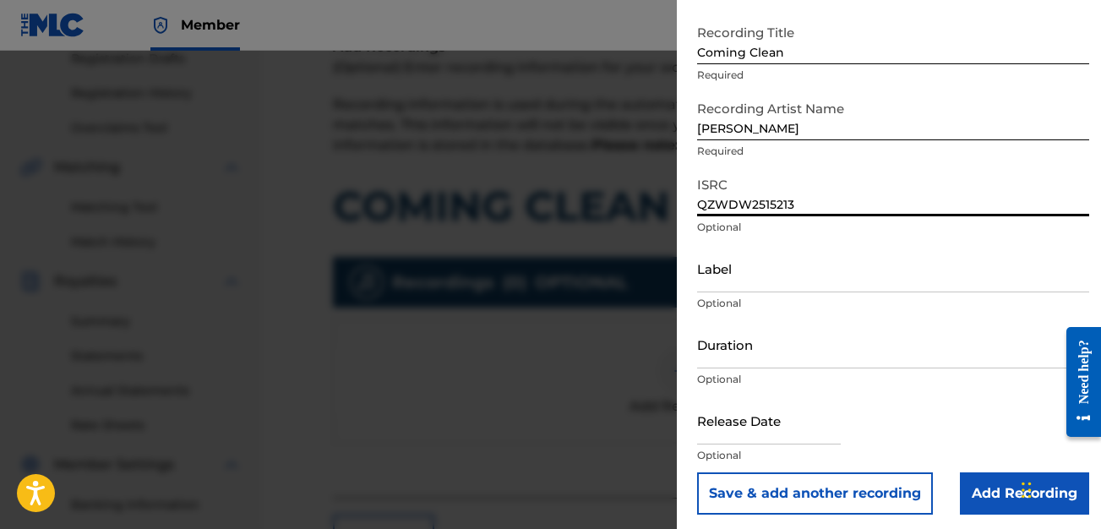
scroll to position [89, 0]
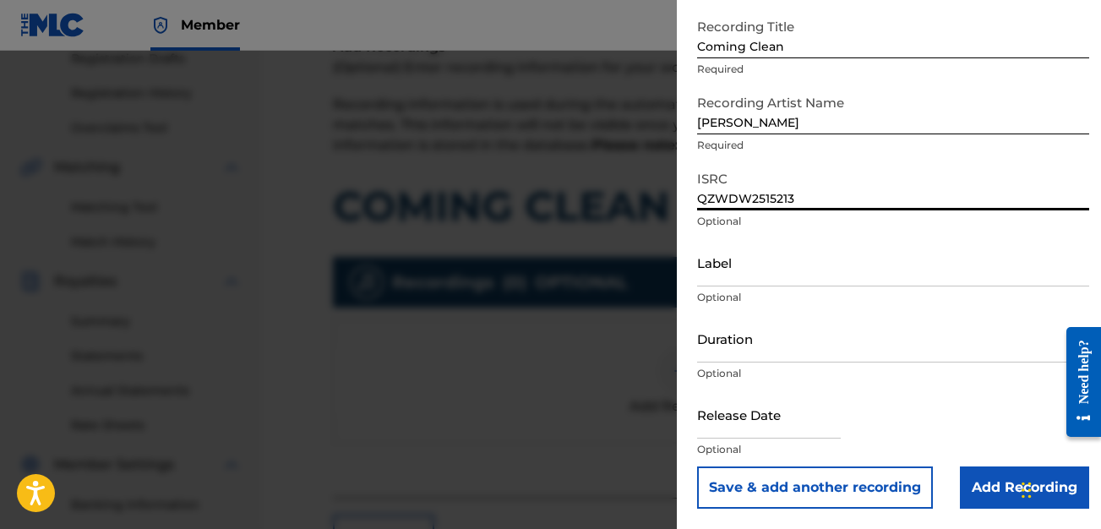
type input "QZWDW2515213"
click at [983, 489] on input "Add Recording" at bounding box center [1024, 487] width 129 height 42
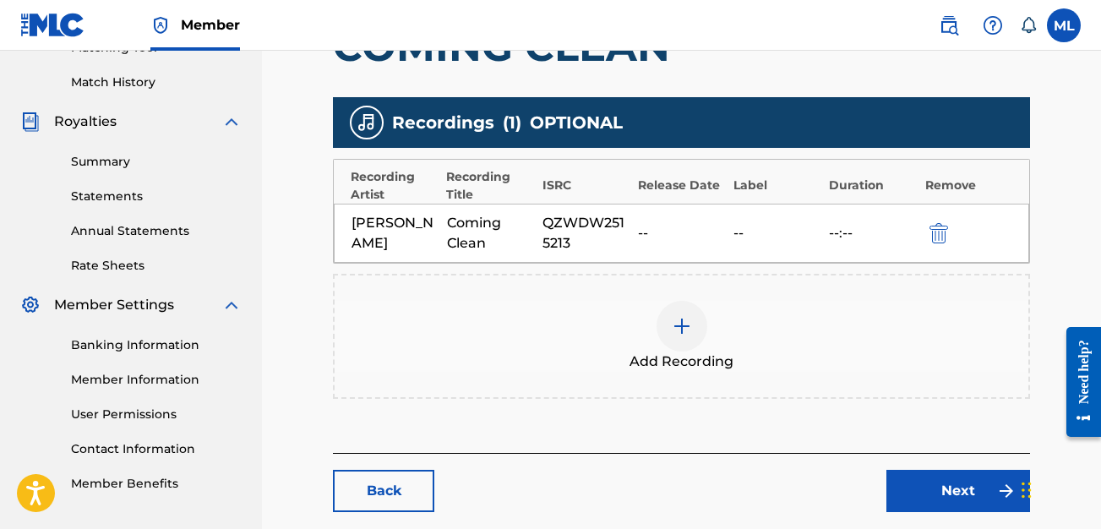
scroll to position [543, 0]
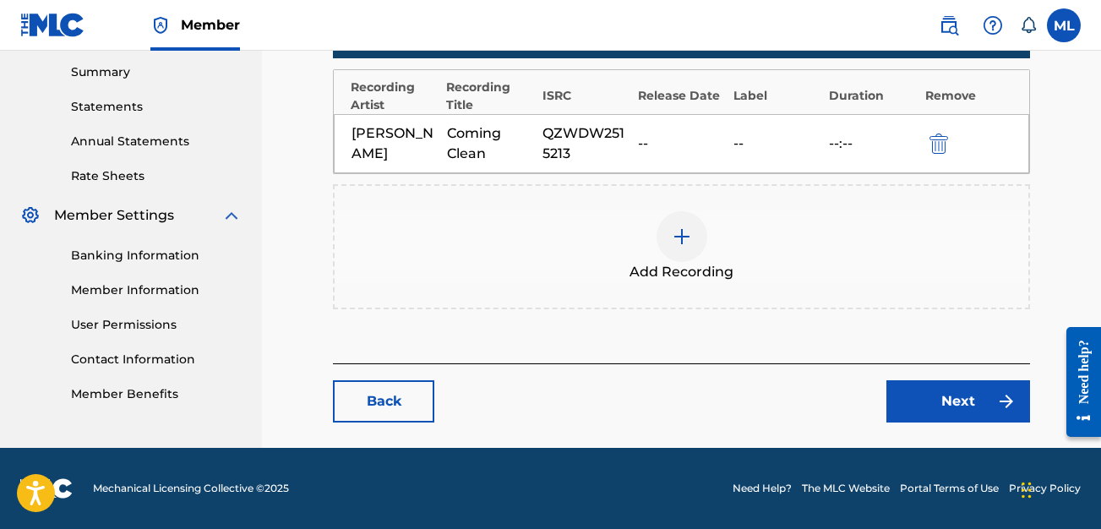
click at [931, 406] on link "Next" at bounding box center [958, 401] width 144 height 42
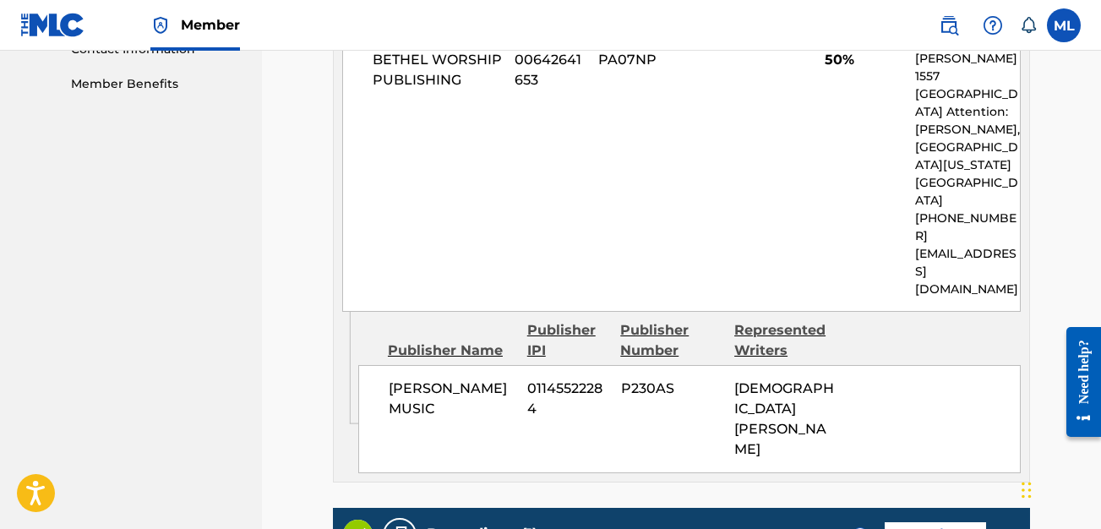
scroll to position [1051, 0]
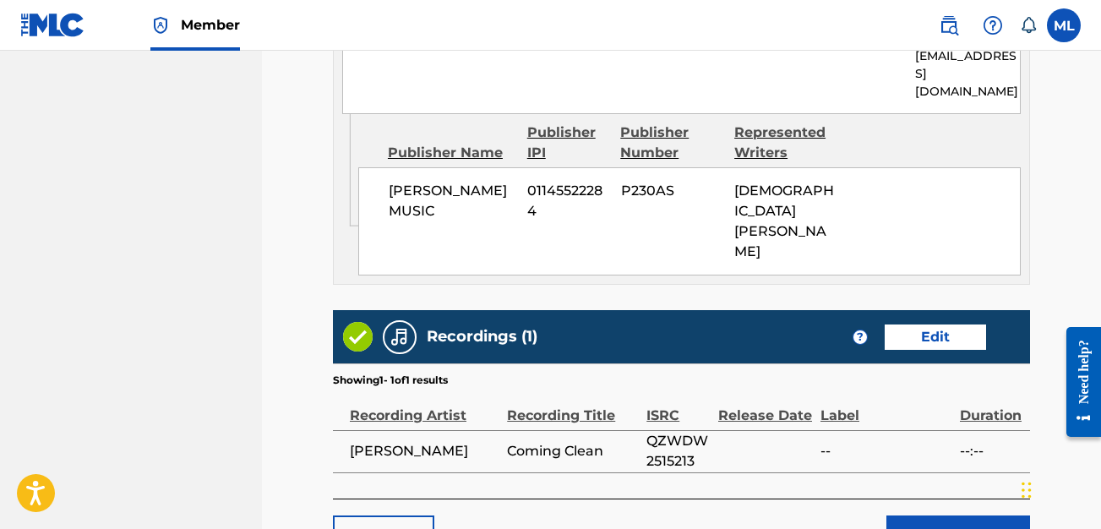
click at [981, 515] on button "Submit" at bounding box center [958, 536] width 144 height 42
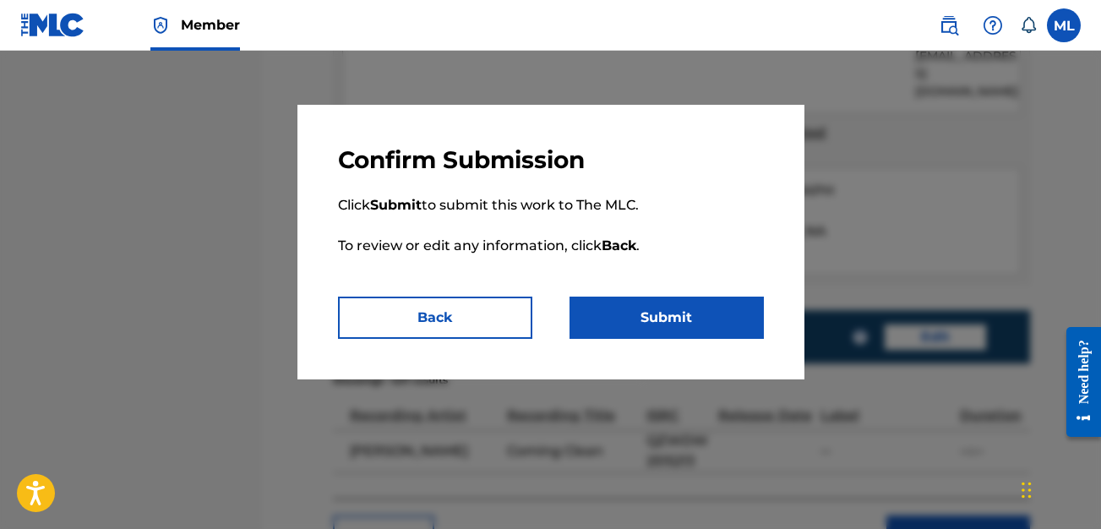
click at [655, 331] on button "Submit" at bounding box center [666, 318] width 194 height 42
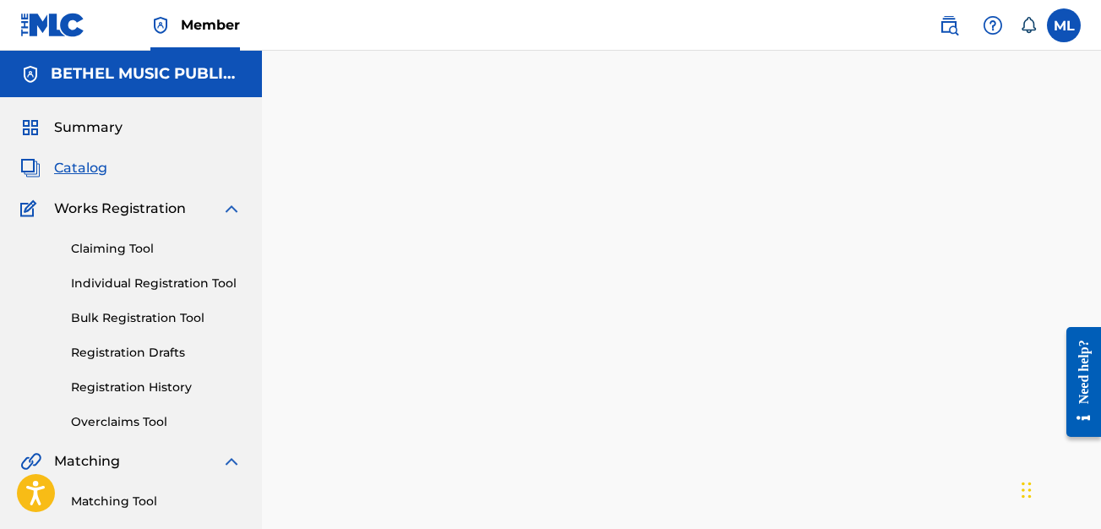
click at [101, 177] on div "Summary Catalog Works Registration Claiming Tool Individual Registration Tool B…" at bounding box center [131, 531] width 262 height 869
click at [91, 172] on span "Catalog" at bounding box center [80, 168] width 53 height 20
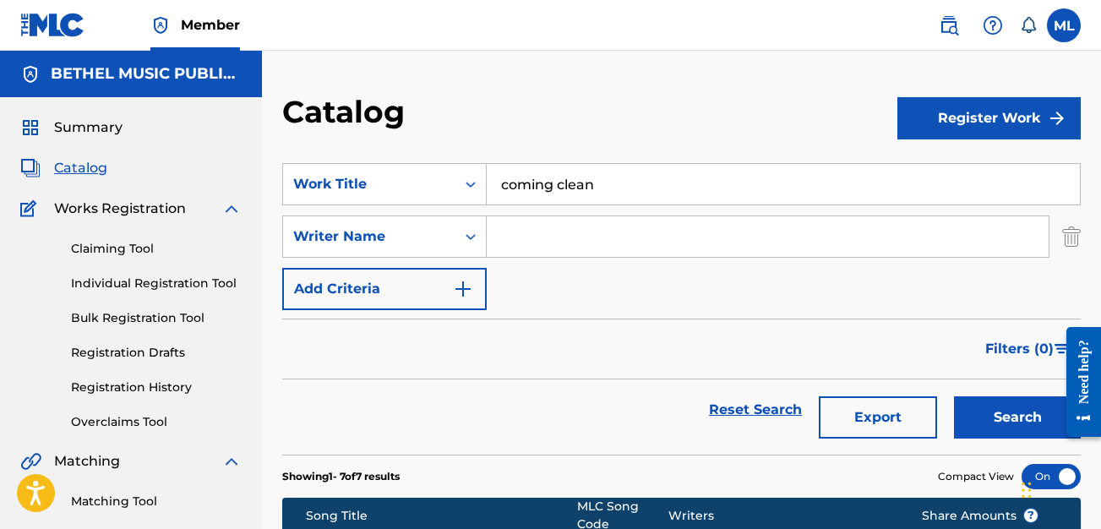
click at [602, 182] on input "coming clean" at bounding box center [783, 184] width 593 height 41
click at [954, 396] on button "Search" at bounding box center [1017, 417] width 127 height 42
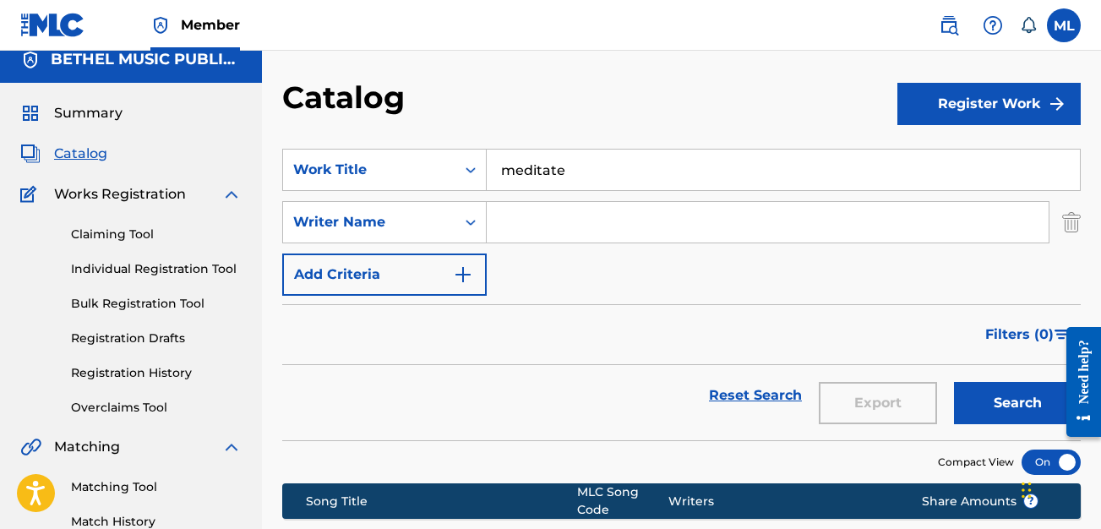
scroll to position [12, 0]
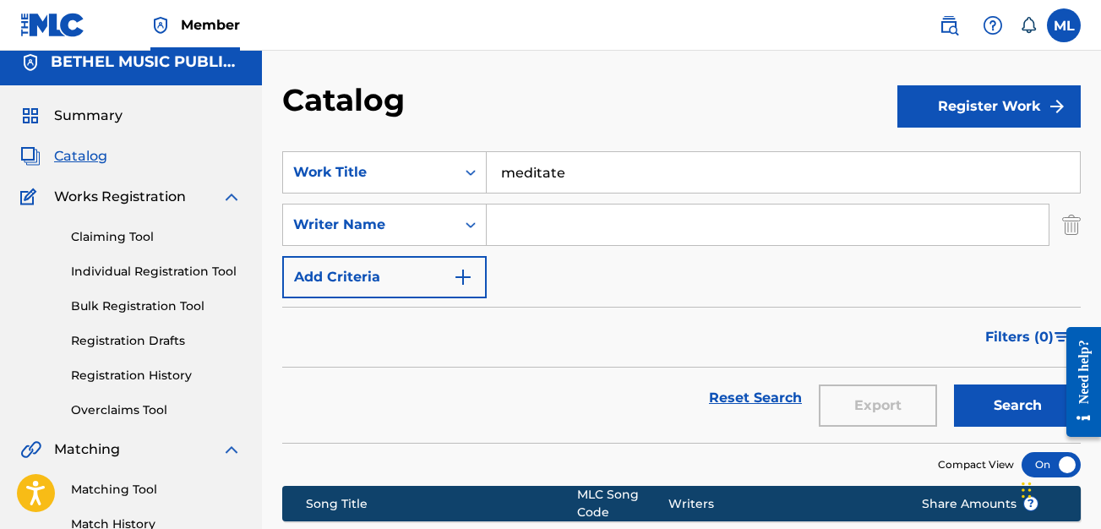
click at [578, 174] on input "meditate" at bounding box center [783, 172] width 593 height 41
type input "meditation"
click at [954, 384] on button "Search" at bounding box center [1017, 405] width 127 height 42
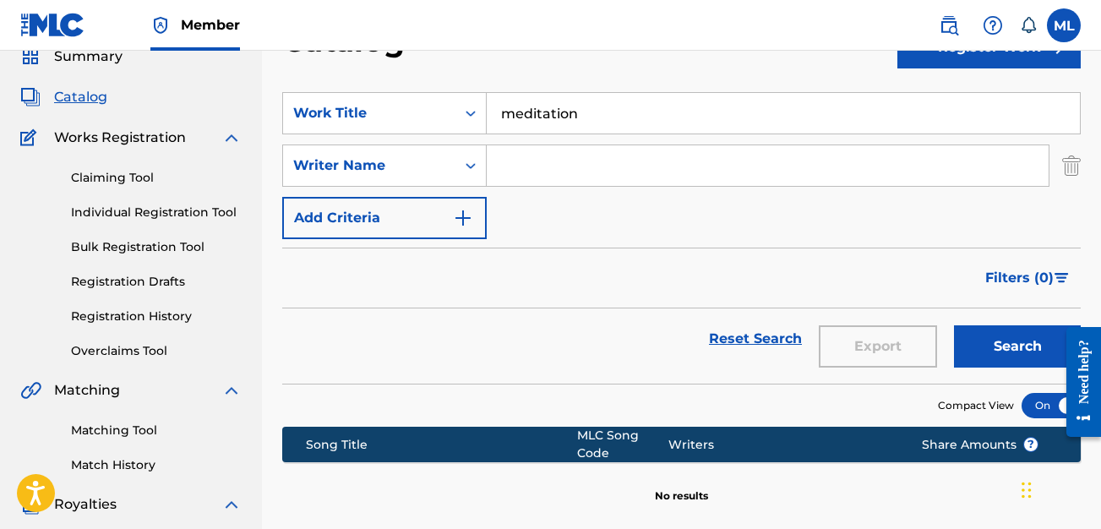
scroll to position [68, 0]
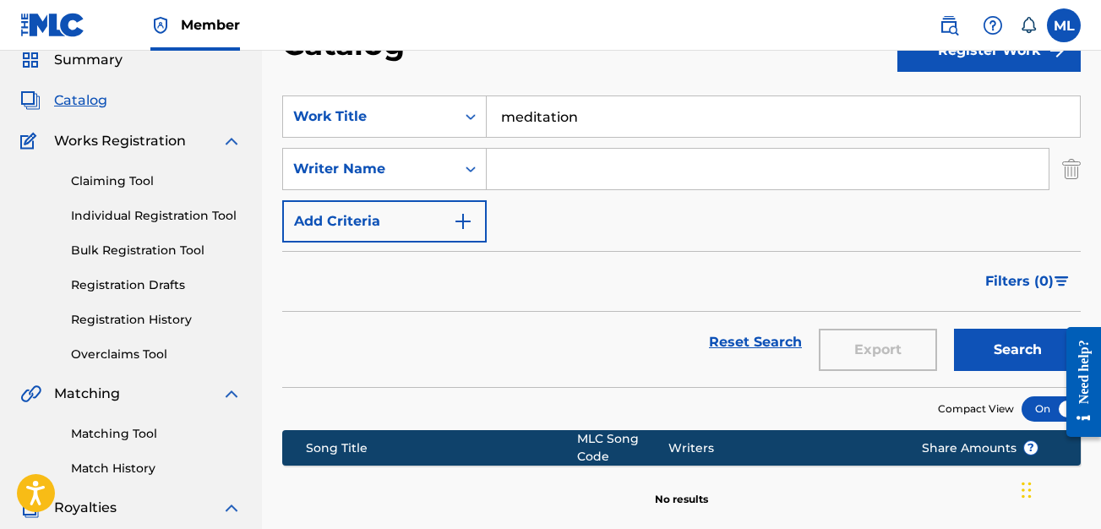
click at [599, 135] on input "meditation" at bounding box center [783, 116] width 593 height 41
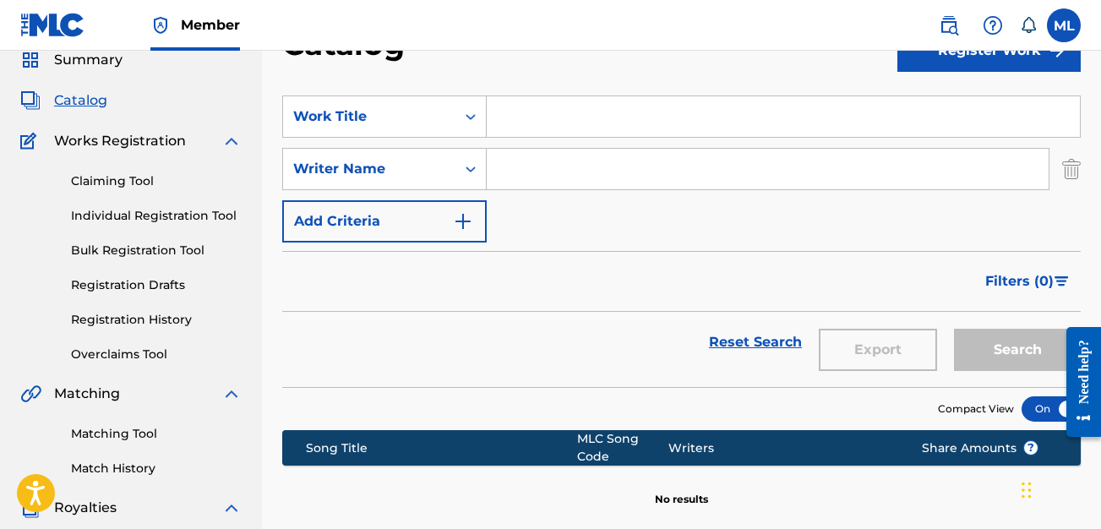
click at [604, 182] on input "Search Form" at bounding box center [768, 169] width 562 height 41
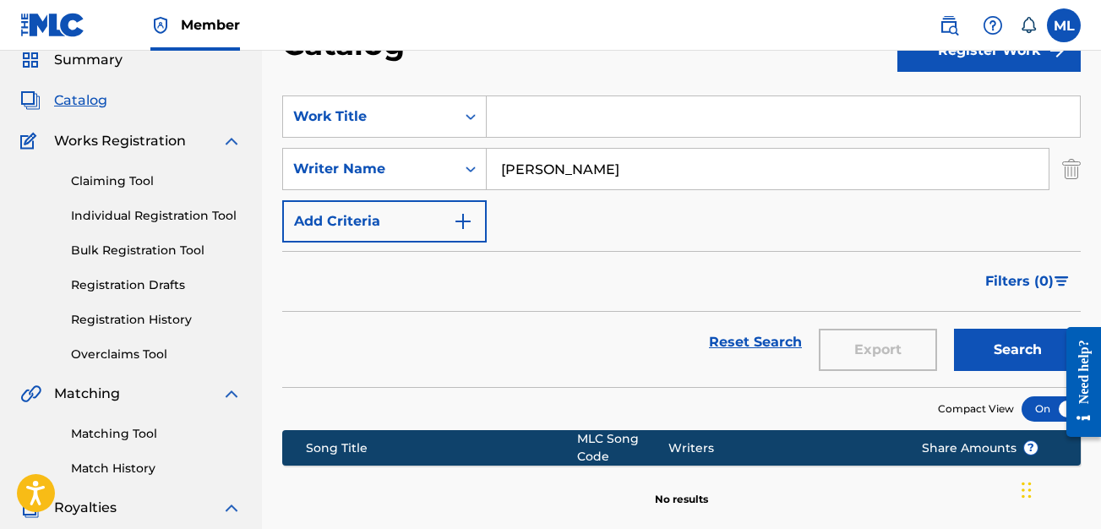
click at [954, 329] on button "Search" at bounding box center [1017, 350] width 127 height 42
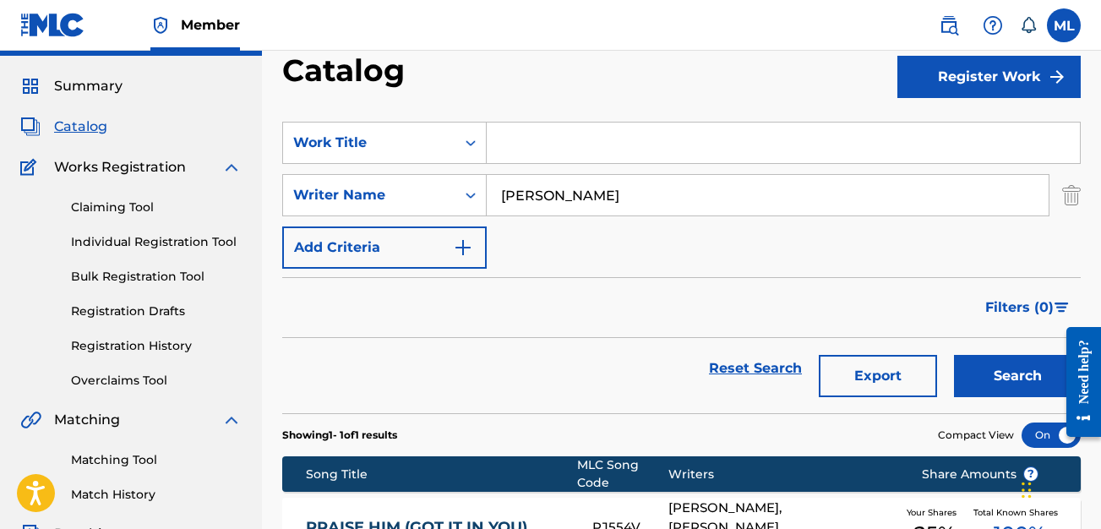
scroll to position [39, 0]
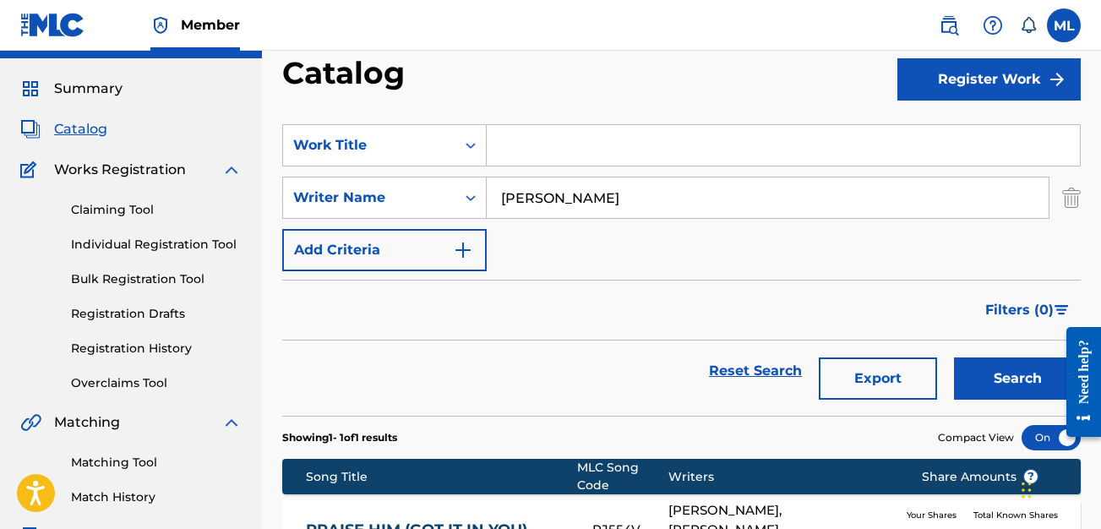
click at [83, 128] on span "Catalog" at bounding box center [80, 129] width 53 height 20
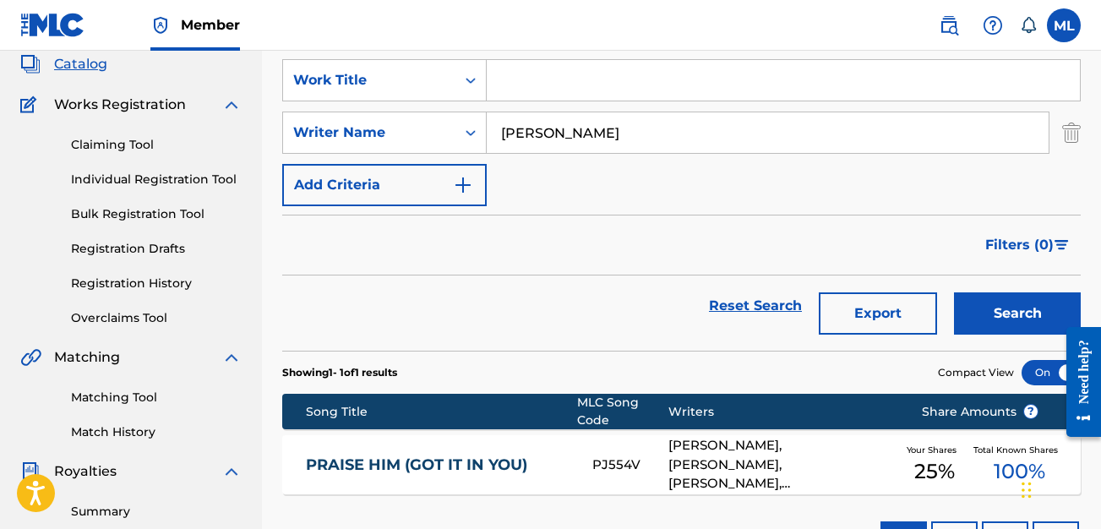
scroll to position [102, 0]
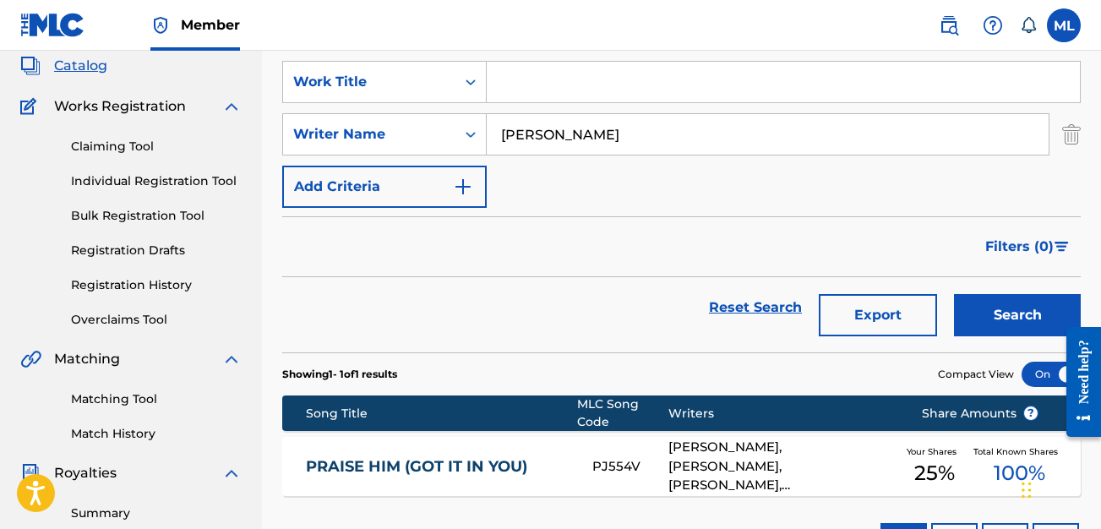
click at [567, 137] on input "krissy nordhoff" at bounding box center [768, 134] width 562 height 41
type input "krissy"
click at [954, 294] on button "Search" at bounding box center [1017, 315] width 127 height 42
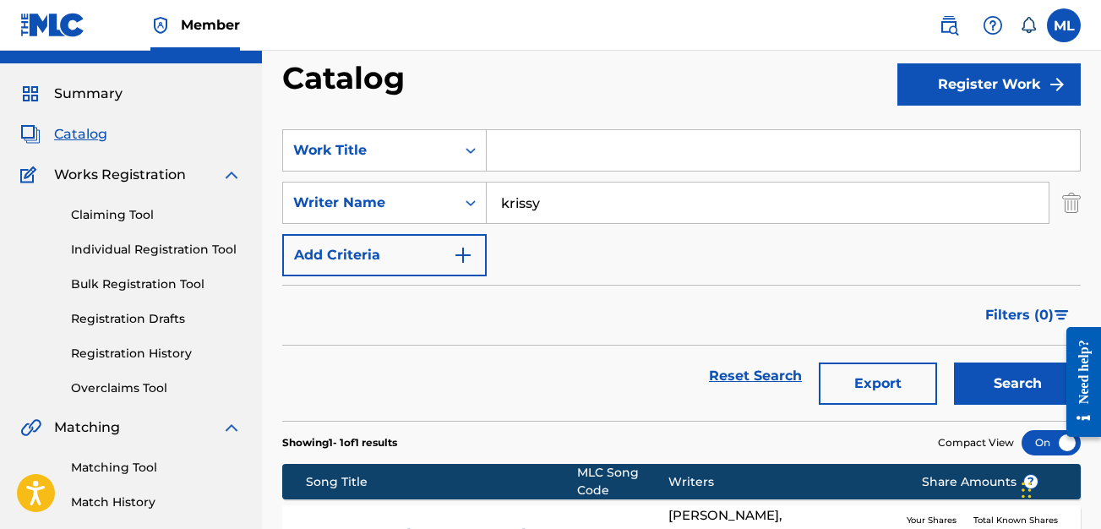
scroll to position [4, 0]
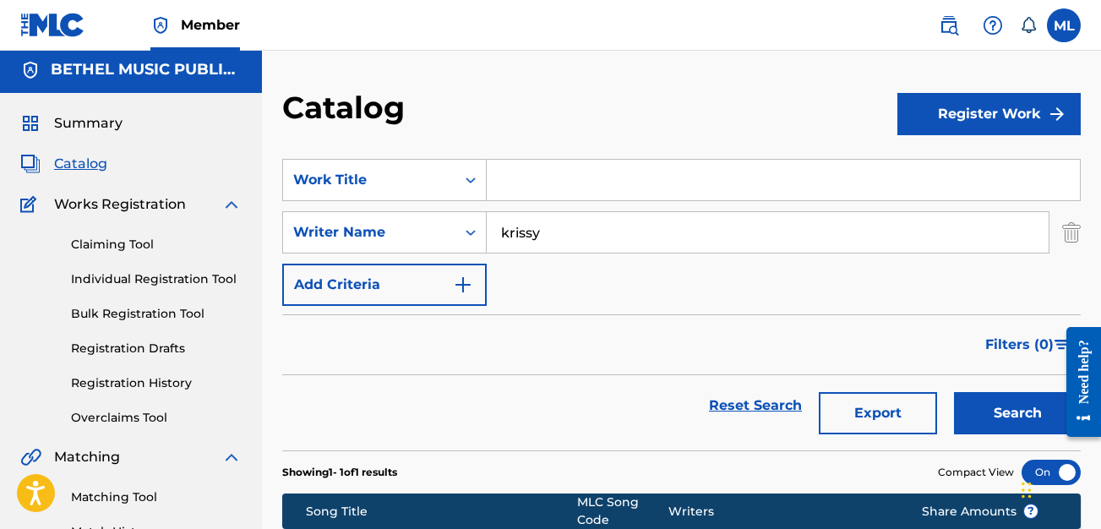
click at [86, 155] on span "Catalog" at bounding box center [80, 164] width 53 height 20
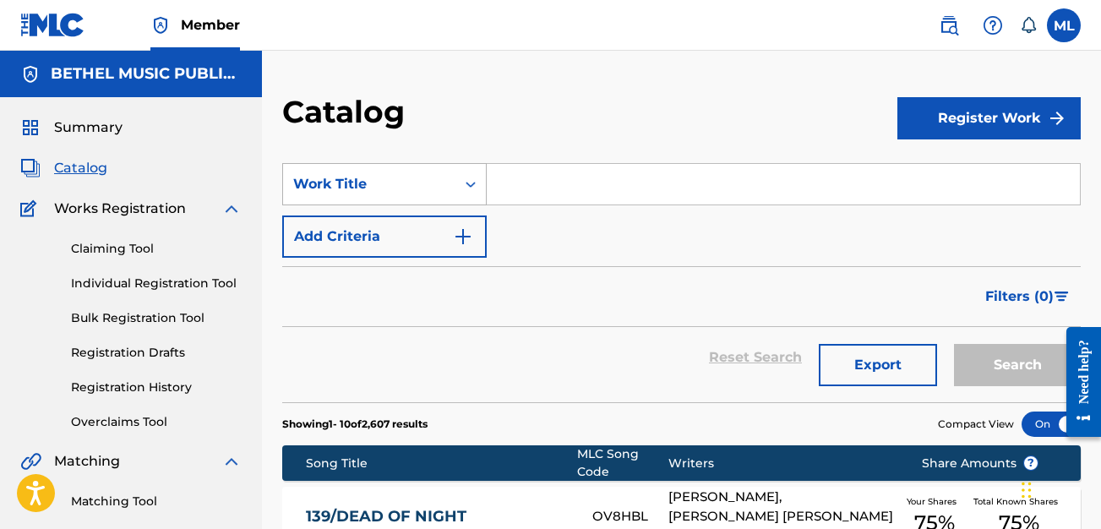
click at [423, 192] on div "Work Title" at bounding box center [369, 184] width 152 height 20
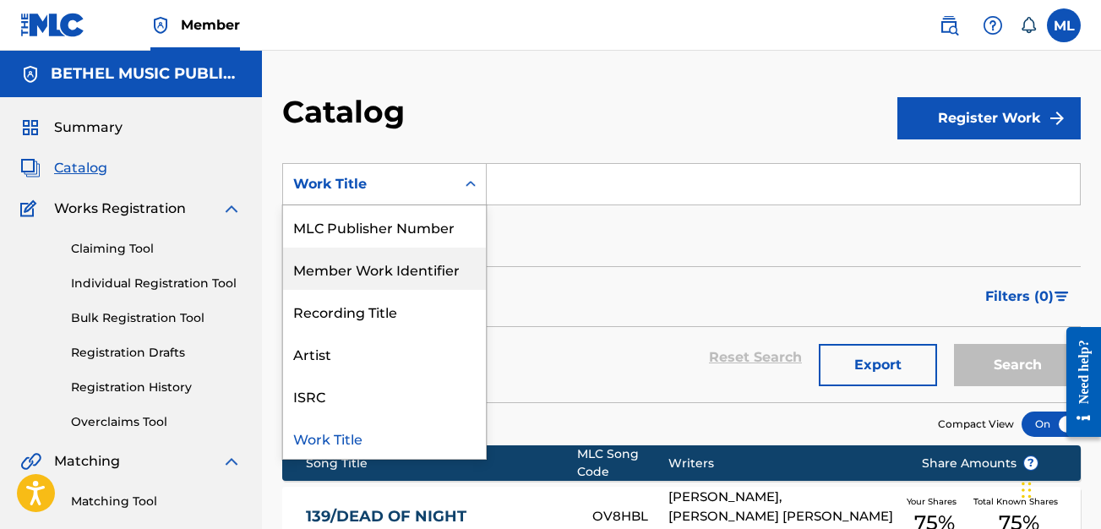
scroll to position [27, 0]
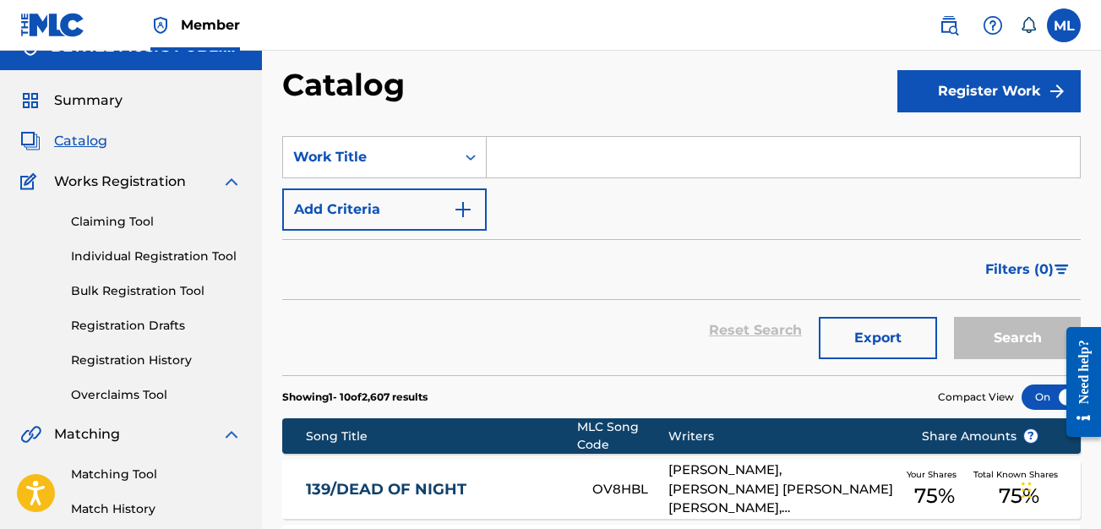
click at [546, 250] on div "Filters ( 0 )" at bounding box center [681, 269] width 798 height 61
click at [88, 149] on span "Catalog" at bounding box center [80, 141] width 53 height 20
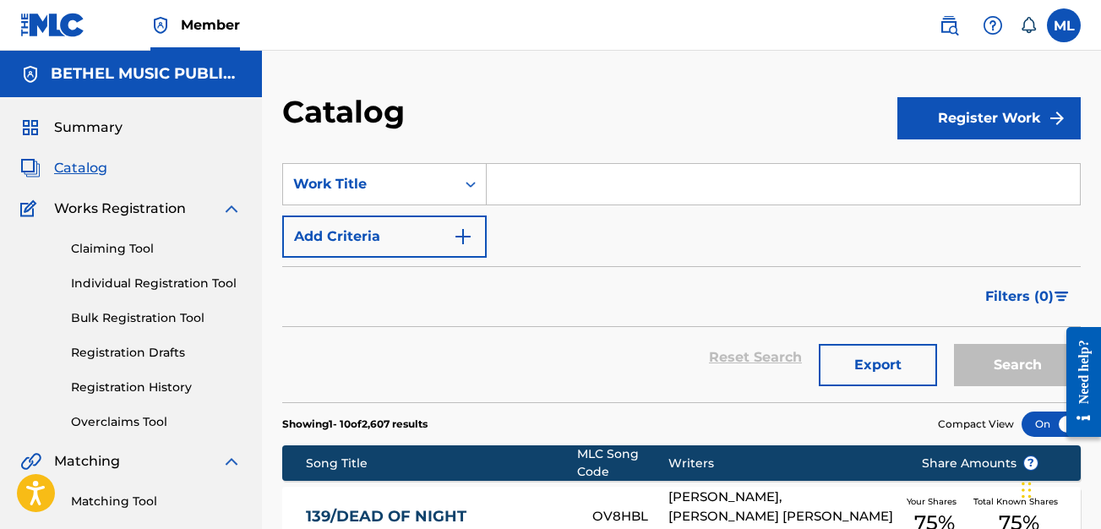
click at [587, 186] on input "Search Form" at bounding box center [783, 184] width 593 height 41
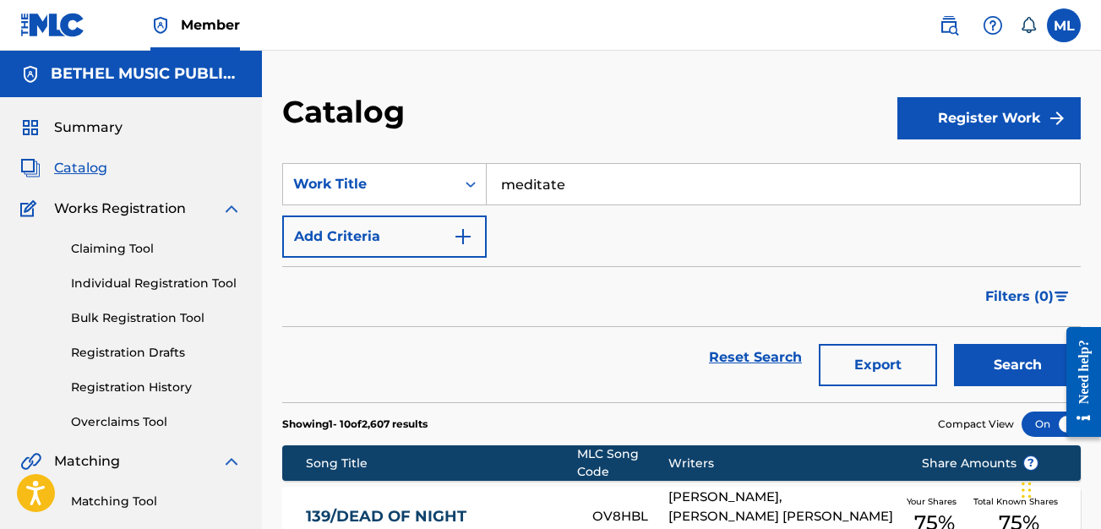
click at [954, 344] on button "Search" at bounding box center [1017, 365] width 127 height 42
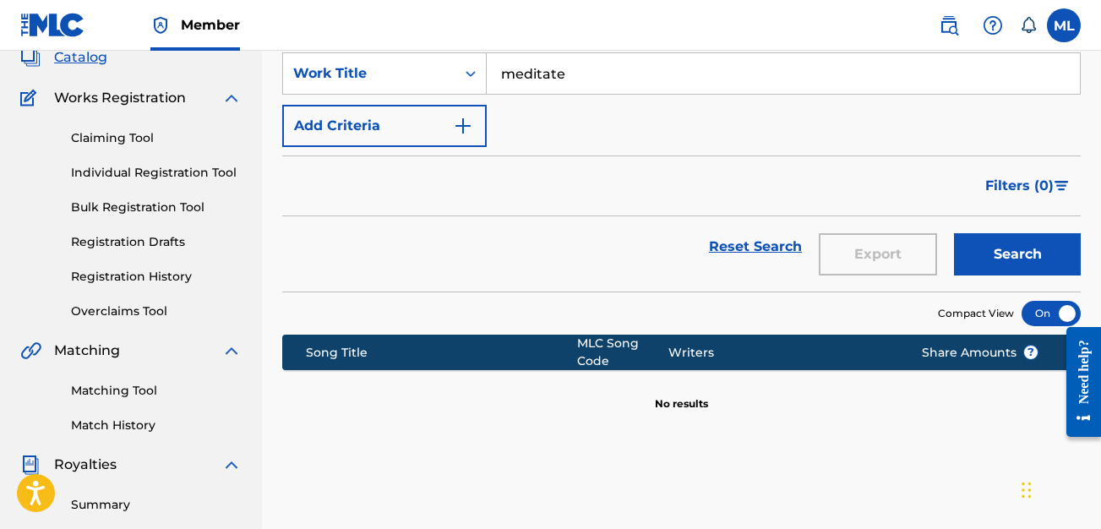
scroll to position [113, 0]
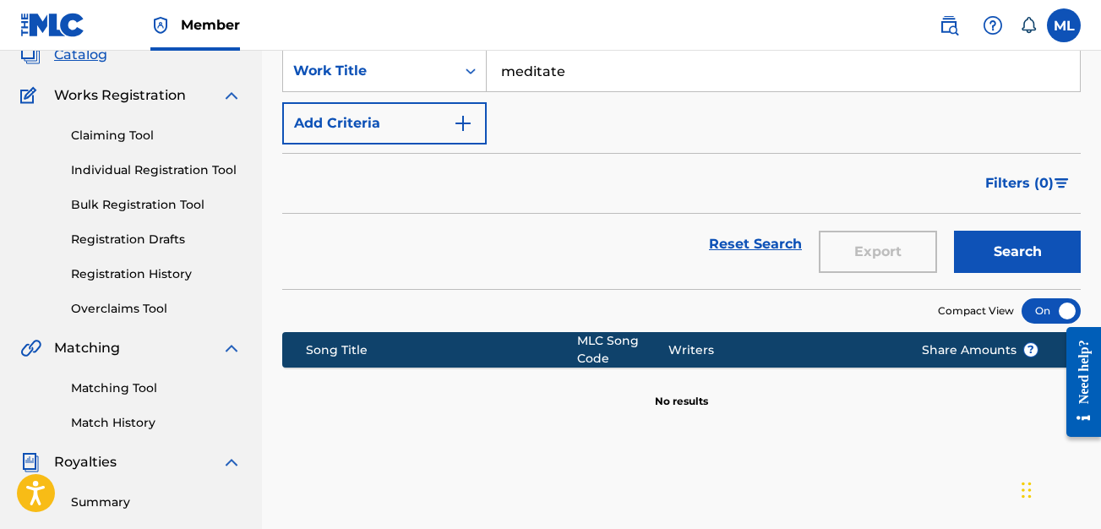
click at [580, 84] on input "meditate" at bounding box center [783, 71] width 593 height 41
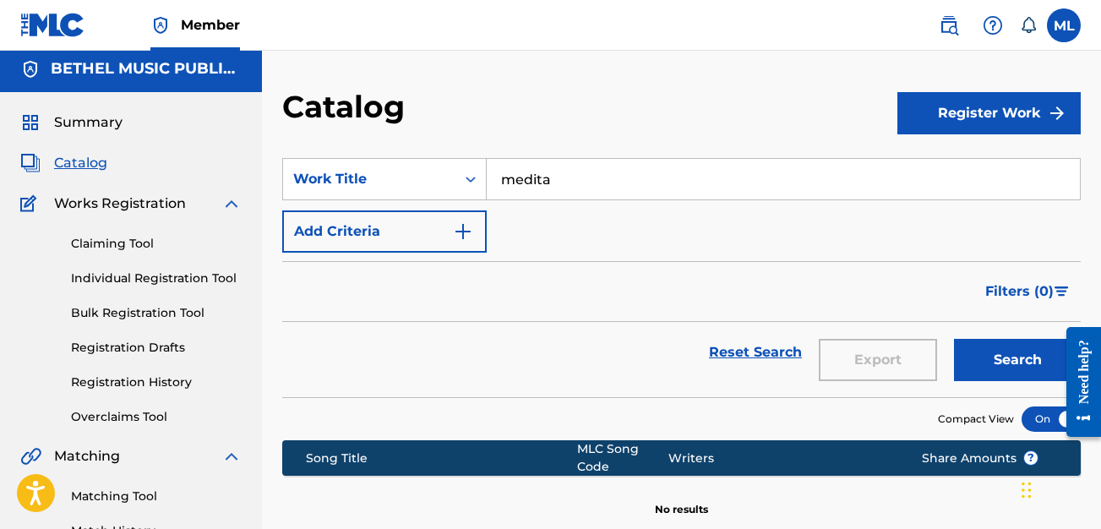
scroll to position [0, 0]
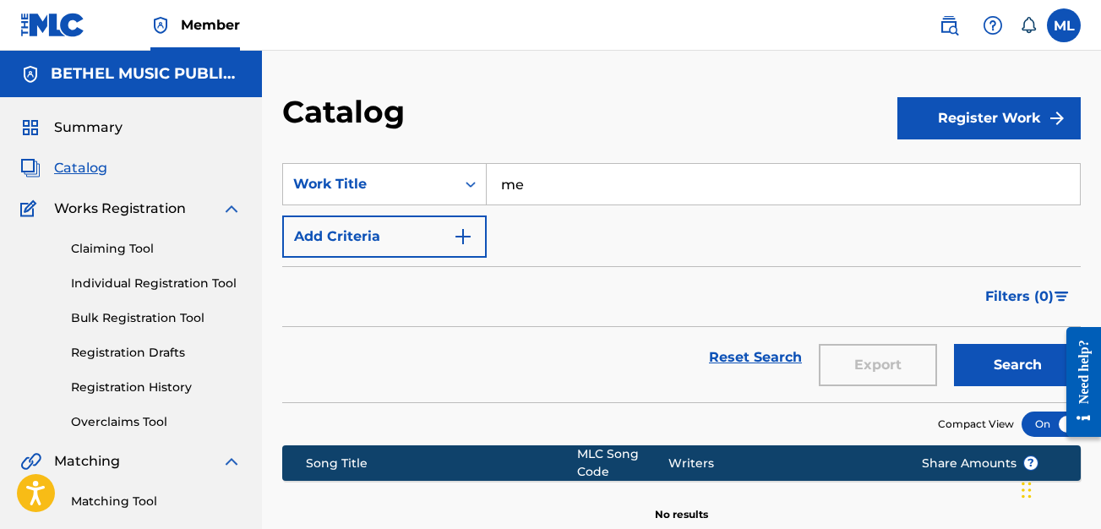
type input "med"
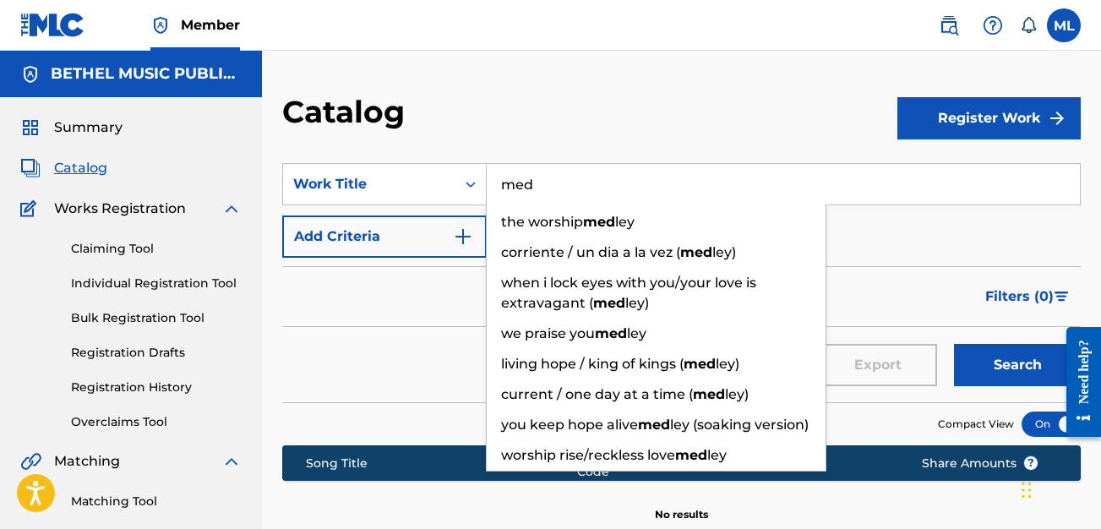
click at [532, 182] on input "med" at bounding box center [783, 184] width 593 height 41
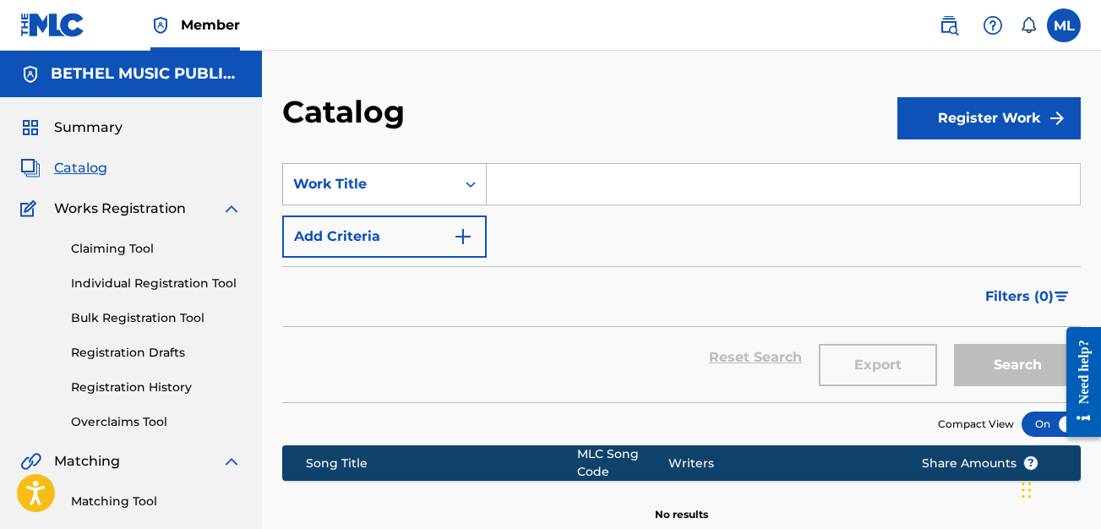
click at [394, 187] on div "Work Title" at bounding box center [369, 184] width 152 height 20
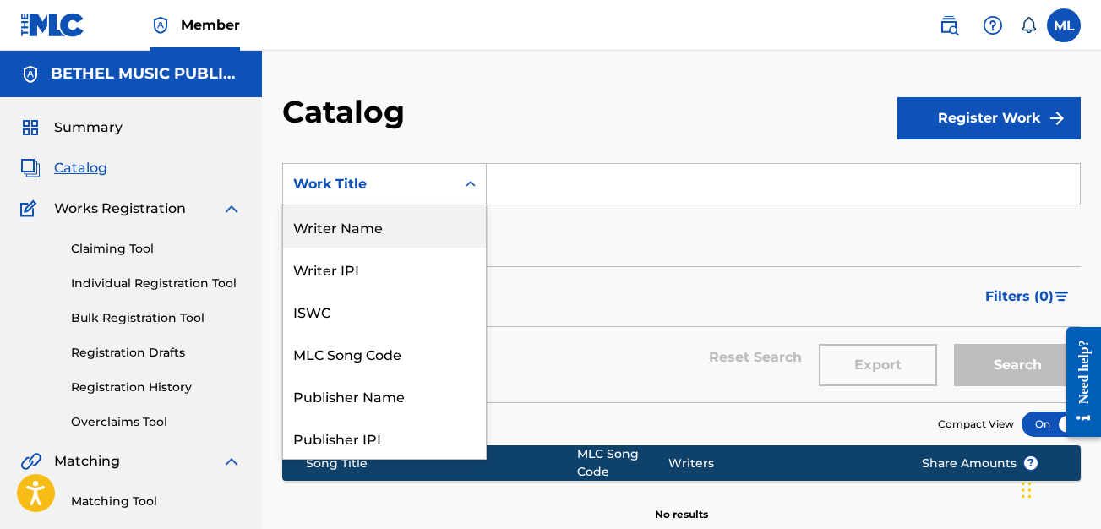
click at [384, 236] on div "Writer Name" at bounding box center [384, 226] width 203 height 42
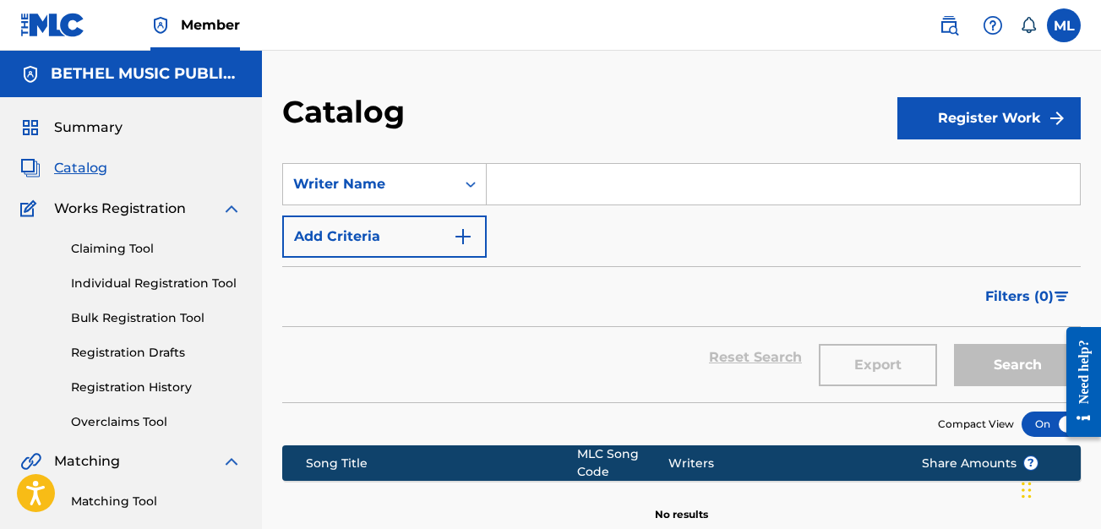
click at [537, 190] on input "Search Form" at bounding box center [783, 184] width 593 height 41
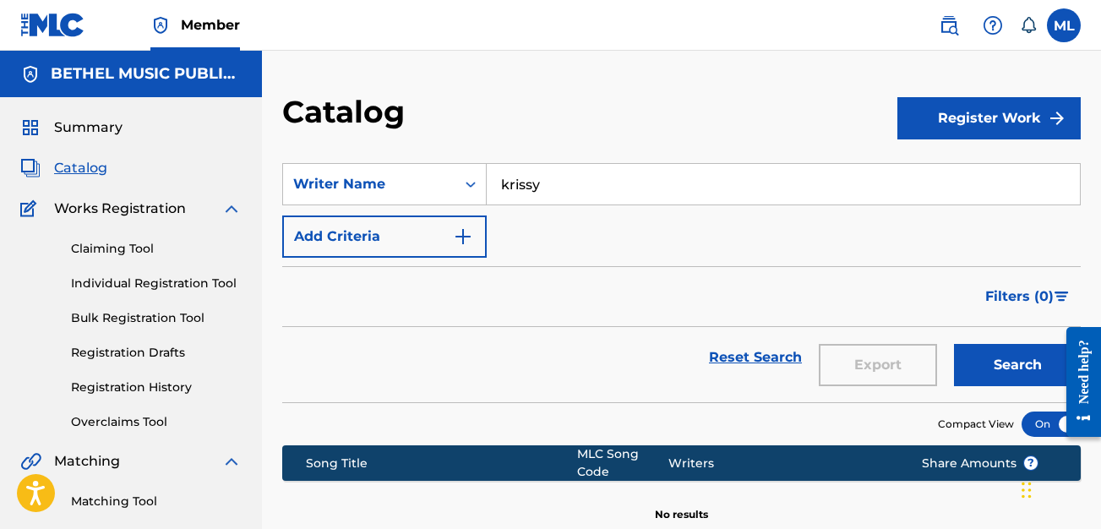
type input "krissy"
click at [954, 344] on button "Search" at bounding box center [1017, 365] width 127 height 42
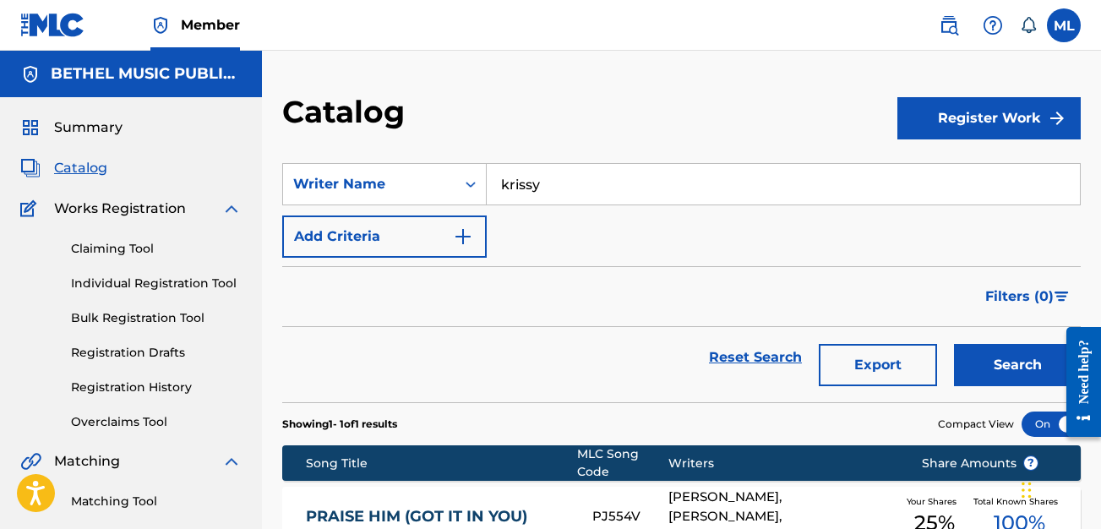
click at [522, 191] on input "krissy" at bounding box center [783, 184] width 593 height 41
click at [462, 173] on div "Search Form" at bounding box center [470, 184] width 30 height 30
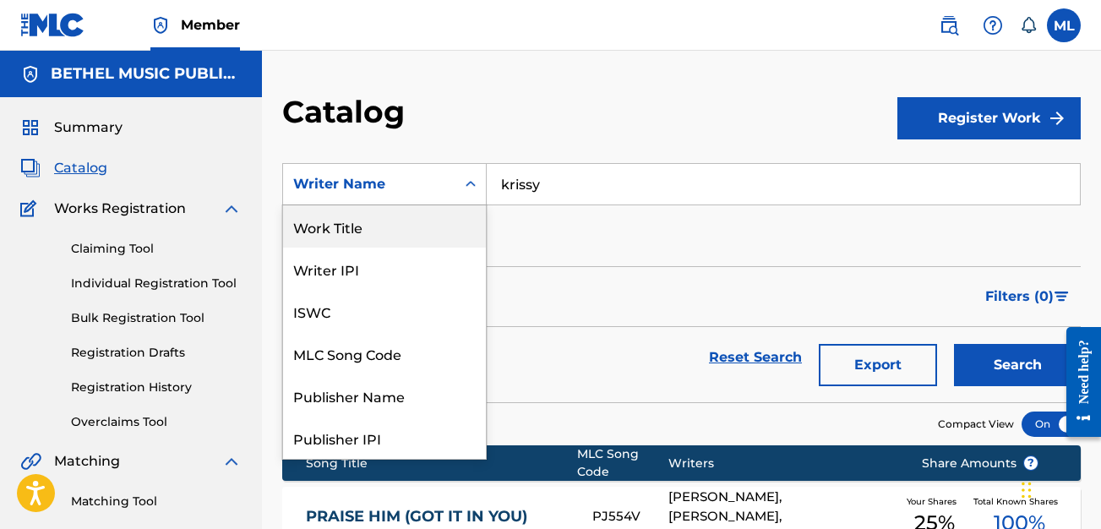
click at [379, 236] on div "Work Title" at bounding box center [384, 226] width 203 height 42
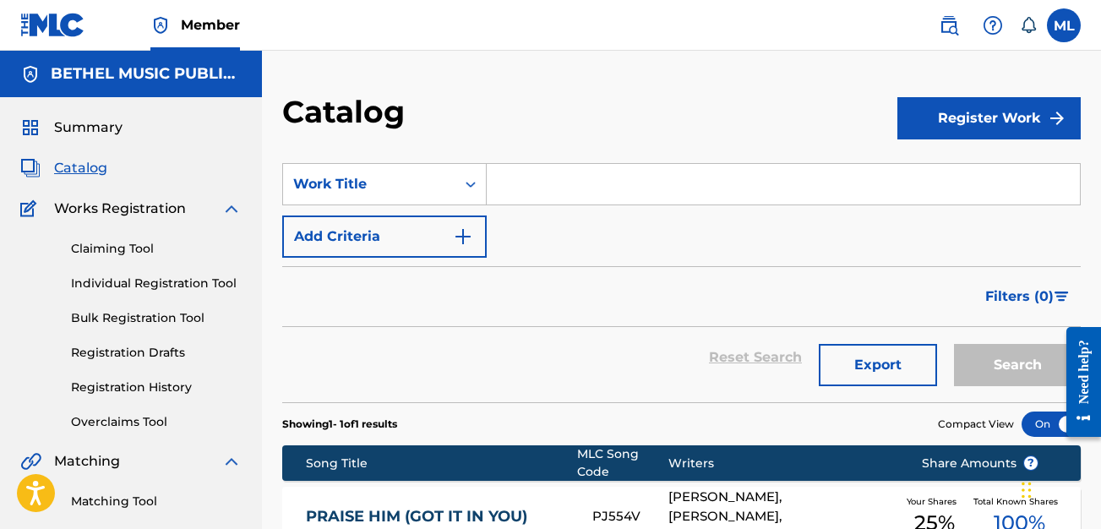
click at [542, 173] on input "Search Form" at bounding box center [783, 184] width 593 height 41
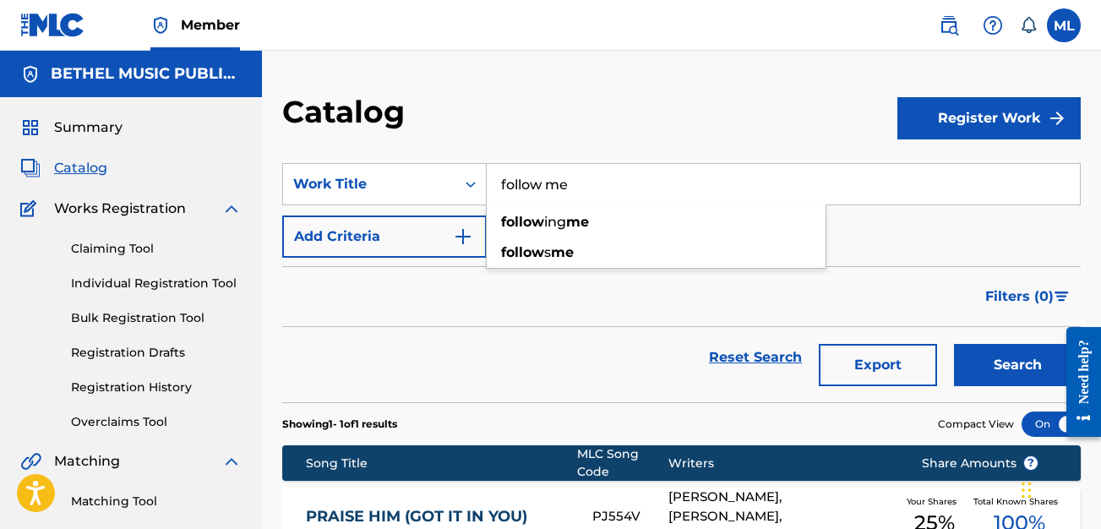
type input "follow me"
click at [954, 344] on button "Search" at bounding box center [1017, 365] width 127 height 42
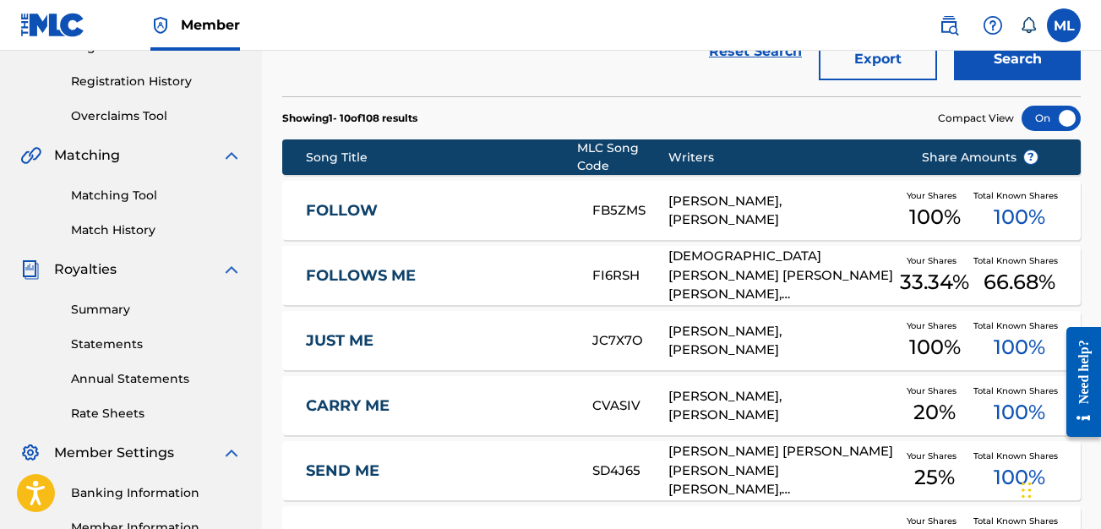
scroll to position [301, 0]
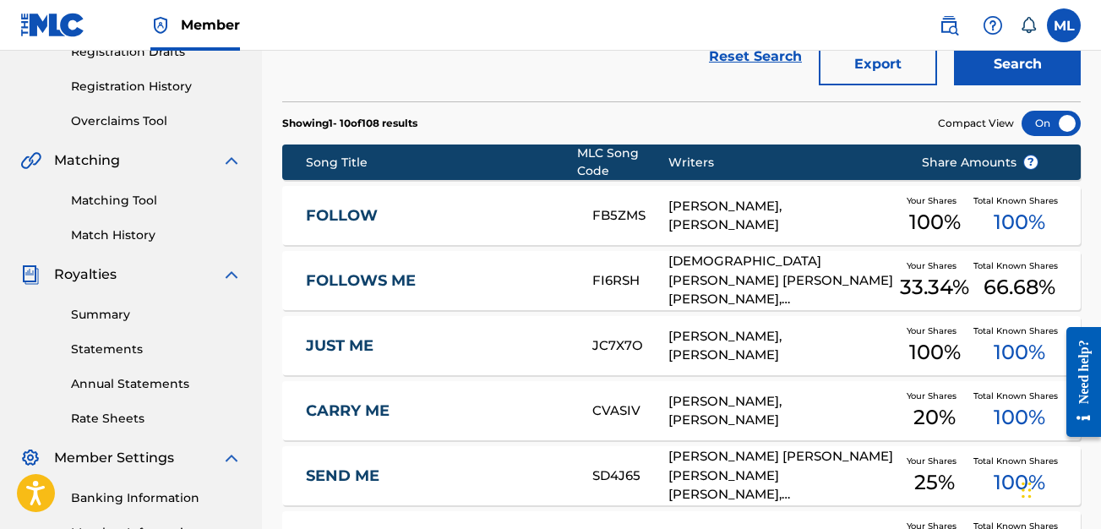
click at [478, 281] on link "FOLLOWS ME" at bounding box center [438, 280] width 264 height 19
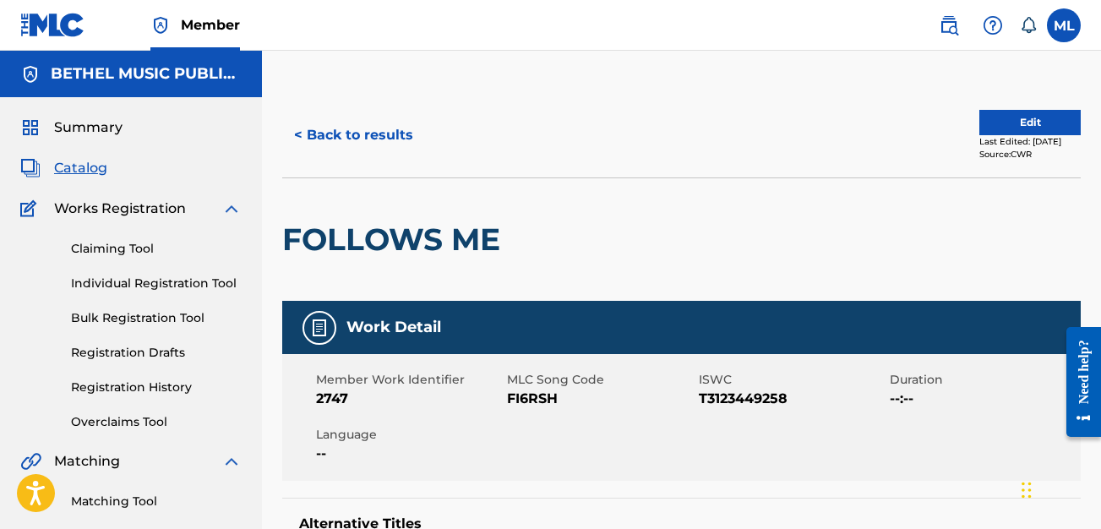
click at [95, 128] on span "Summary" at bounding box center [88, 127] width 68 height 20
